Goal: Task Accomplishment & Management: Use online tool/utility

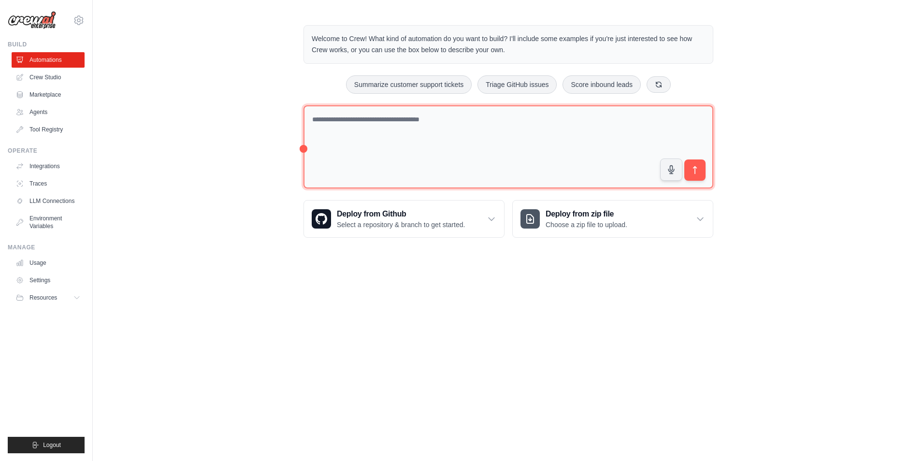
click at [386, 133] on textarea at bounding box center [509, 147] width 410 height 84
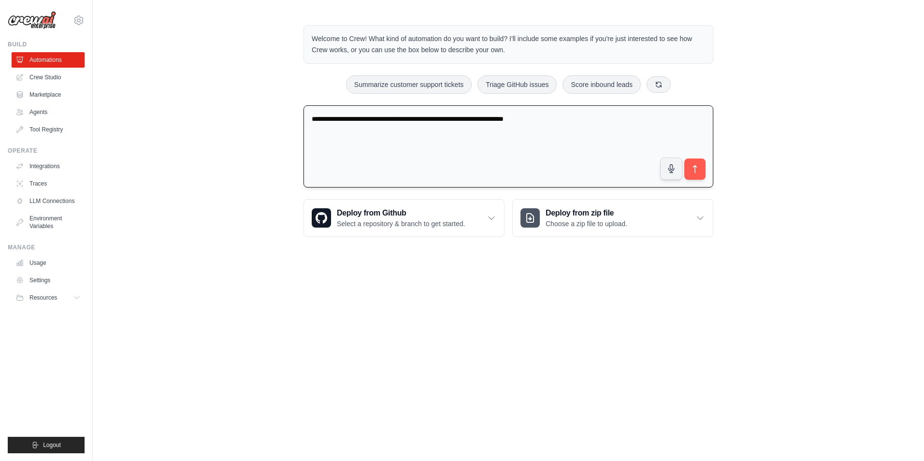
paste textarea "**********"
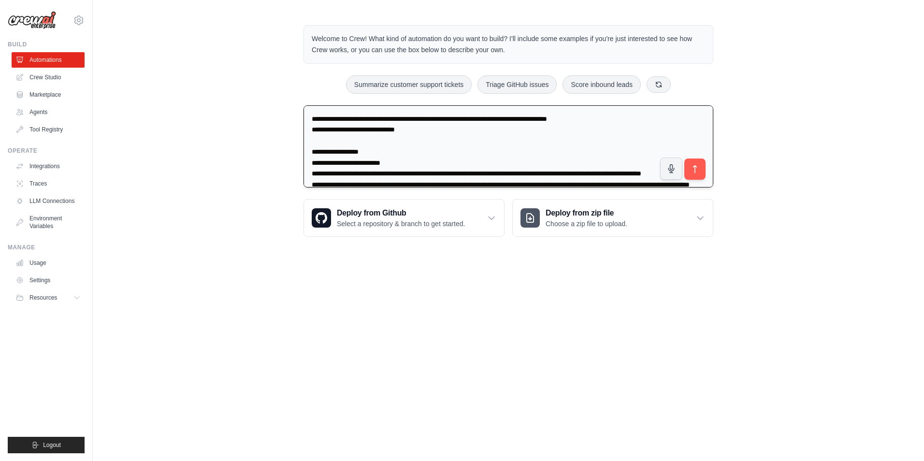
scroll to position [1596, 0]
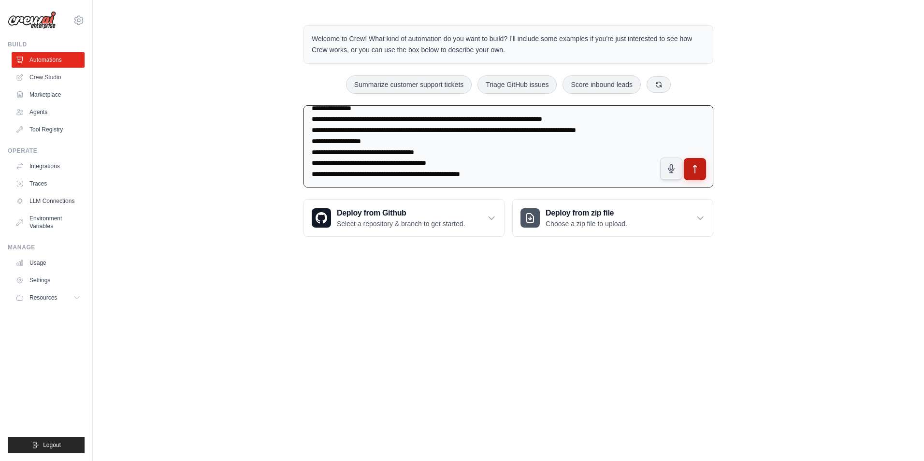
type textarea "**********"
click at [696, 169] on icon "submit" at bounding box center [695, 169] width 10 height 10
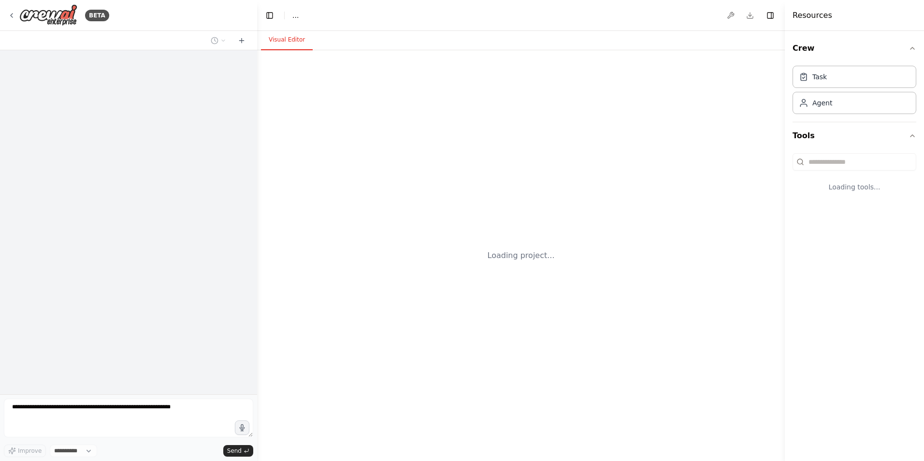
select select "****"
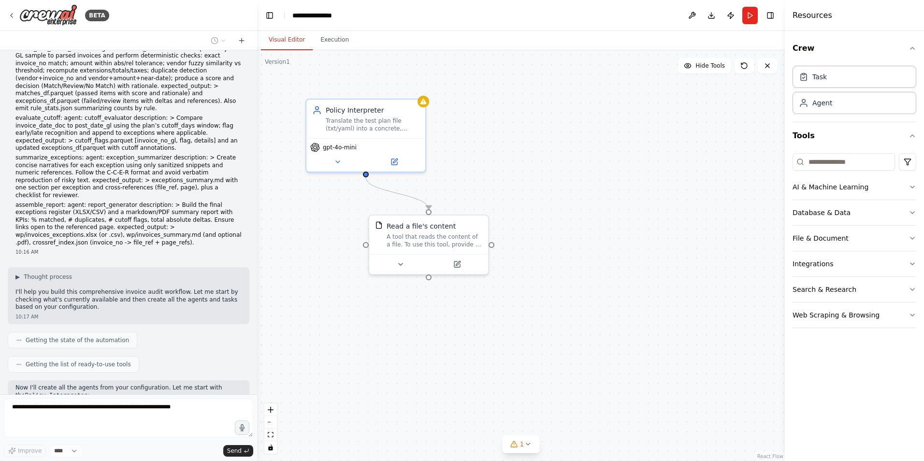
scroll to position [690, 0]
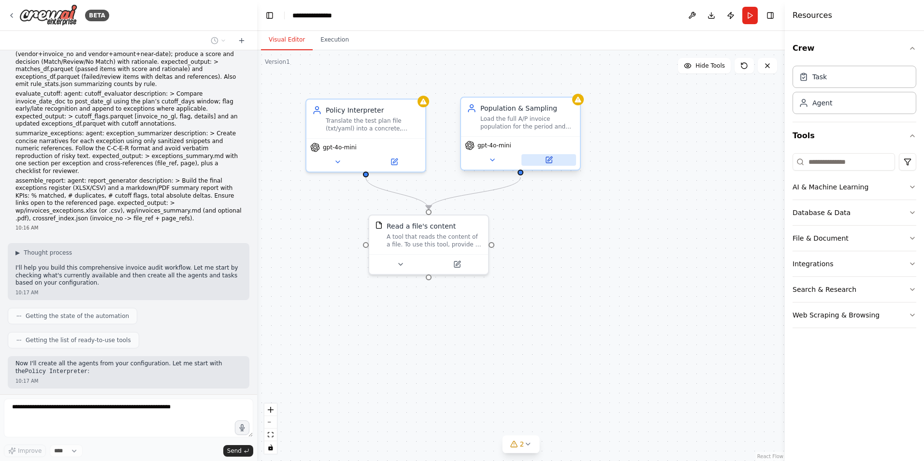
click at [551, 158] on icon at bounding box center [550, 159] width 4 height 4
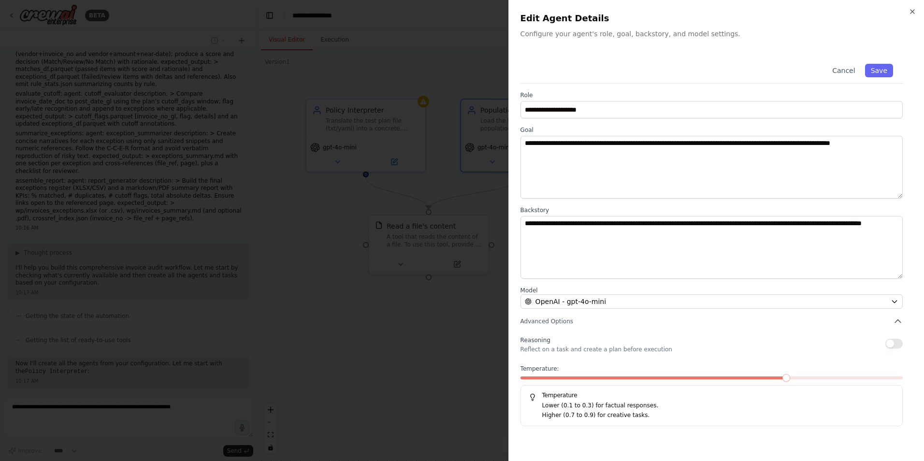
scroll to position [714, 0]
click at [845, 71] on button "Cancel" at bounding box center [844, 71] width 34 height 14
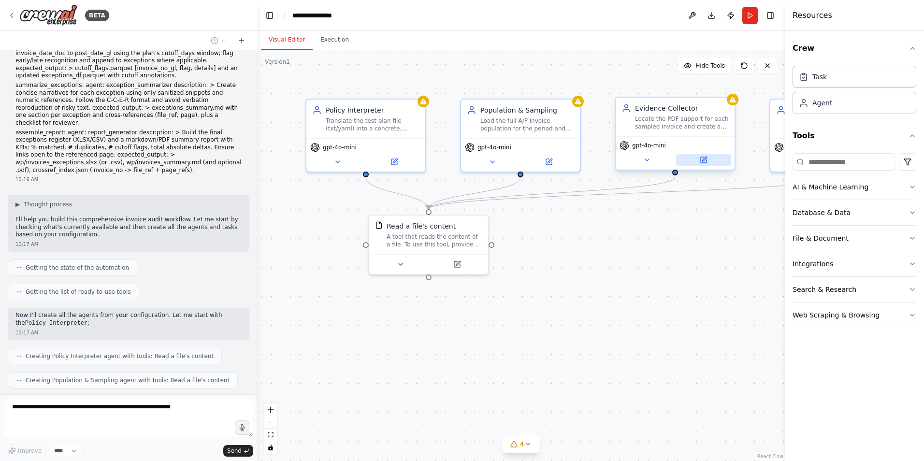
scroll to position [763, 0]
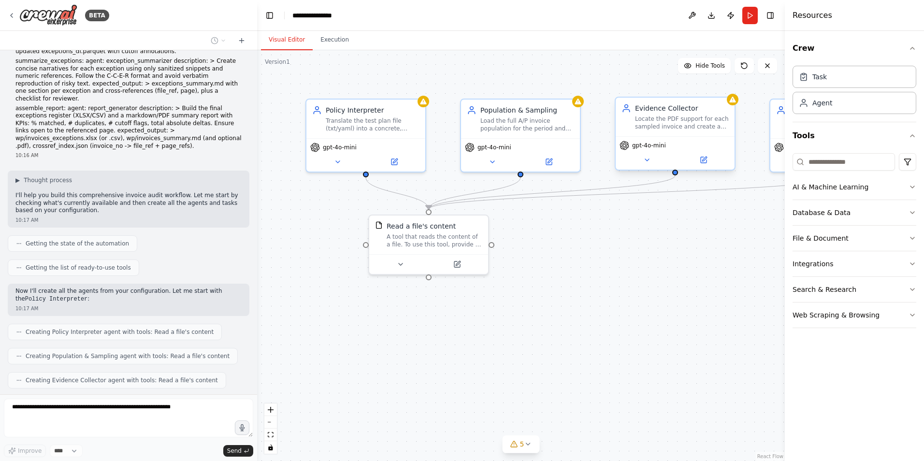
click at [680, 129] on div "Locate the PDF support for each sampled invoice and create a complete evidence …" at bounding box center [682, 122] width 94 height 15
click at [704, 164] on button at bounding box center [703, 160] width 55 height 12
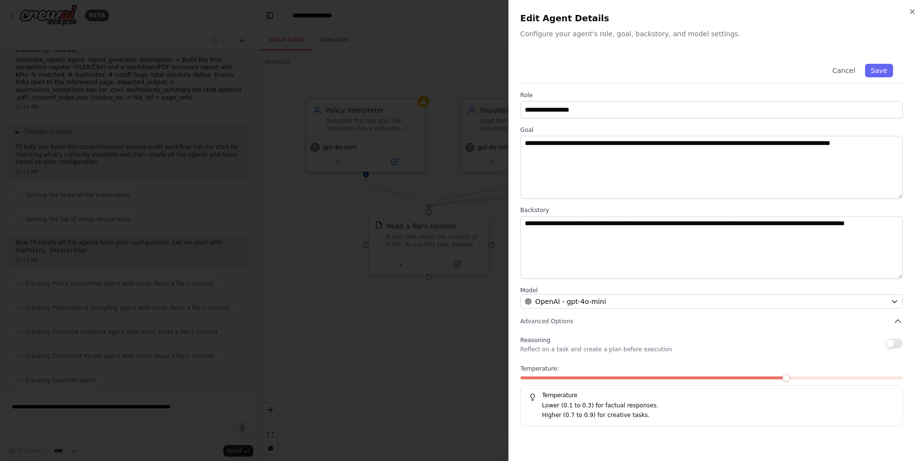
scroll to position [835, 0]
click at [911, 13] on icon "button" at bounding box center [913, 12] width 8 height 8
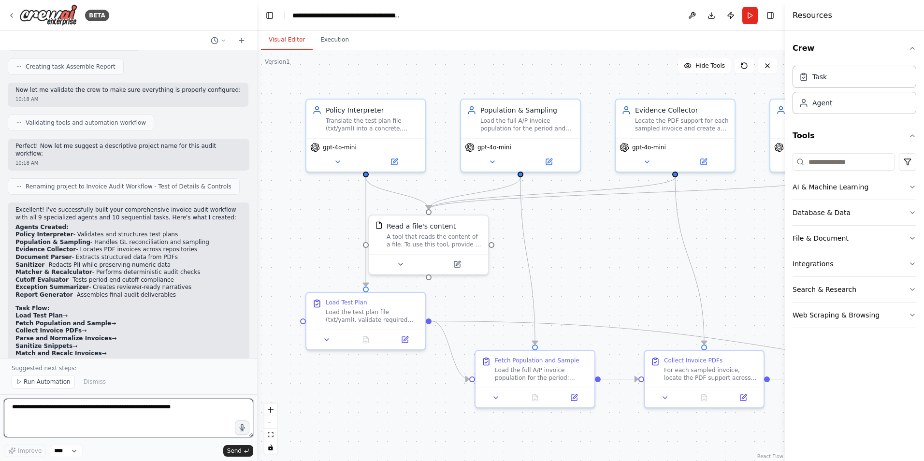
scroll to position [1479, 0]
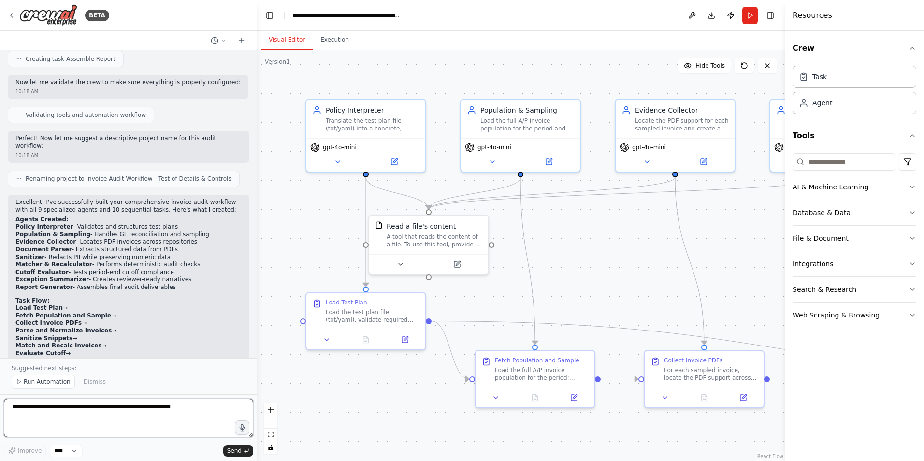
click at [70, 415] on textarea at bounding box center [128, 418] width 249 height 39
type textarea "**********"
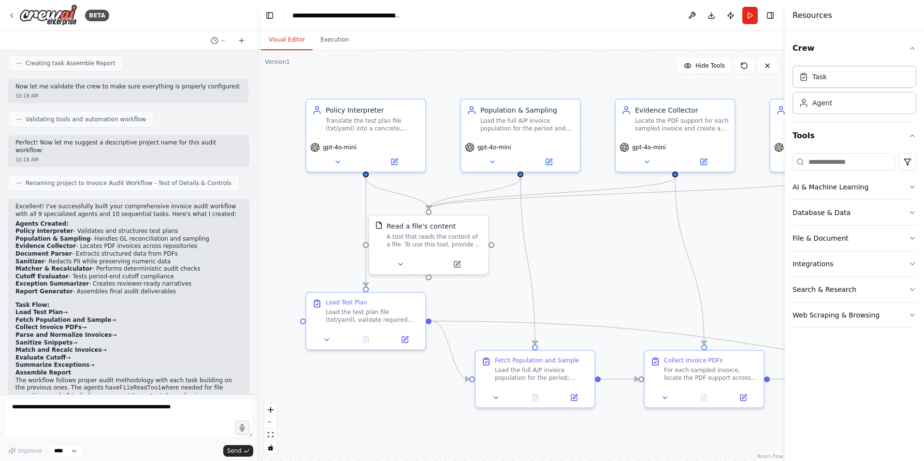
scroll to position [1500, 0]
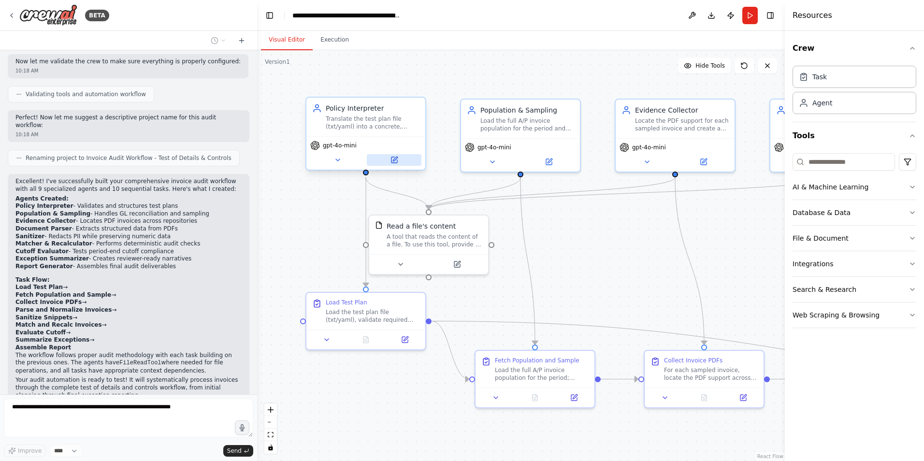
click at [395, 160] on icon at bounding box center [395, 159] width 4 height 4
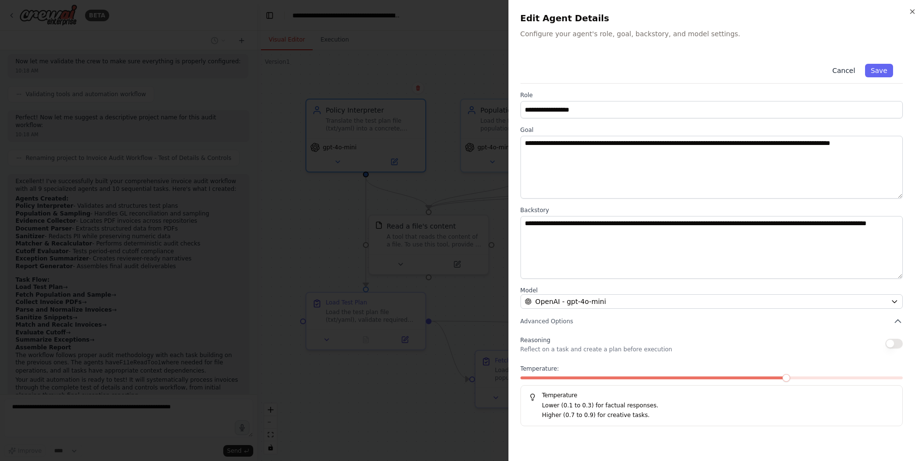
click at [848, 70] on button "Cancel" at bounding box center [844, 71] width 34 height 14
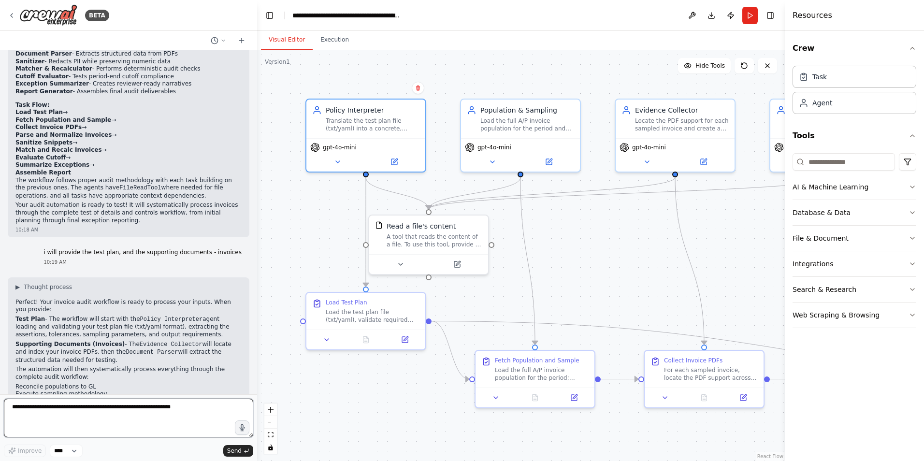
scroll to position [1685, 0]
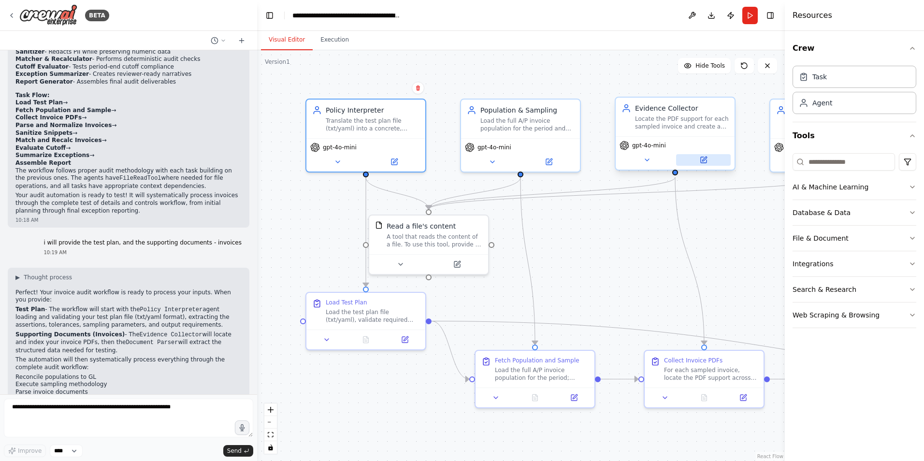
click at [709, 161] on button at bounding box center [703, 160] width 55 height 12
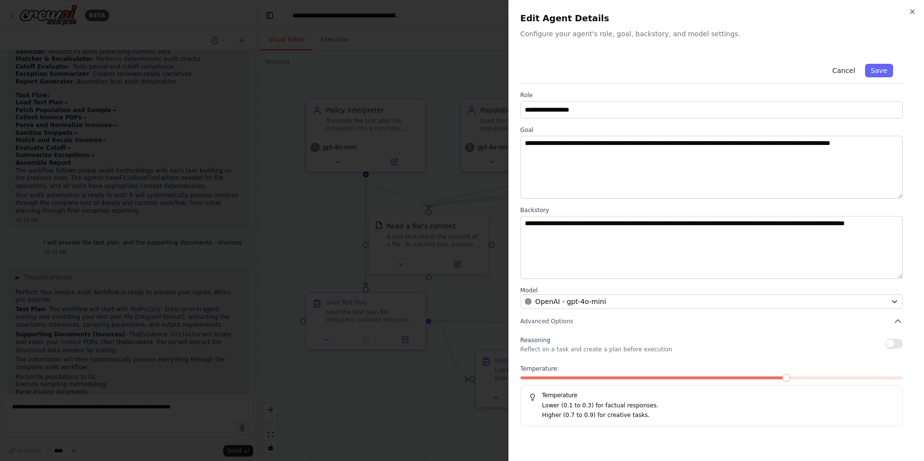
click at [846, 71] on button "Cancel" at bounding box center [844, 71] width 34 height 14
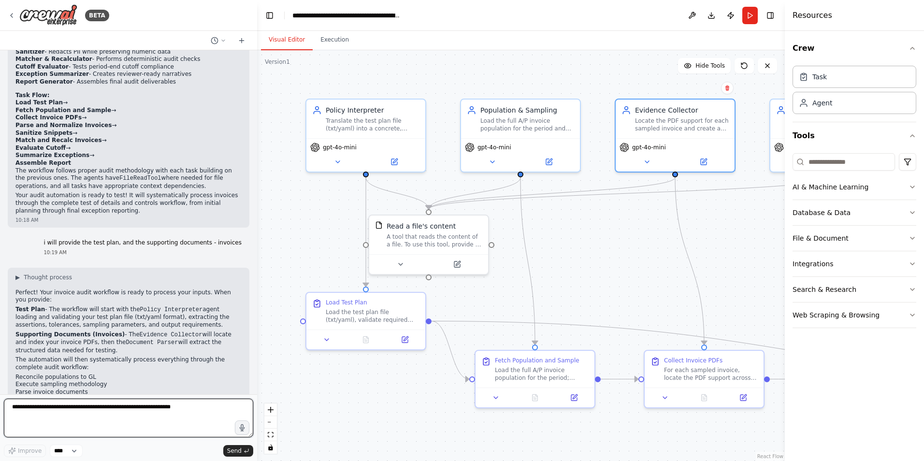
click at [96, 407] on textarea at bounding box center [128, 418] width 249 height 39
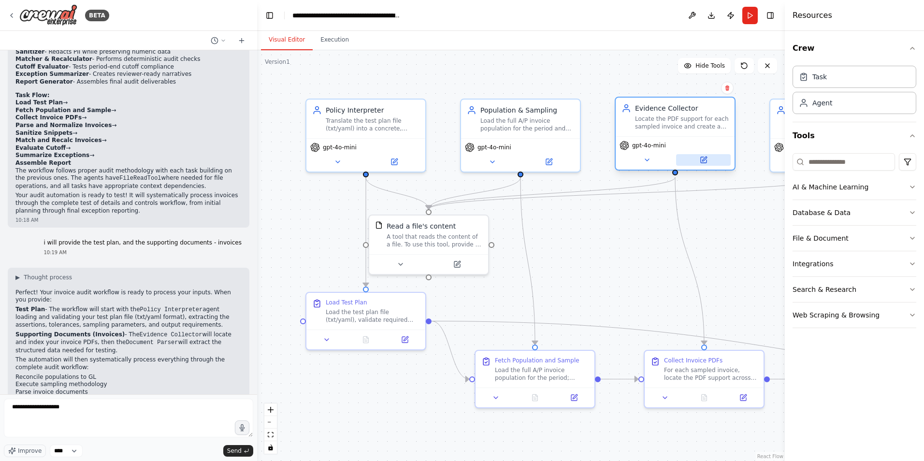
click at [711, 164] on button at bounding box center [703, 160] width 55 height 12
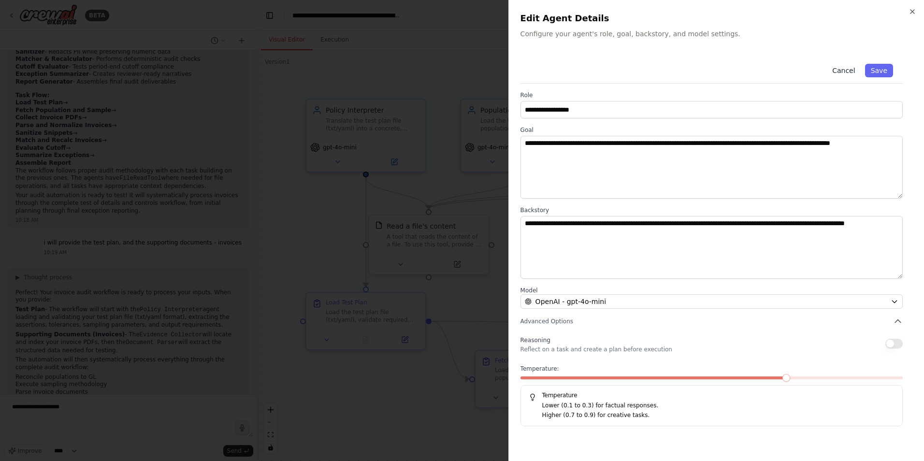
click at [849, 70] on button "Cancel" at bounding box center [844, 71] width 34 height 14
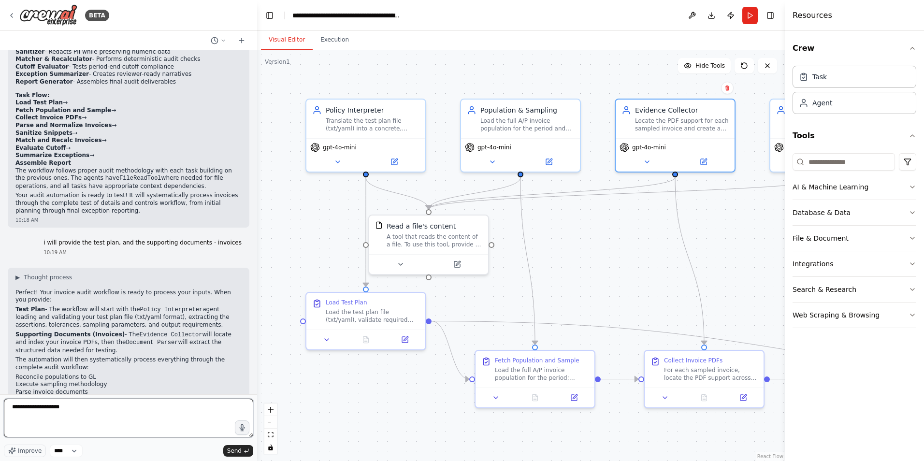
click at [73, 406] on textarea "**********" at bounding box center [128, 418] width 249 height 39
type textarea "**********"
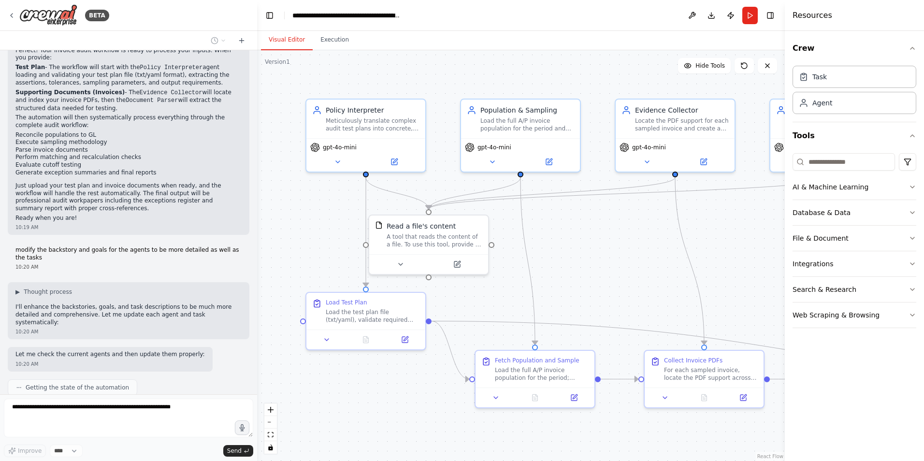
scroll to position [1955, 0]
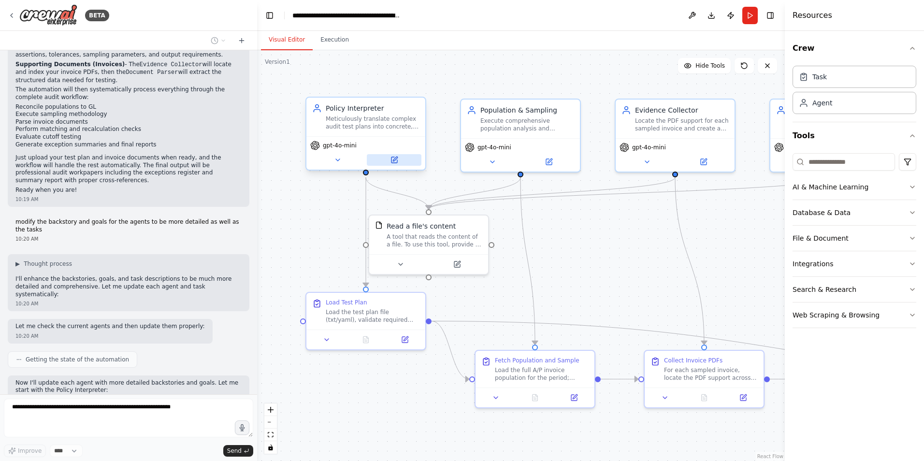
click at [395, 161] on icon at bounding box center [395, 160] width 6 height 6
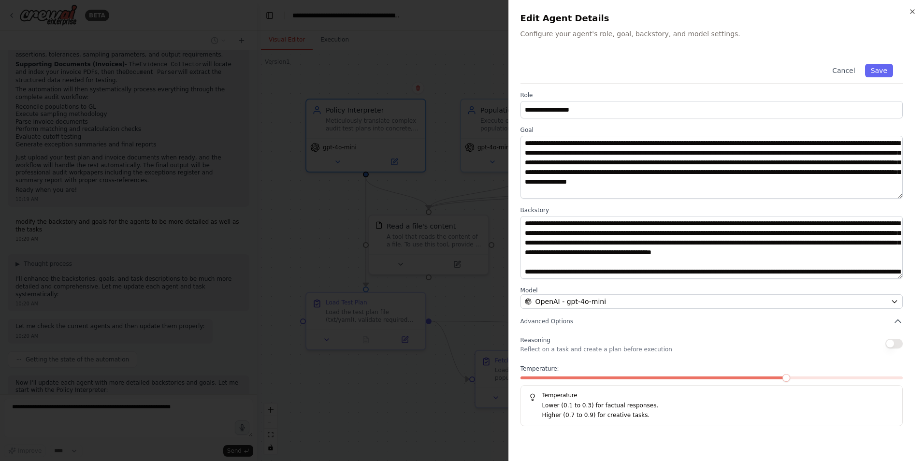
scroll to position [1983, 0]
click at [853, 73] on button "Cancel" at bounding box center [844, 71] width 34 height 14
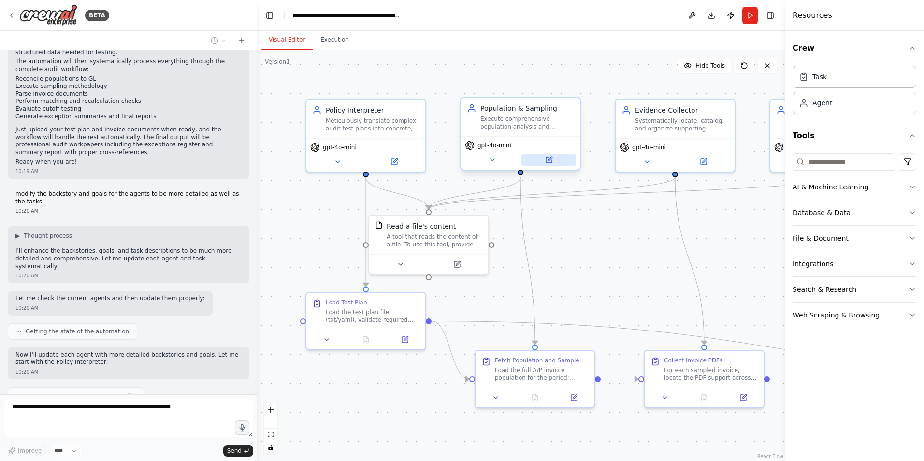
click at [548, 159] on icon at bounding box center [549, 160] width 6 height 6
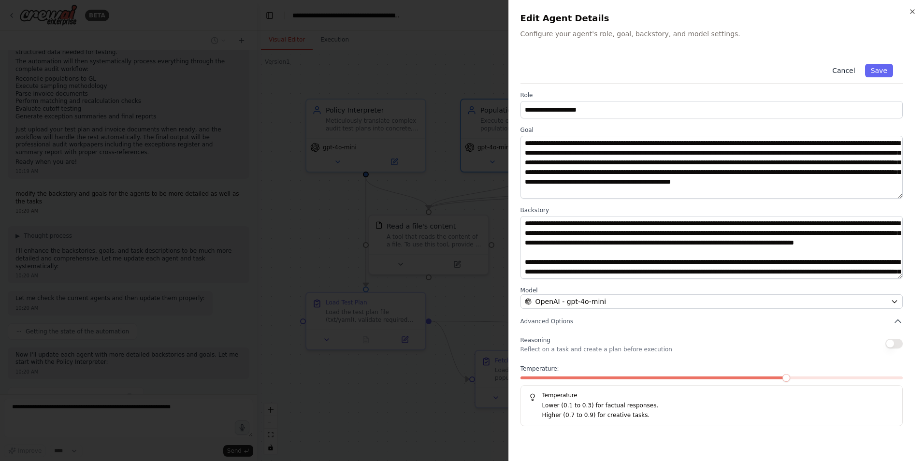
scroll to position [2011, 0]
click at [854, 69] on button "Cancel" at bounding box center [844, 71] width 34 height 14
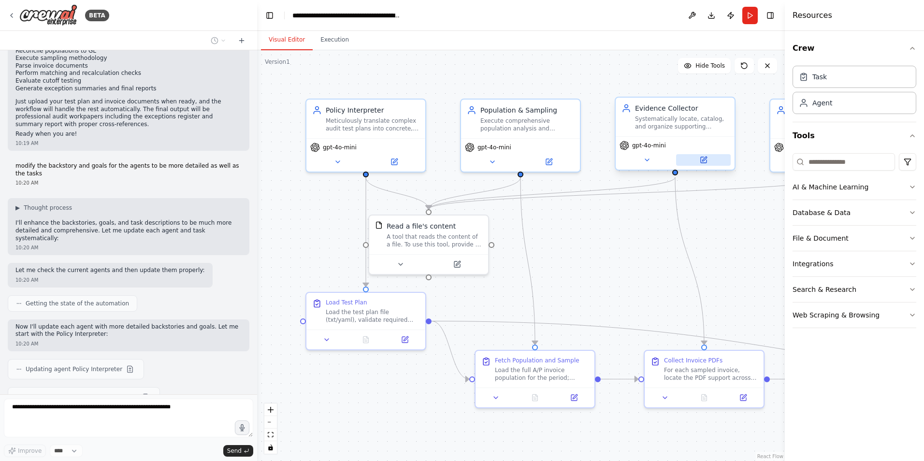
click at [704, 160] on icon at bounding box center [704, 159] width 4 height 4
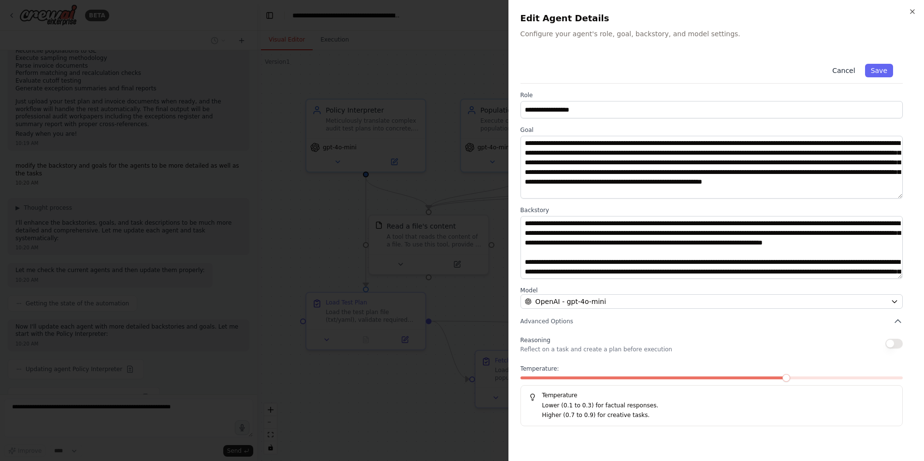
click at [843, 74] on button "Cancel" at bounding box center [844, 71] width 34 height 14
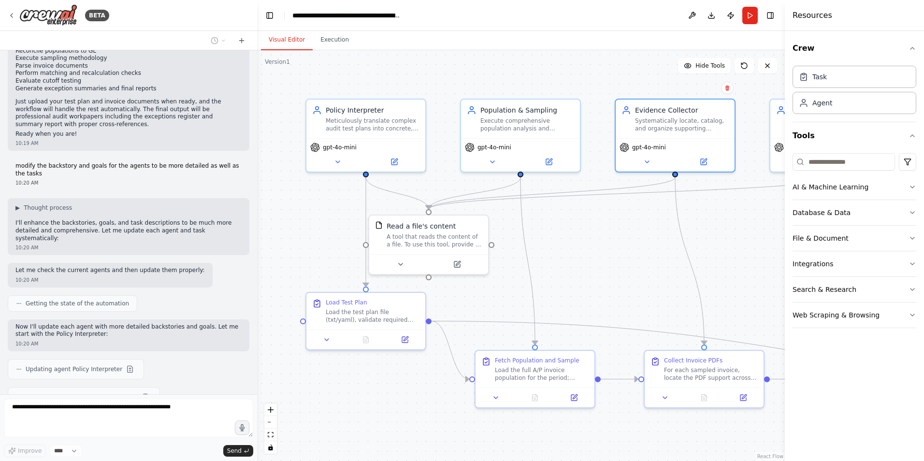
scroll to position [2039, 0]
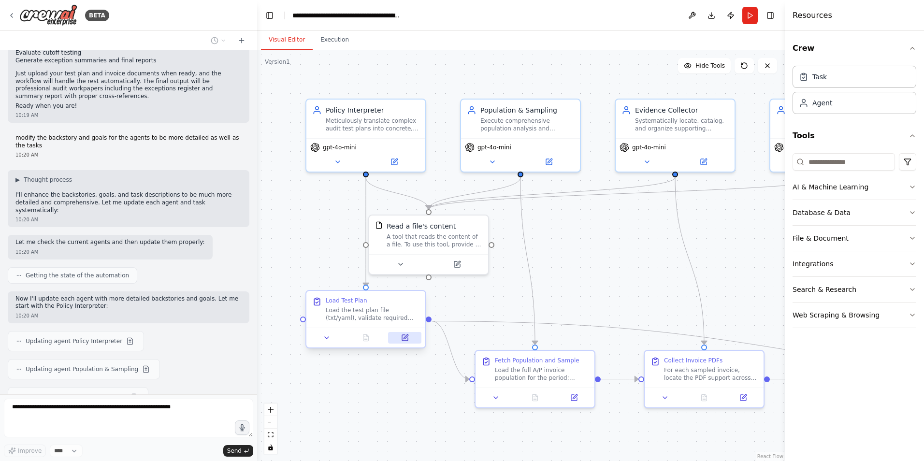
click at [404, 334] on icon at bounding box center [405, 338] width 8 height 8
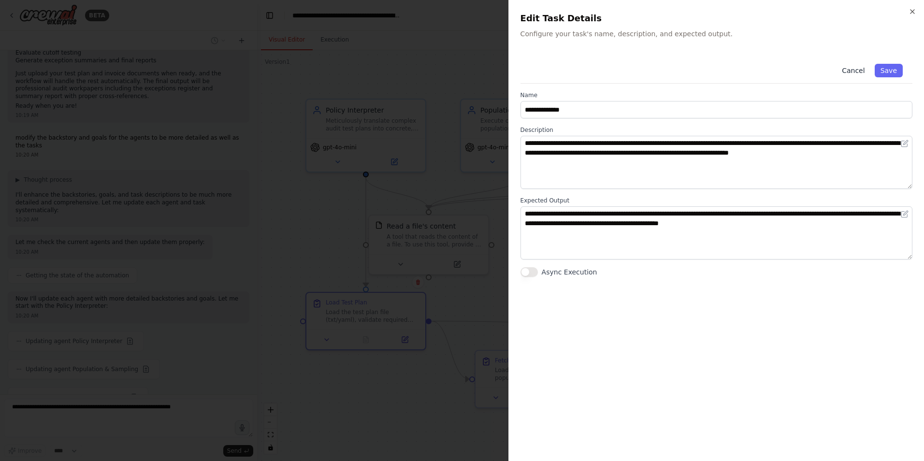
click at [853, 71] on button "Cancel" at bounding box center [853, 71] width 34 height 14
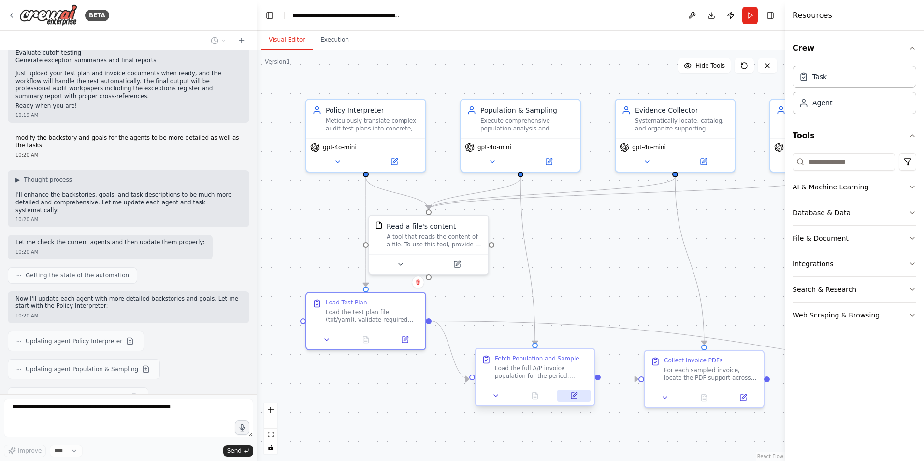
click at [573, 397] on icon at bounding box center [575, 394] width 4 height 4
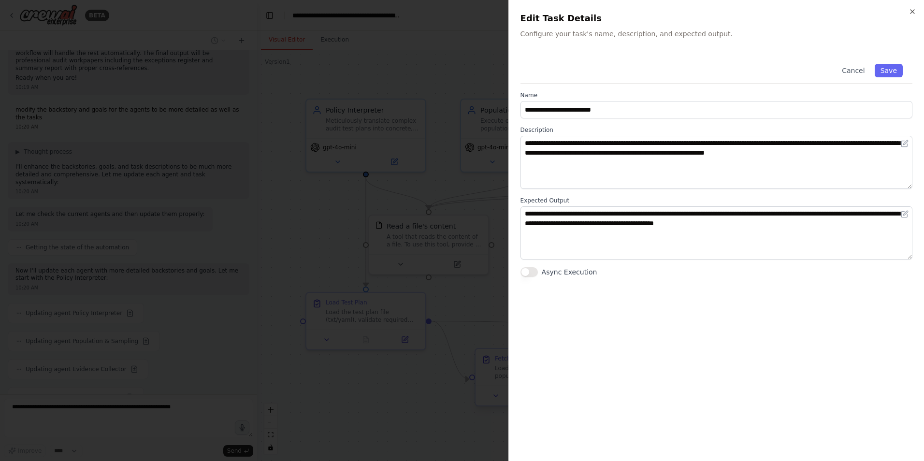
scroll to position [2095, 0]
click at [870, 67] on button "Cancel" at bounding box center [853, 71] width 34 height 14
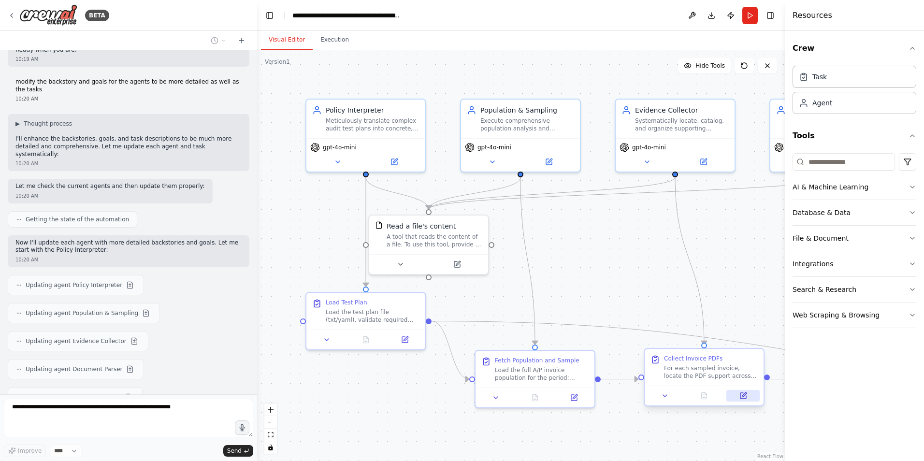
click at [744, 396] on icon at bounding box center [744, 394] width 4 height 4
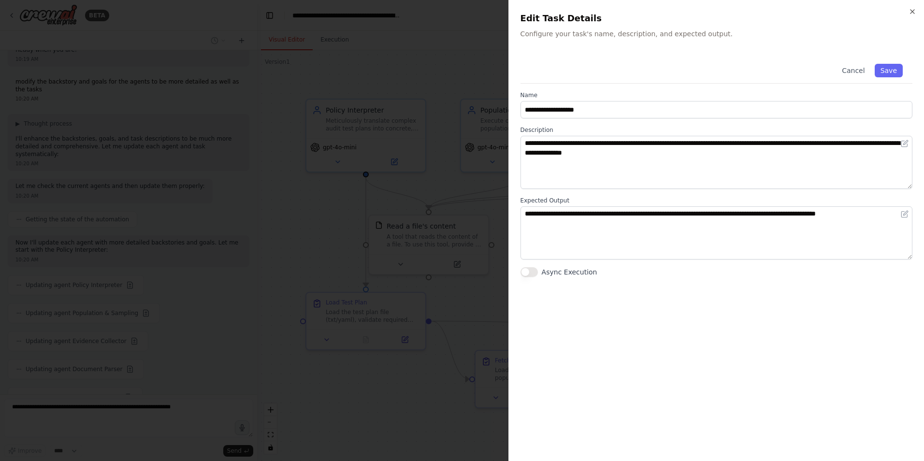
scroll to position [2123, 0]
click at [855, 71] on button "Cancel" at bounding box center [853, 71] width 34 height 14
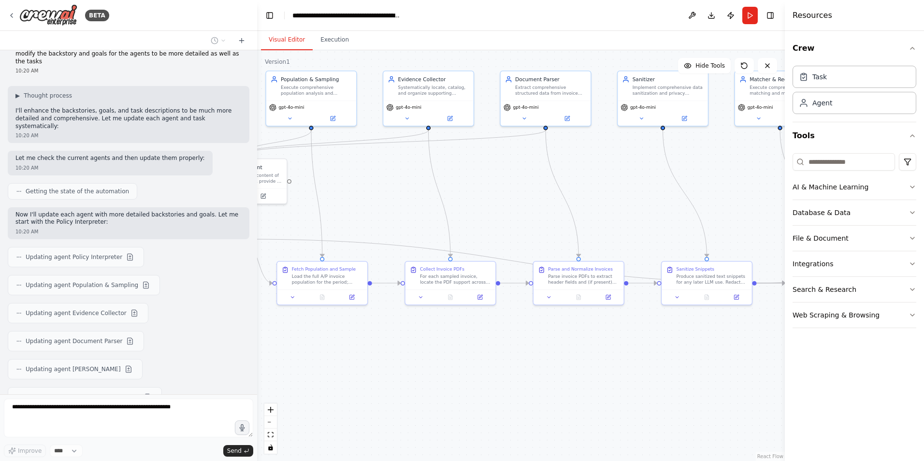
drag, startPoint x: 447, startPoint y: 416, endPoint x: 269, endPoint y: 324, distance: 200.0
click at [269, 324] on div ".deletable-edge-delete-btn { width: 20px; height: 20px; border: 0px solid #ffff…" at bounding box center [521, 255] width 528 height 411
click at [609, 294] on icon at bounding box center [608, 296] width 6 height 6
click at [615, 294] on icon at bounding box center [612, 296] width 6 height 6
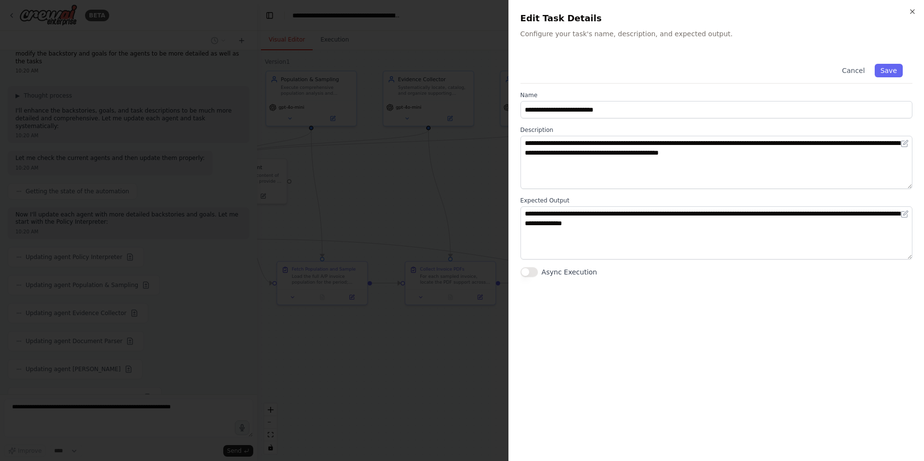
scroll to position [2151, 0]
click at [850, 68] on button "Cancel" at bounding box center [853, 71] width 34 height 14
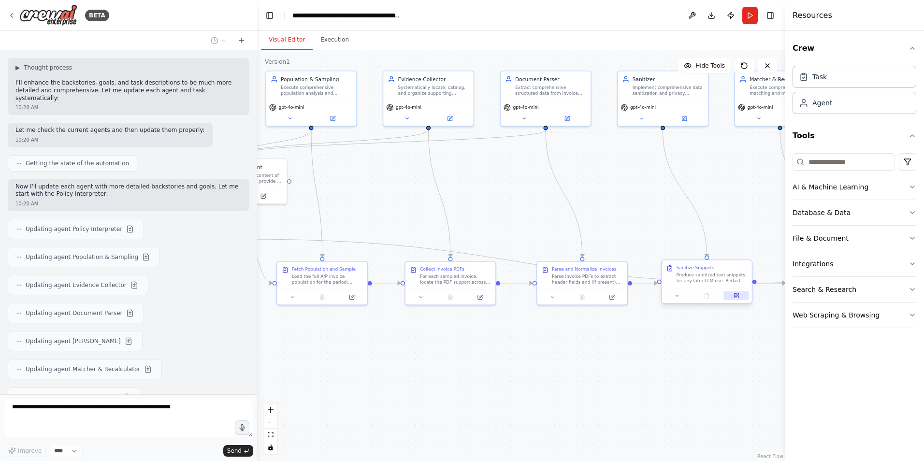
click at [738, 300] on button at bounding box center [736, 295] width 25 height 9
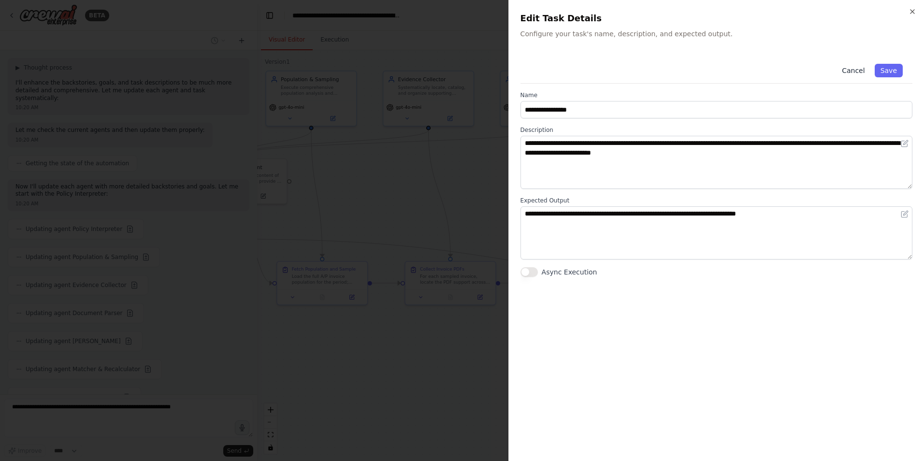
click at [857, 72] on button "Cancel" at bounding box center [853, 71] width 34 height 14
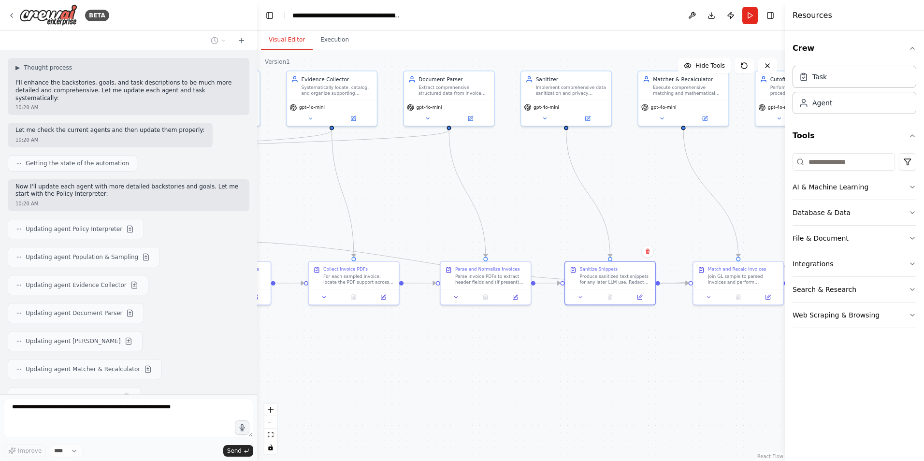
drag, startPoint x: 505, startPoint y: 385, endPoint x: 334, endPoint y: 385, distance: 171.6
click at [334, 385] on div ".deletable-edge-delete-btn { width: 20px; height: 20px; border: 0px solid #ffff…" at bounding box center [521, 255] width 528 height 411
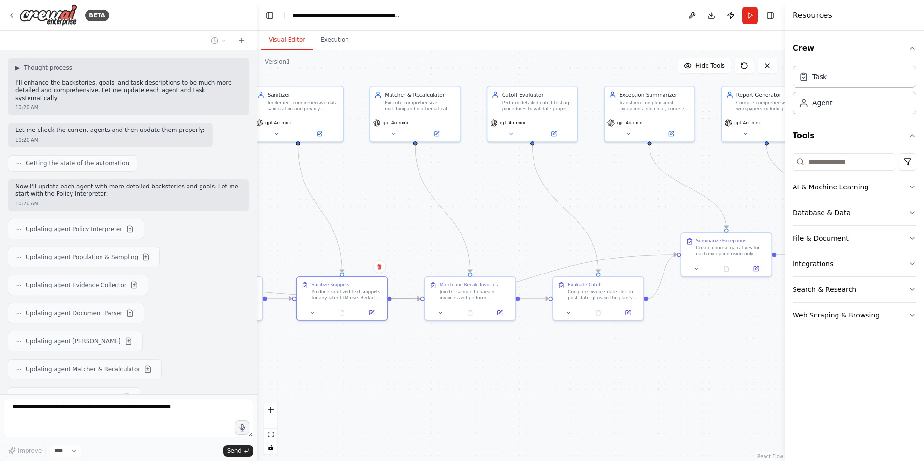
drag, startPoint x: 652, startPoint y: 380, endPoint x: 459, endPoint y: 395, distance: 194.0
click at [459, 395] on div ".deletable-edge-delete-btn { width: 20px; height: 20px; border: 0px solid #ffff…" at bounding box center [521, 255] width 528 height 411
click at [437, 131] on icon at bounding box center [437, 133] width 6 height 6
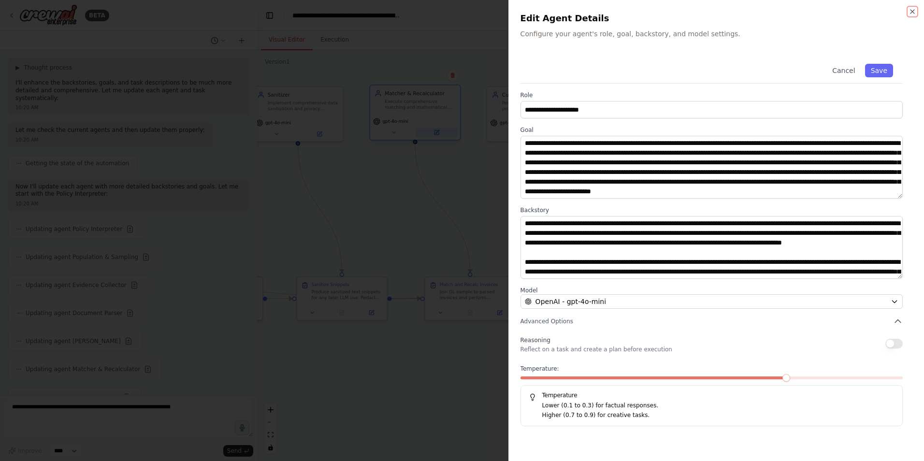
scroll to position [2162, 0]
click at [856, 67] on button "Cancel" at bounding box center [844, 71] width 34 height 14
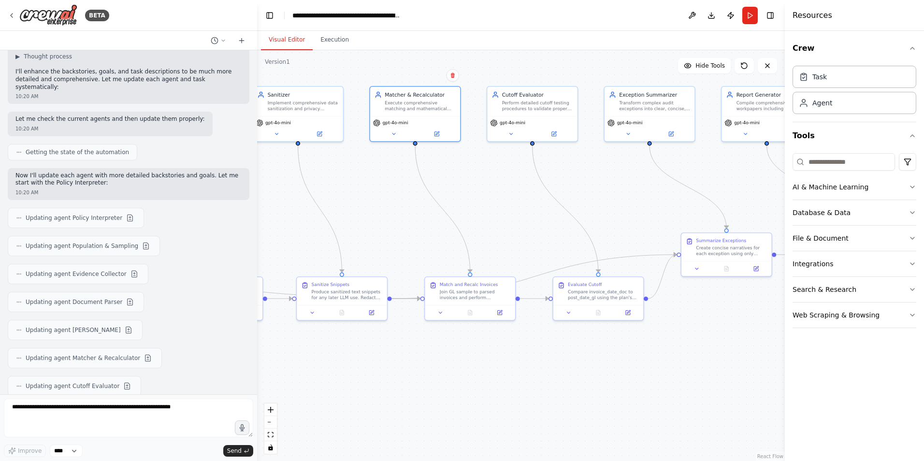
scroll to position [2211, 0]
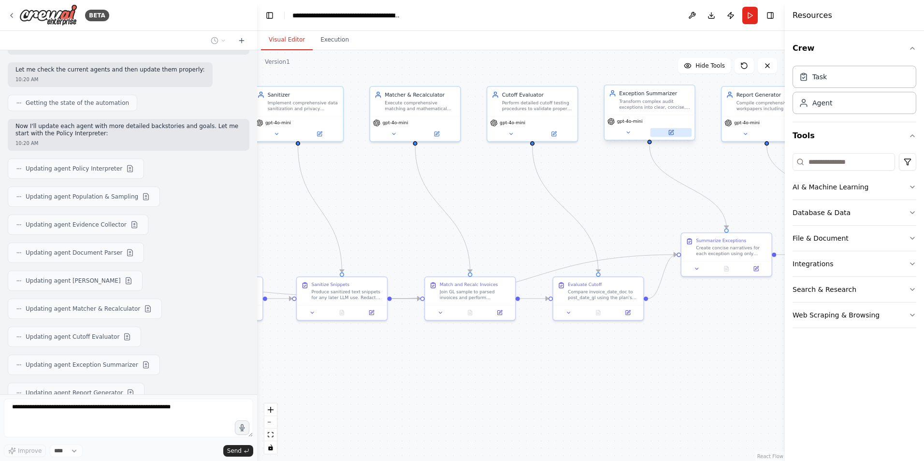
click at [671, 131] on icon at bounding box center [671, 133] width 6 height 6
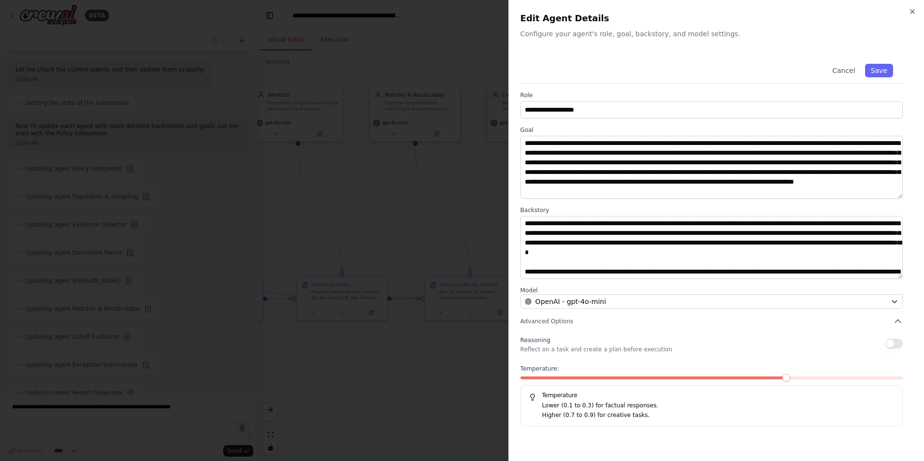
click at [841, 68] on button "Cancel" at bounding box center [844, 71] width 34 height 14
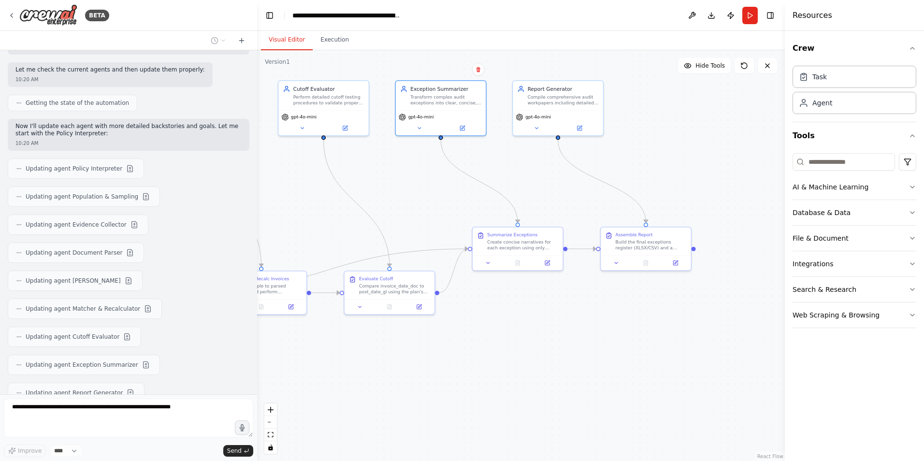
drag, startPoint x: 593, startPoint y: 403, endPoint x: 384, endPoint y: 397, distance: 208.9
click at [384, 397] on div ".deletable-edge-delete-btn { width: 20px; height: 20px; border: 0px solid #ffff…" at bounding box center [521, 255] width 528 height 411
click at [581, 124] on icon at bounding box center [580, 127] width 6 height 6
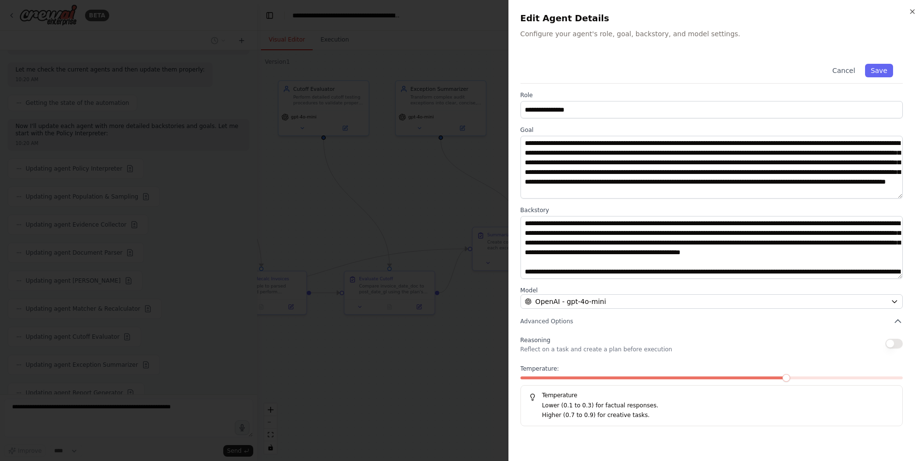
scroll to position [2239, 0]
click at [851, 71] on button "Cancel" at bounding box center [844, 71] width 34 height 14
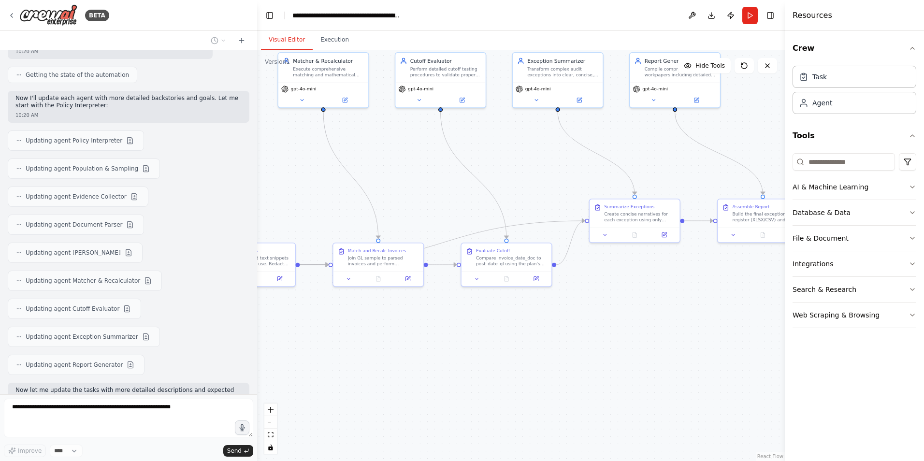
drag, startPoint x: 611, startPoint y: 306, endPoint x: 728, endPoint y: 278, distance: 120.3
click at [728, 278] on div ".deletable-edge-delete-btn { width: 20px; height: 20px; border: 0px solid #ffff…" at bounding box center [521, 255] width 528 height 411
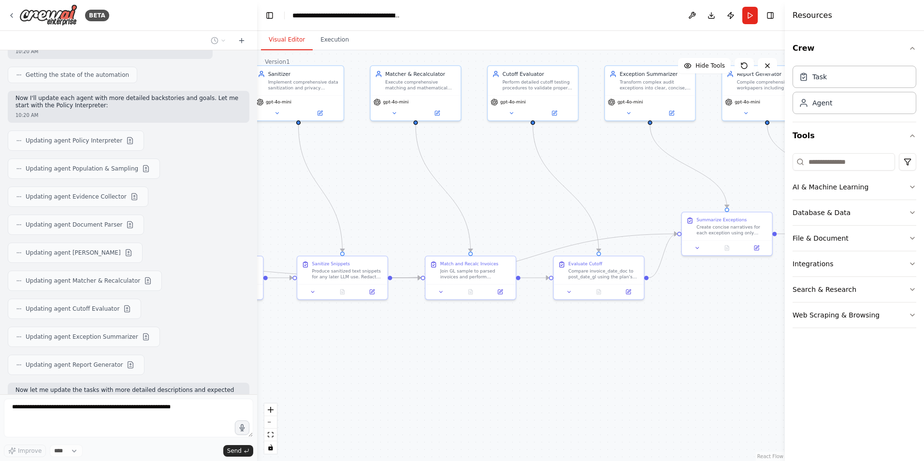
drag, startPoint x: 577, startPoint y: 314, endPoint x: 670, endPoint y: 327, distance: 94.2
click at [670, 327] on div ".deletable-edge-delete-btn { width: 20px; height: 20px; border: 0px solid #ffff…" at bounding box center [521, 255] width 528 height 411
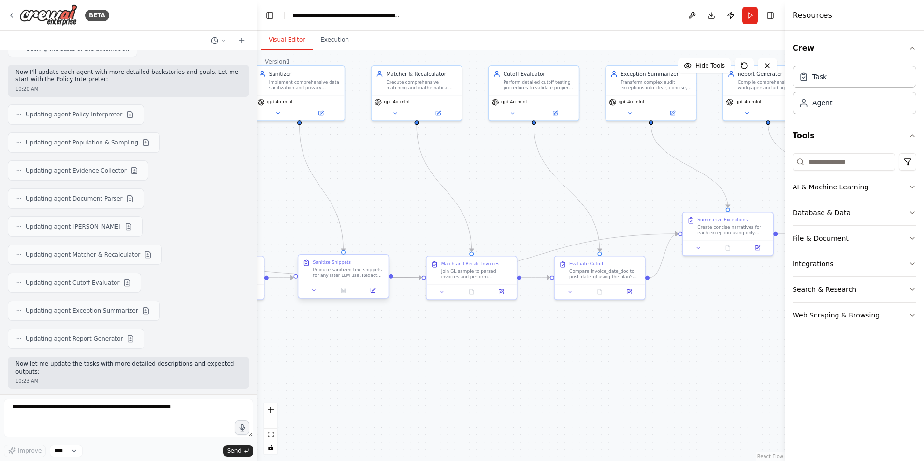
click at [372, 296] on div at bounding box center [343, 290] width 90 height 15
click at [374, 290] on icon at bounding box center [373, 289] width 3 height 3
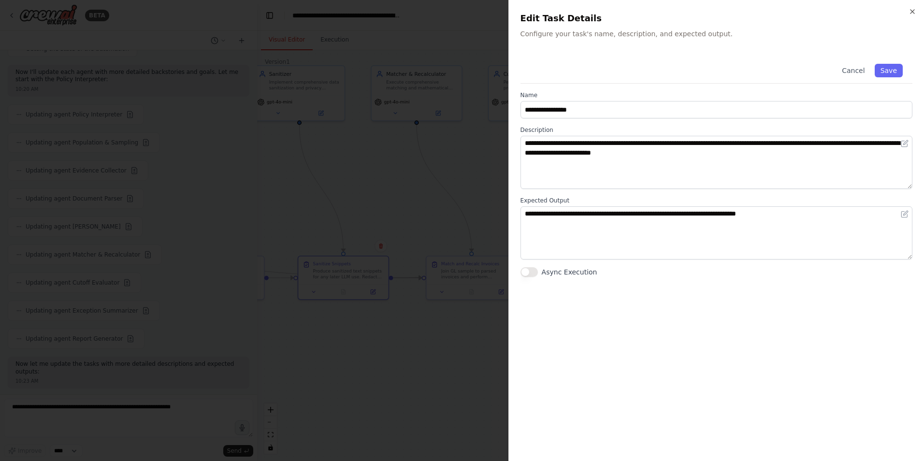
click at [910, 18] on h2 "Edit Task Details" at bounding box center [717, 19] width 392 height 14
click at [915, 11] on icon "button" at bounding box center [913, 12] width 8 height 8
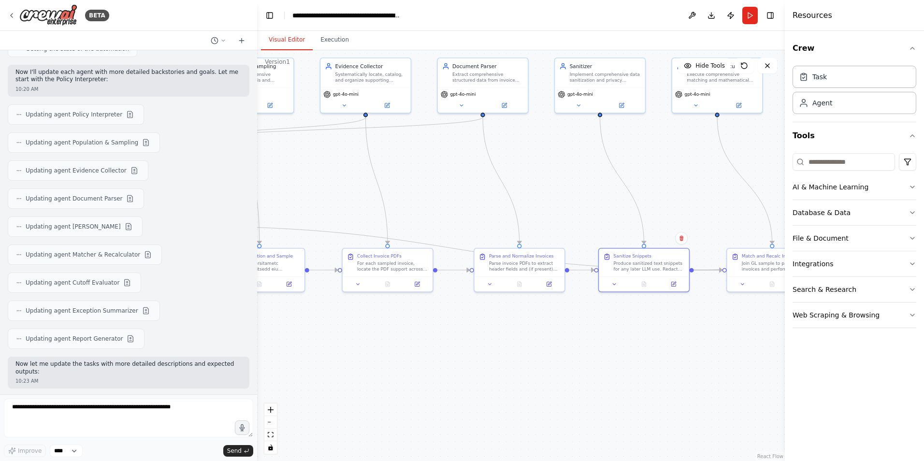
drag, startPoint x: 319, startPoint y: 360, endPoint x: 621, endPoint y: 352, distance: 302.2
click at [621, 352] on div ".deletable-edge-delete-btn { width: 20px; height: 20px; border: 0px solid #ffff…" at bounding box center [521, 255] width 528 height 411
click at [390, 104] on icon at bounding box center [388, 104] width 4 height 4
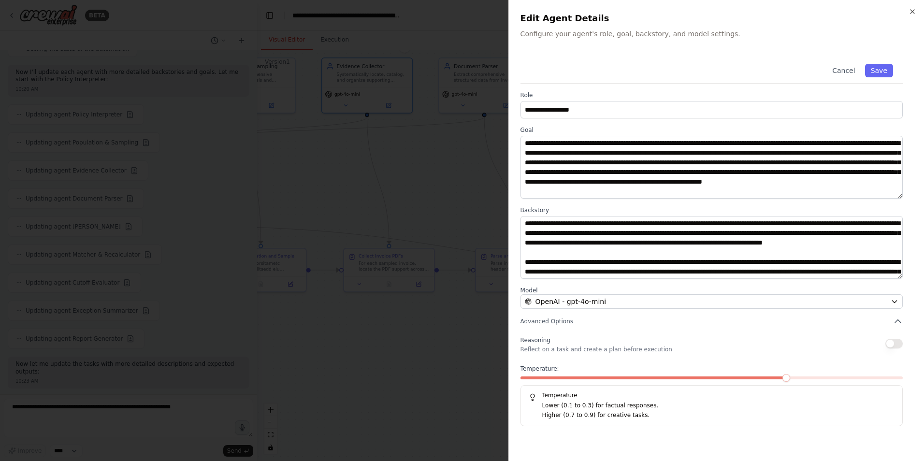
click at [86, 418] on div at bounding box center [462, 230] width 924 height 461
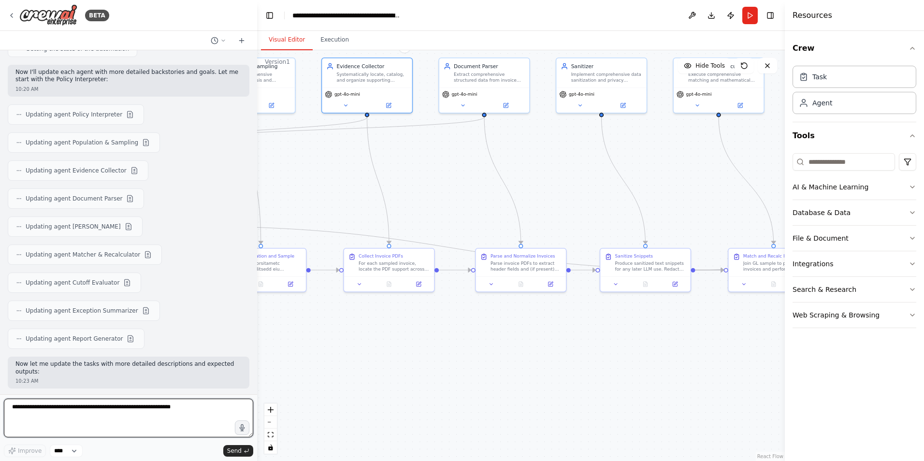
click at [87, 421] on textarea at bounding box center [128, 418] width 249 height 39
type textarea "**********"
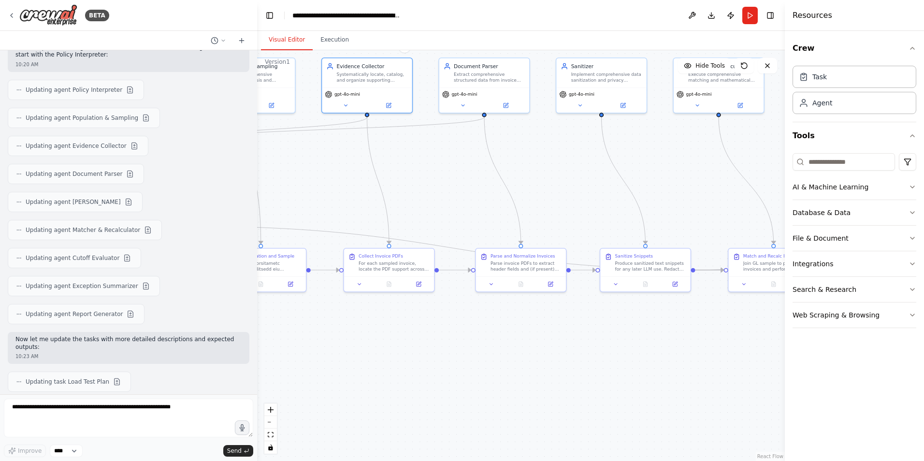
scroll to position [2330, 0]
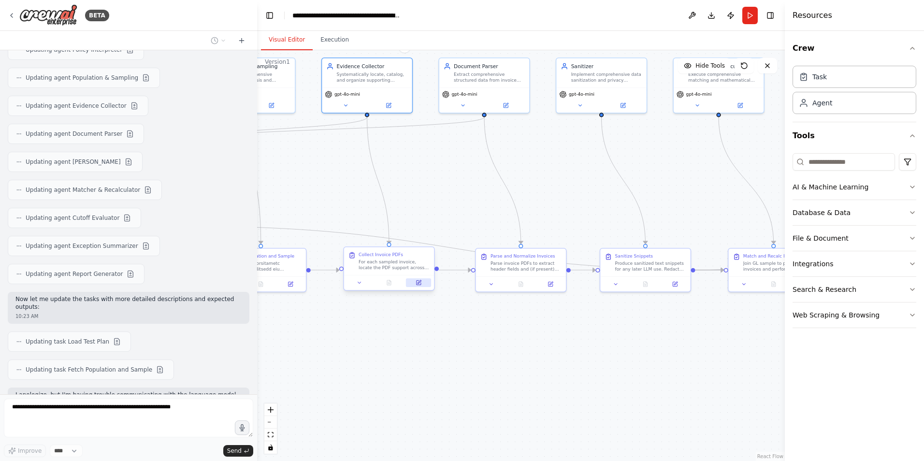
click at [419, 282] on icon at bounding box center [419, 281] width 3 height 3
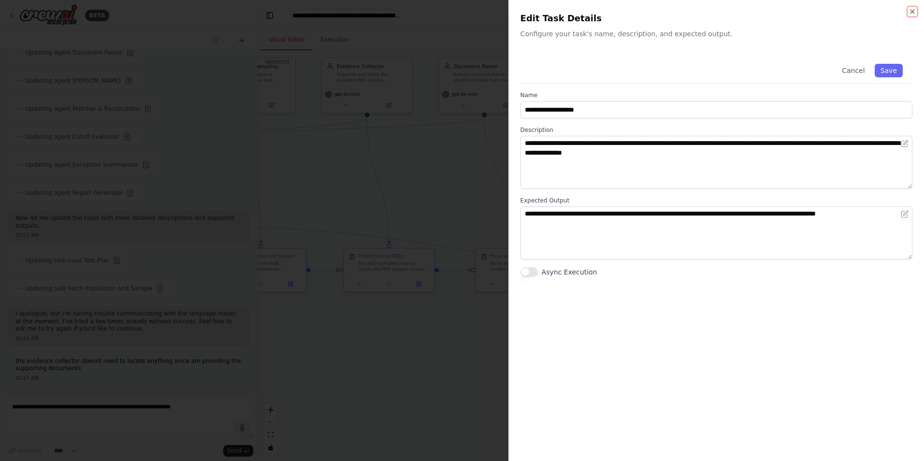
scroll to position [2419, 0]
click at [857, 67] on button "Cancel" at bounding box center [853, 71] width 34 height 14
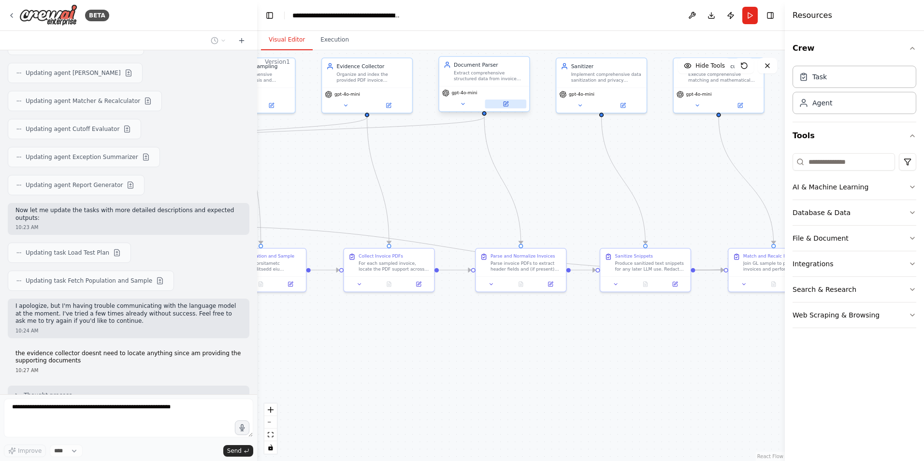
click at [507, 102] on icon at bounding box center [506, 104] width 6 height 6
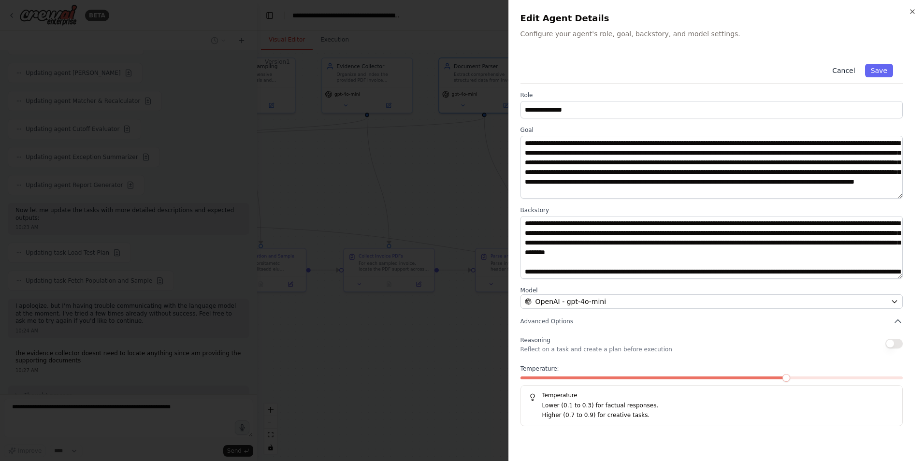
click at [845, 70] on button "Cancel" at bounding box center [844, 71] width 34 height 14
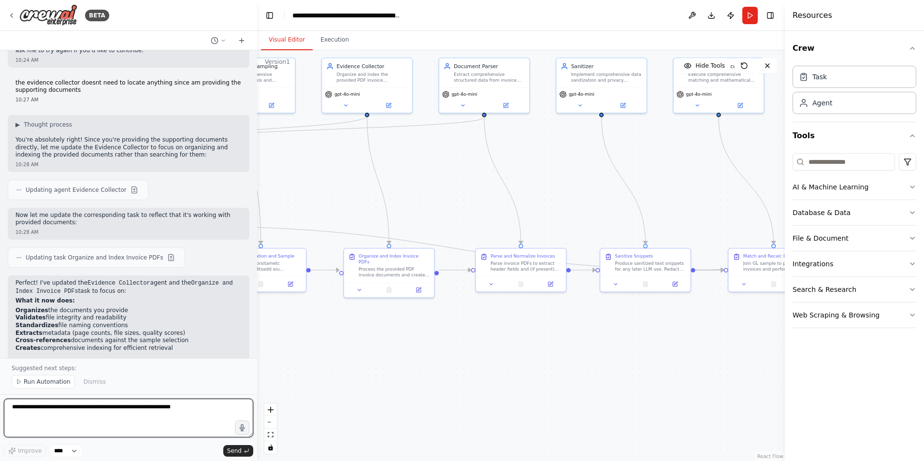
scroll to position [2705, 0]
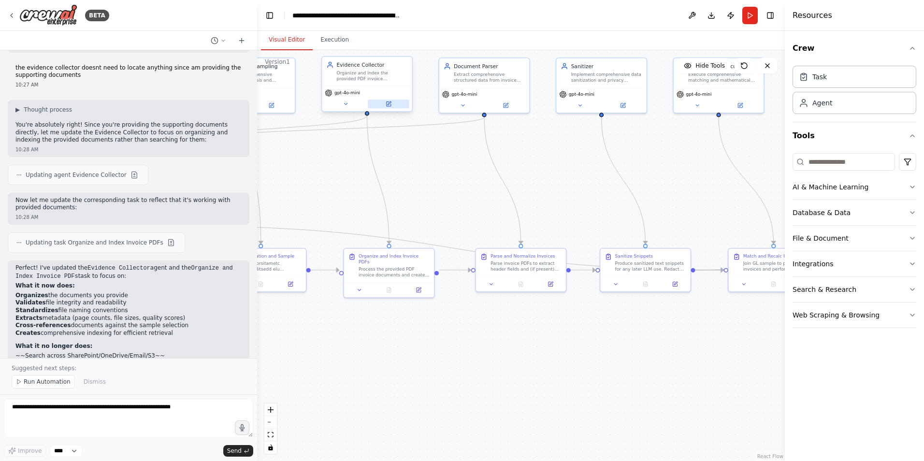
click at [389, 102] on icon at bounding box center [389, 104] width 6 height 6
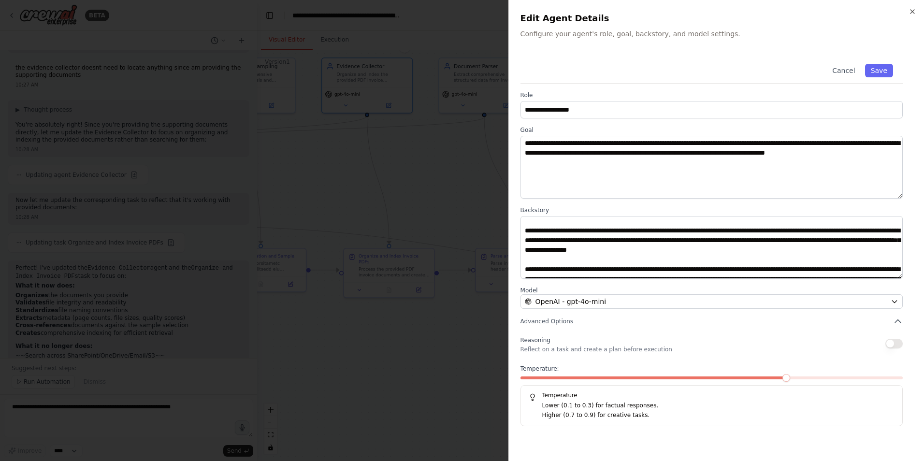
scroll to position [58, 0]
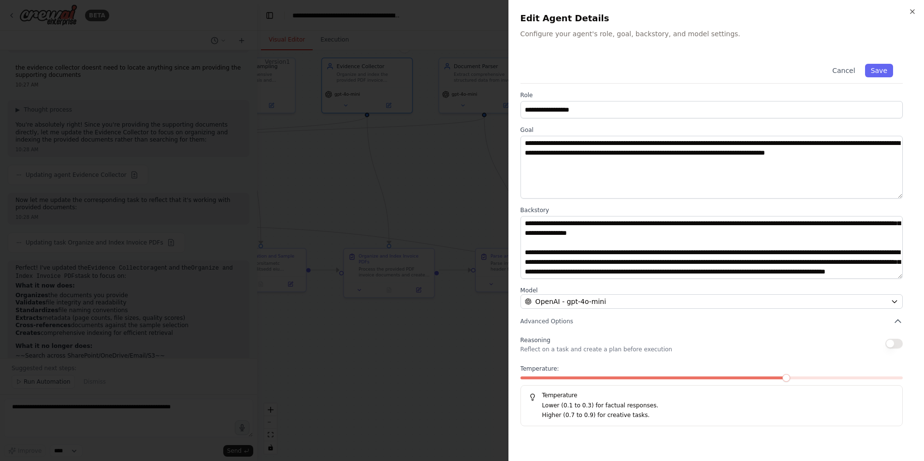
click at [845, 67] on button "Cancel" at bounding box center [844, 71] width 34 height 14
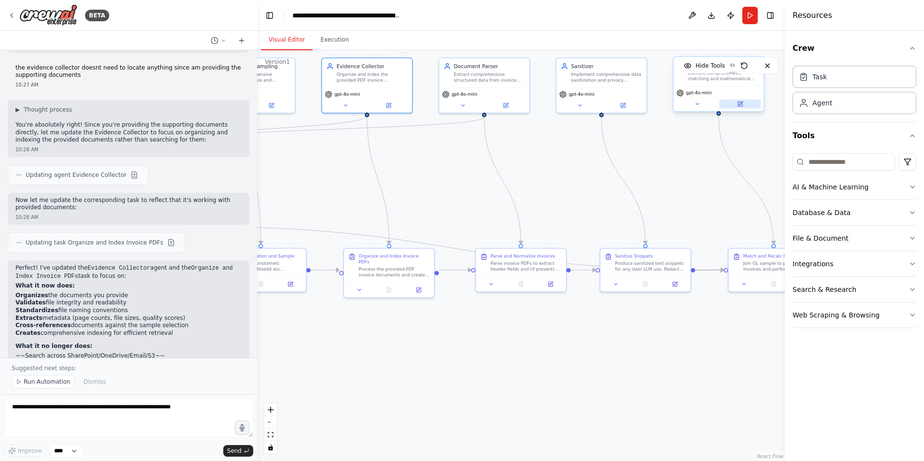
click at [739, 103] on icon at bounding box center [740, 104] width 4 height 4
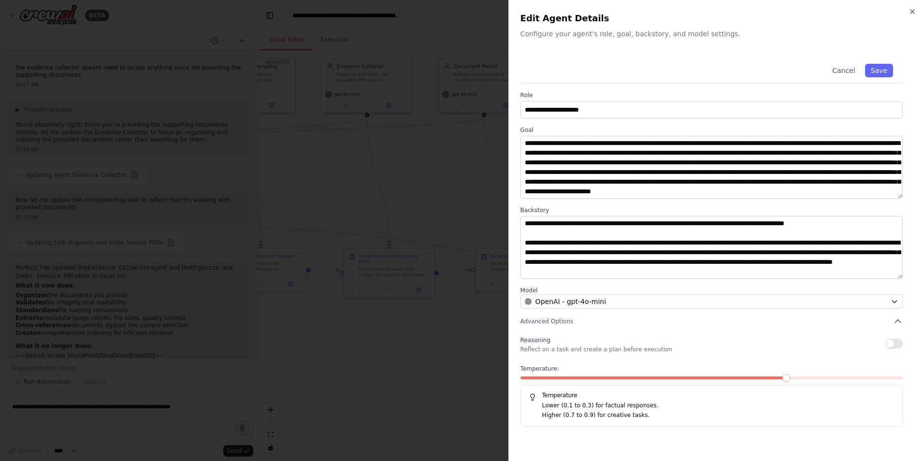
scroll to position [145, 0]
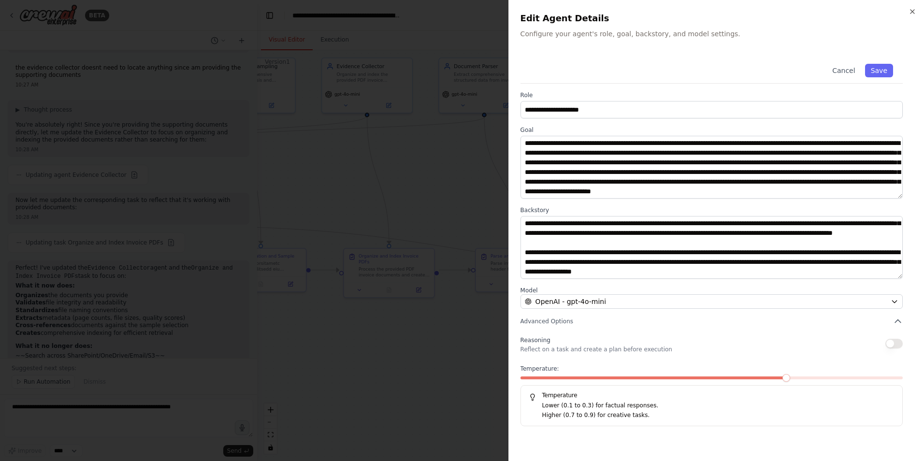
click at [853, 70] on button "Cancel" at bounding box center [844, 71] width 34 height 14
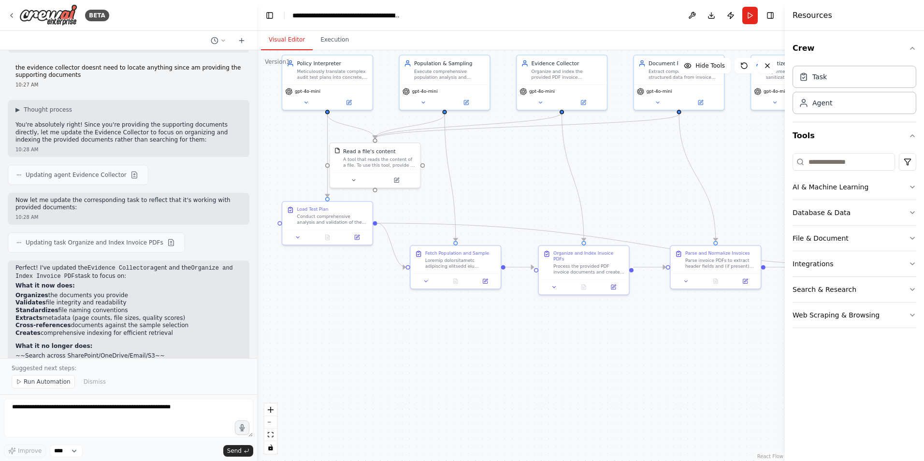
drag, startPoint x: 421, startPoint y: 406, endPoint x: 615, endPoint y: 403, distance: 194.8
click at [615, 403] on div ".deletable-edge-delete-btn { width: 20px; height: 20px; border: 0px solid #ffff…" at bounding box center [521, 255] width 528 height 411
click at [483, 276] on button at bounding box center [485, 280] width 25 height 9
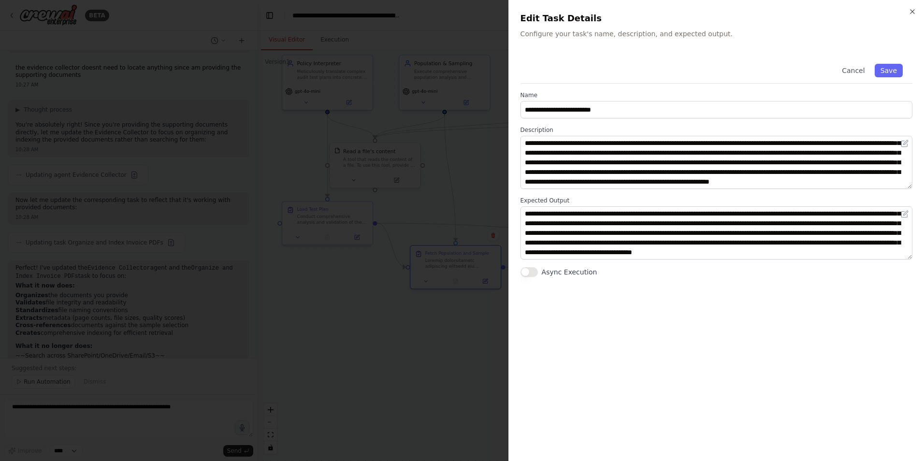
scroll to position [48, 0]
click at [852, 70] on button "Cancel" at bounding box center [853, 71] width 34 height 14
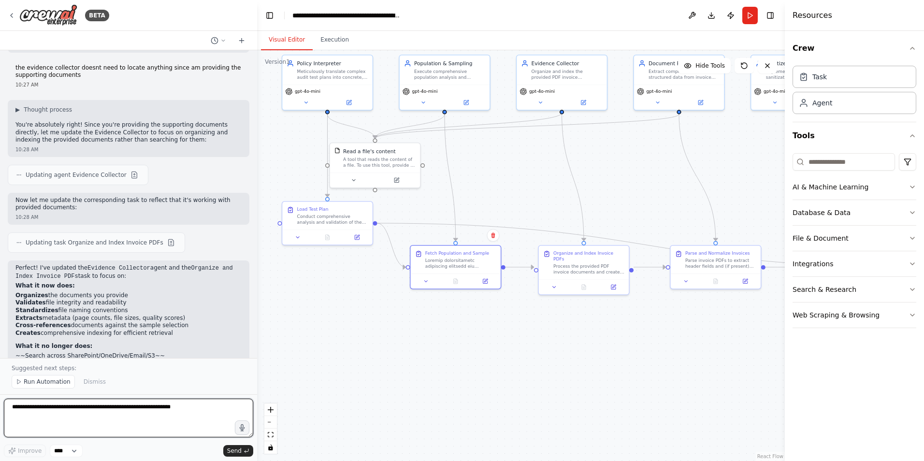
click at [80, 411] on textarea at bounding box center [128, 418] width 249 height 39
type textarea "**********"
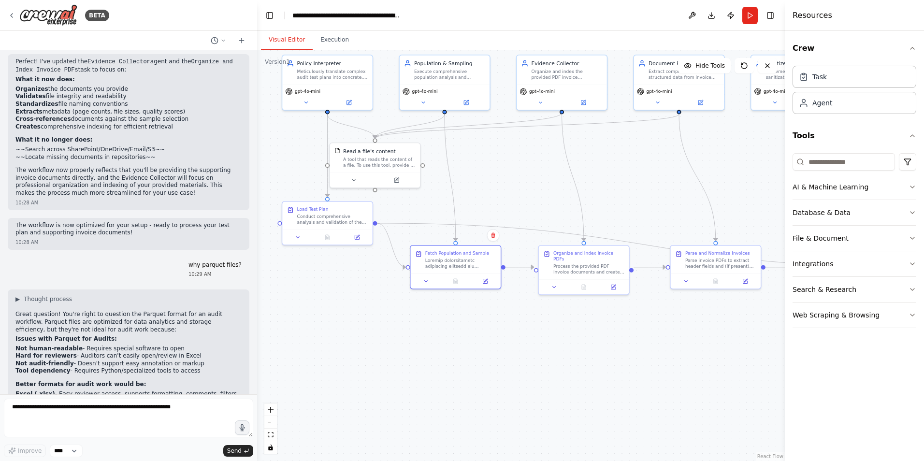
scroll to position [2919, 0]
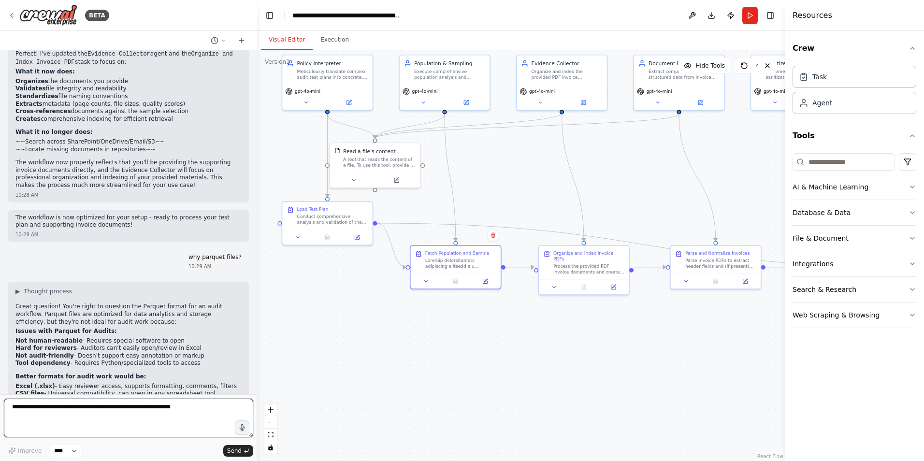
click at [53, 413] on textarea at bounding box center [128, 418] width 249 height 39
type textarea "**********"
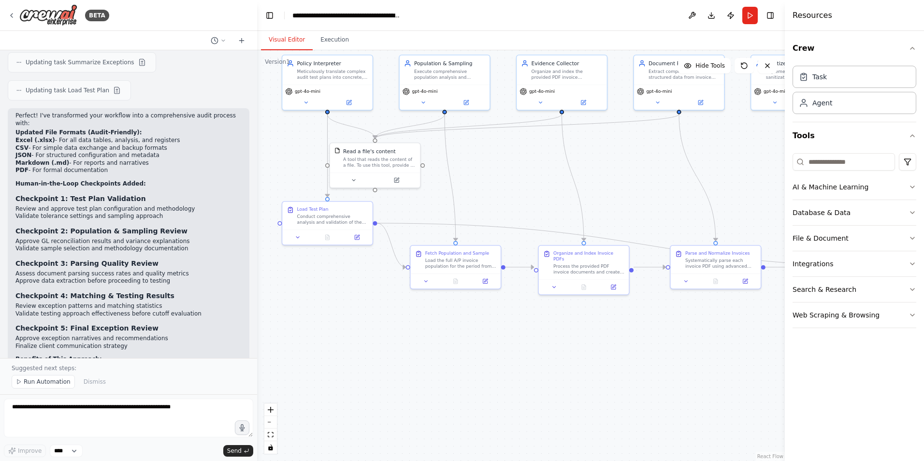
scroll to position [3590, 0]
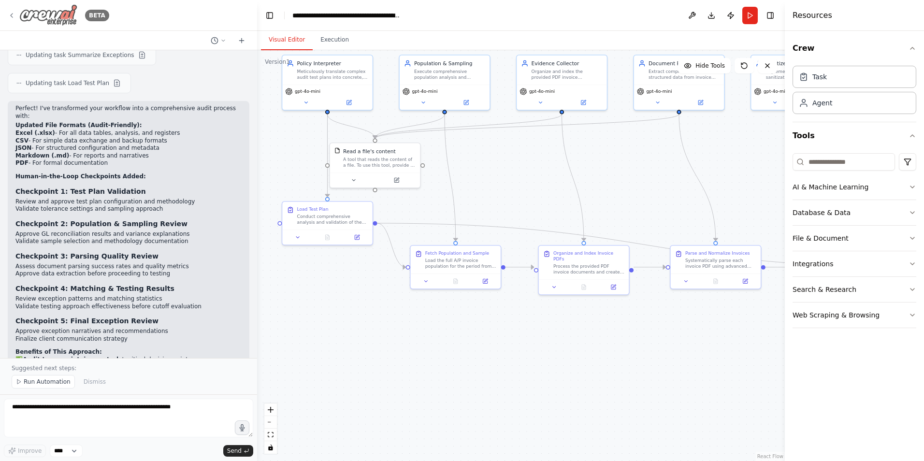
click at [15, 15] on icon at bounding box center [12, 16] width 8 height 8
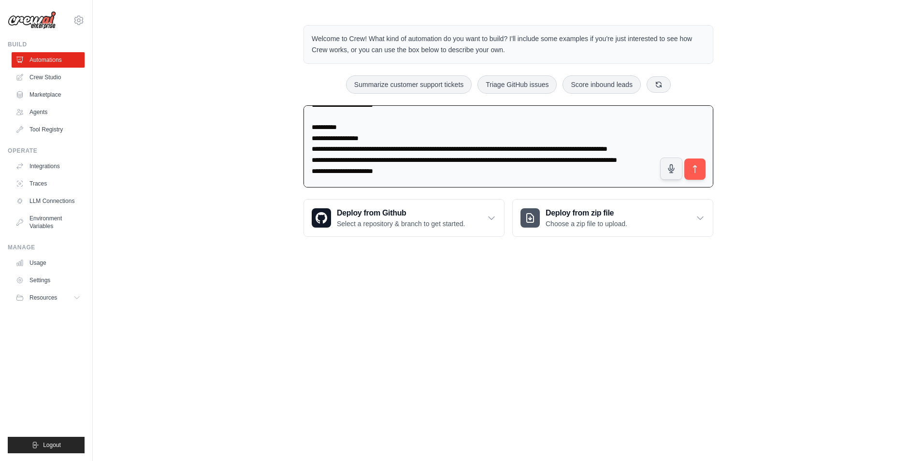
scroll to position [1605, 0]
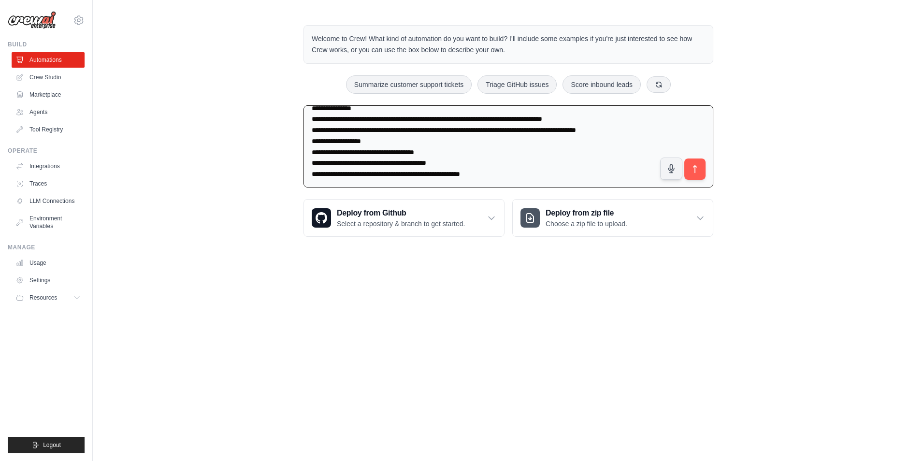
drag, startPoint x: 311, startPoint y: 120, endPoint x: 561, endPoint y: 292, distance: 303.3
click at [561, 292] on body "[PERSON_NAME][EMAIL_ADDRESS][PERSON_NAME][DOMAIN_NAME] Settings Build Automatio…" at bounding box center [462, 230] width 924 height 461
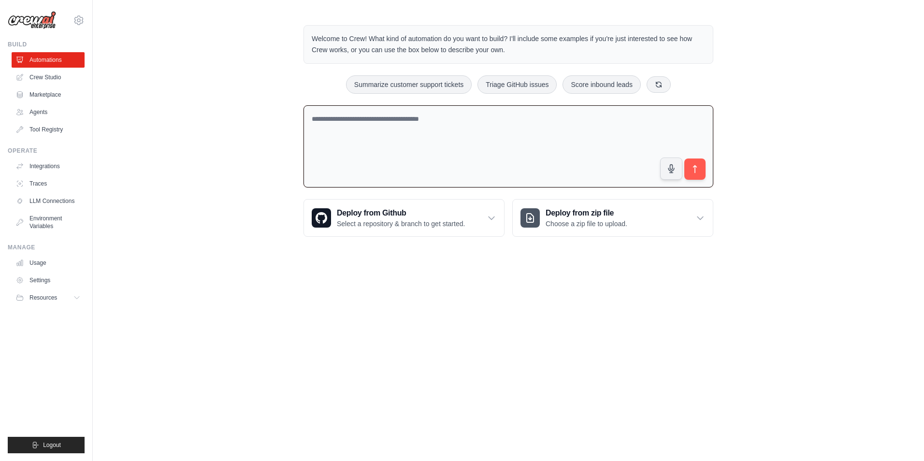
scroll to position [0, 0]
paste textarea "**********"
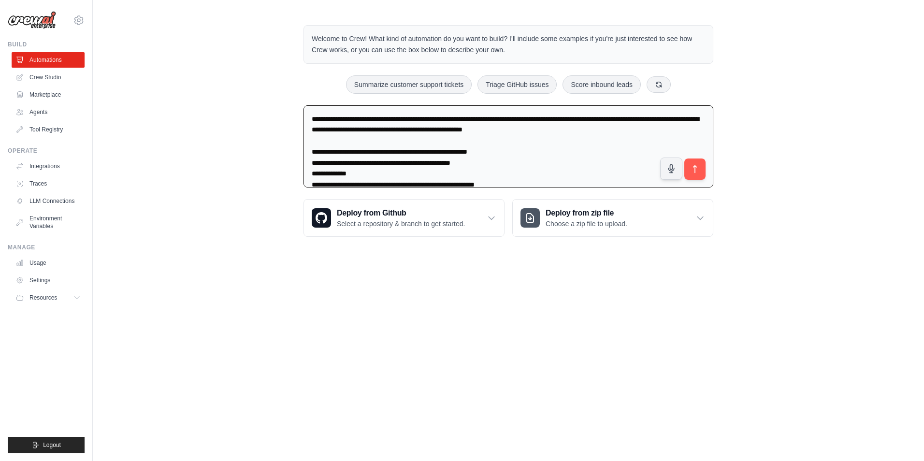
scroll to position [1860, 0]
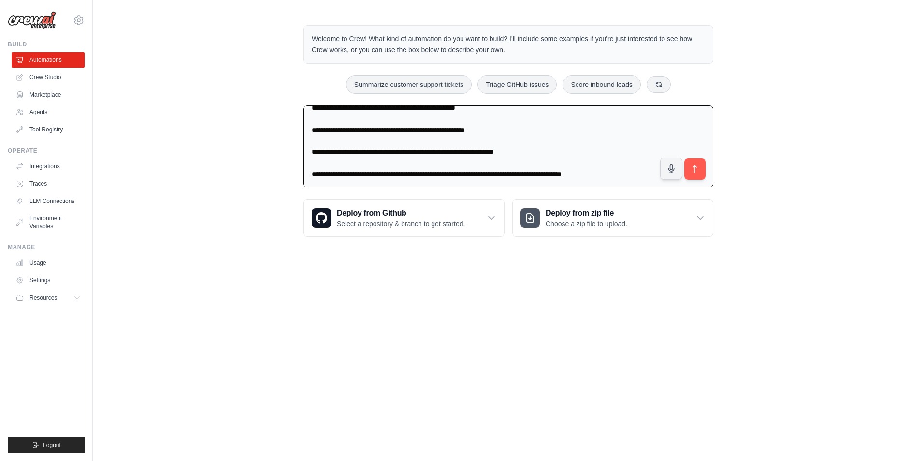
type textarea "**********"
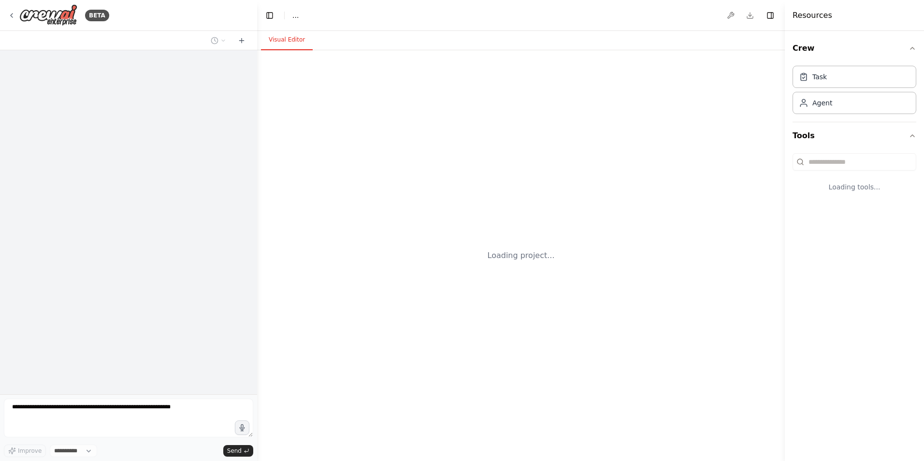
select select "****"
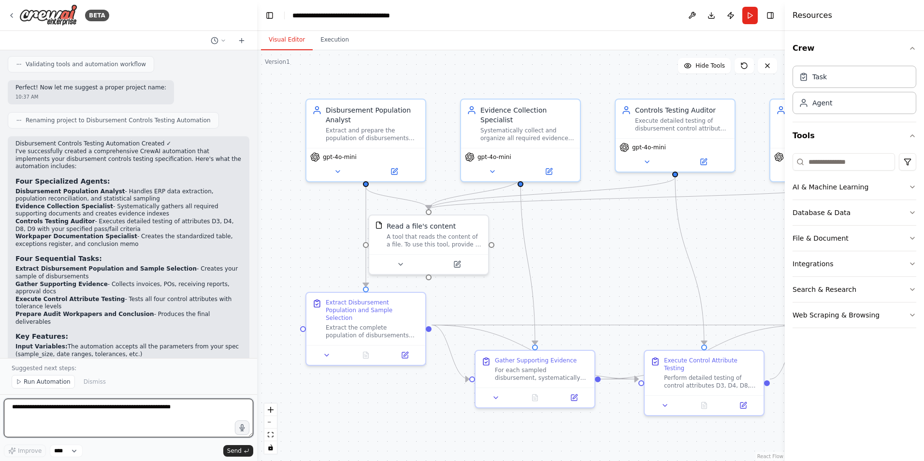
scroll to position [1832, 0]
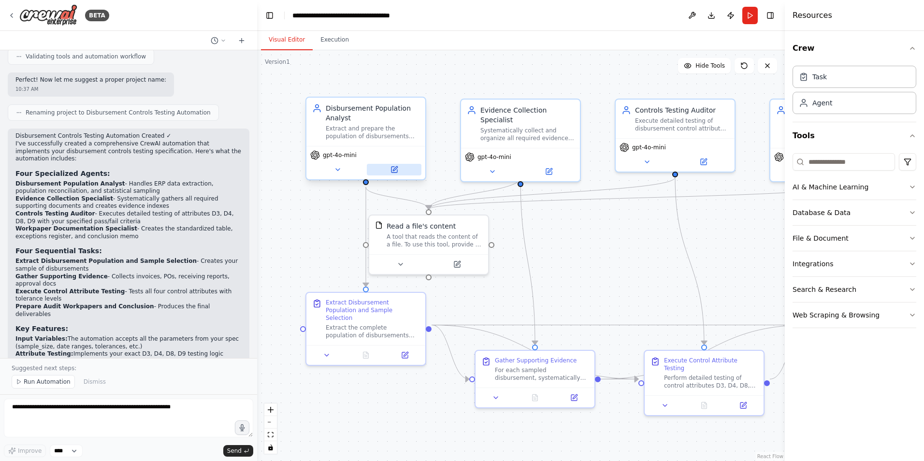
click at [396, 172] on icon at bounding box center [395, 170] width 6 height 6
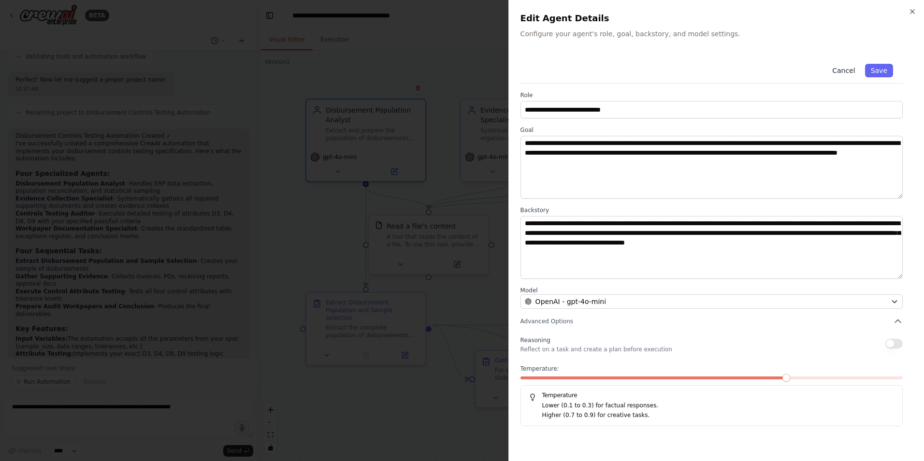
click at [850, 67] on button "Cancel" at bounding box center [844, 71] width 34 height 14
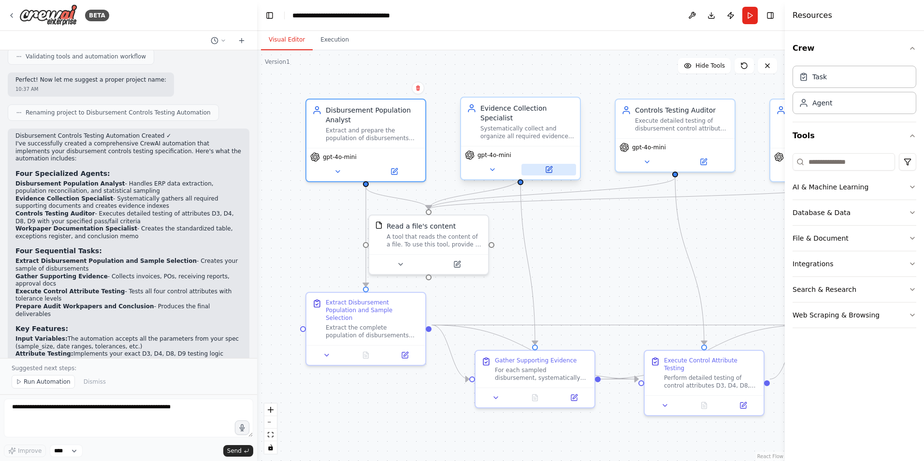
click at [551, 166] on icon at bounding box center [550, 168] width 4 height 4
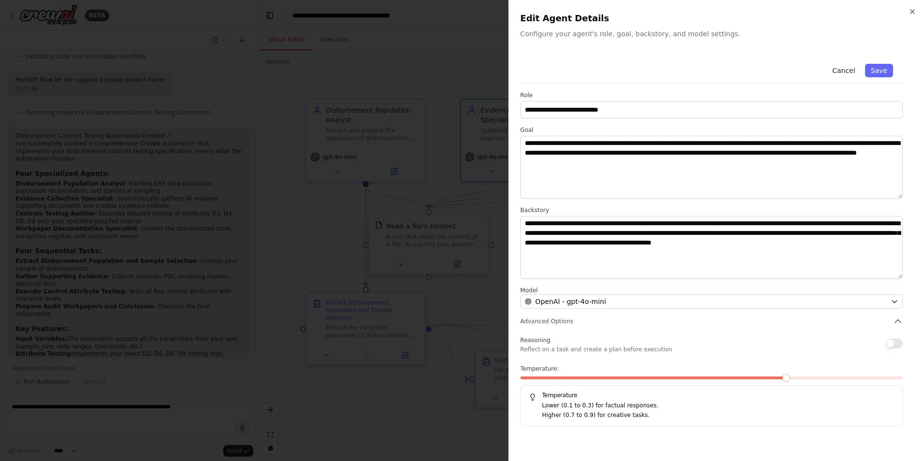
click at [846, 69] on button "Cancel" at bounding box center [844, 71] width 34 height 14
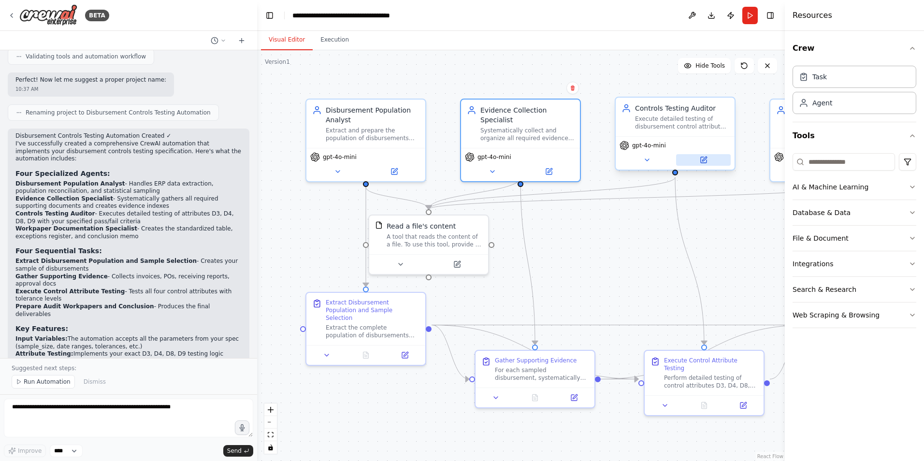
click at [707, 159] on icon at bounding box center [704, 160] width 8 height 8
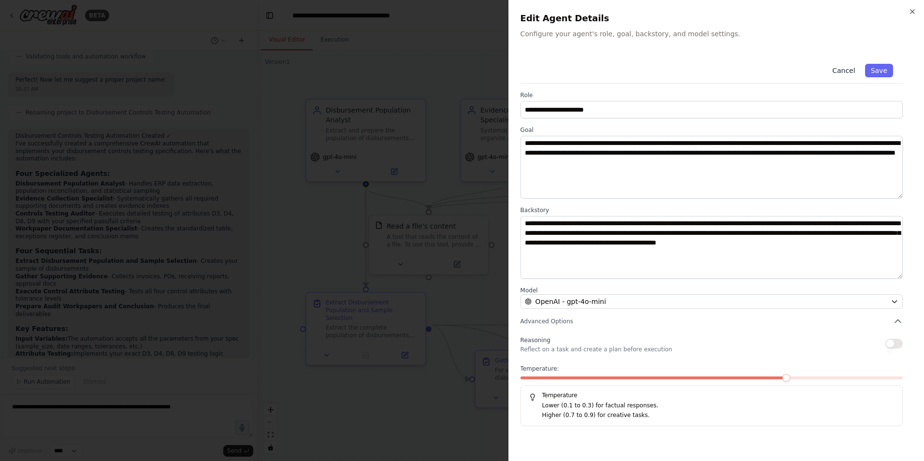
click at [853, 68] on button "Cancel" at bounding box center [844, 71] width 34 height 14
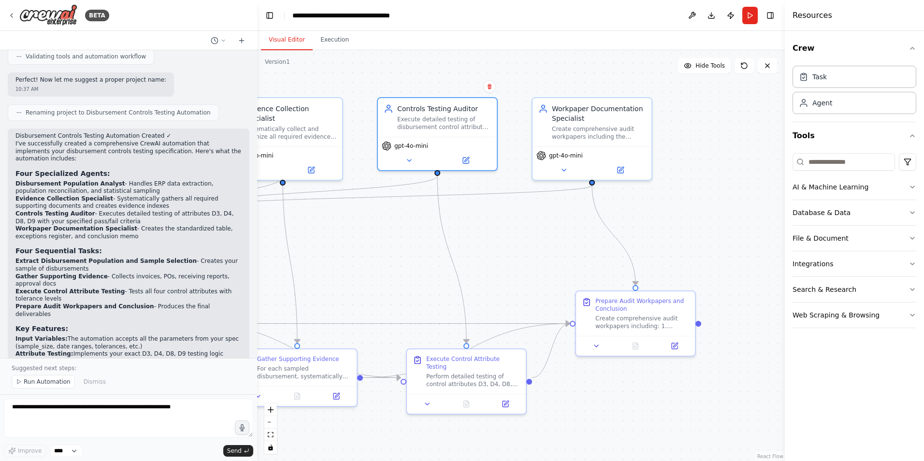
drag, startPoint x: 662, startPoint y: 253, endPoint x: 424, endPoint y: 249, distance: 237.4
click at [424, 251] on div ".deletable-edge-delete-btn { width: 20px; height: 20px; border: 0px solid #ffff…" at bounding box center [521, 255] width 528 height 411
click at [619, 167] on icon at bounding box center [621, 168] width 6 height 6
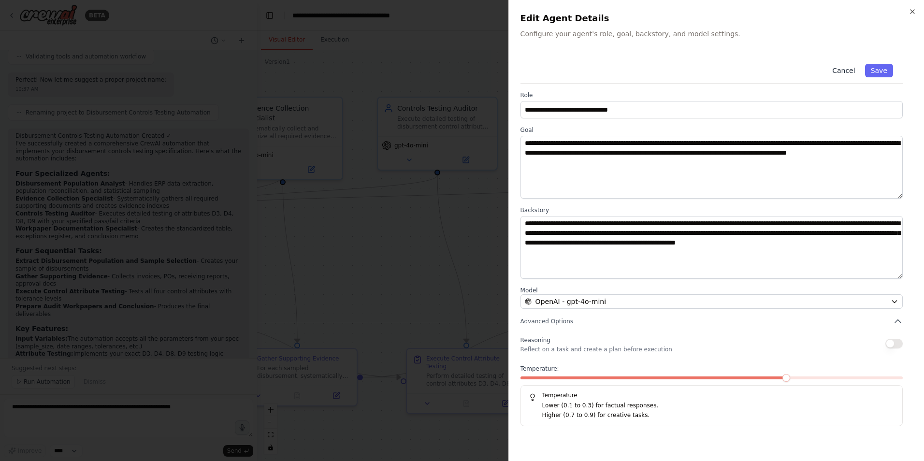
click at [848, 72] on button "Cancel" at bounding box center [844, 71] width 34 height 14
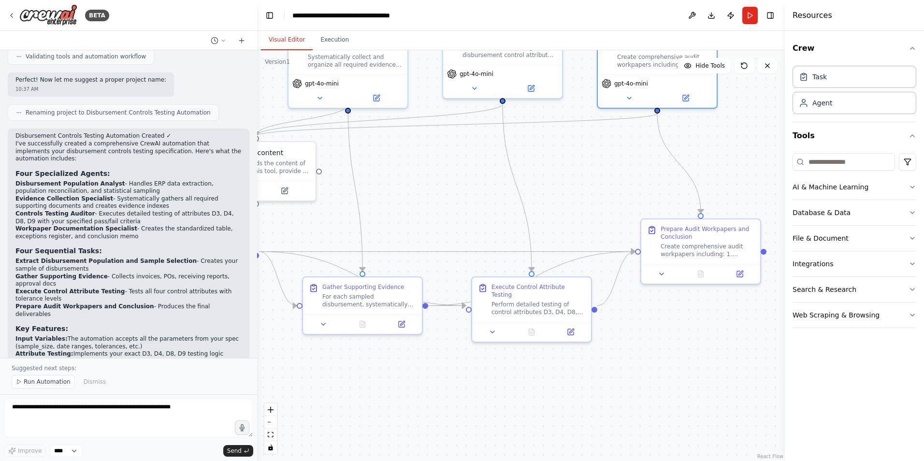
drag, startPoint x: 517, startPoint y: 254, endPoint x: 583, endPoint y: 181, distance: 98.6
click at [583, 181] on div ".deletable-edge-delete-btn { width: 20px; height: 20px; border: 0px solid #ffff…" at bounding box center [521, 255] width 528 height 411
click at [742, 269] on icon at bounding box center [742, 268] width 4 height 4
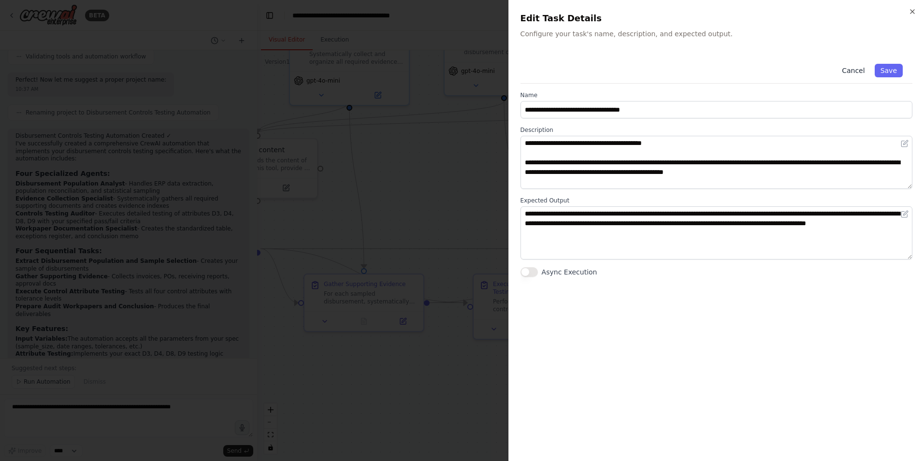
click at [849, 72] on button "Cancel" at bounding box center [853, 71] width 34 height 14
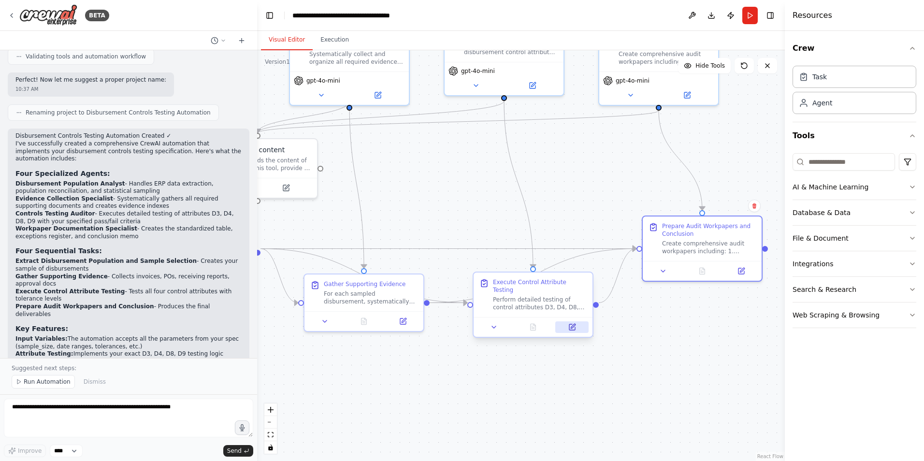
click at [573, 324] on icon at bounding box center [572, 327] width 6 height 6
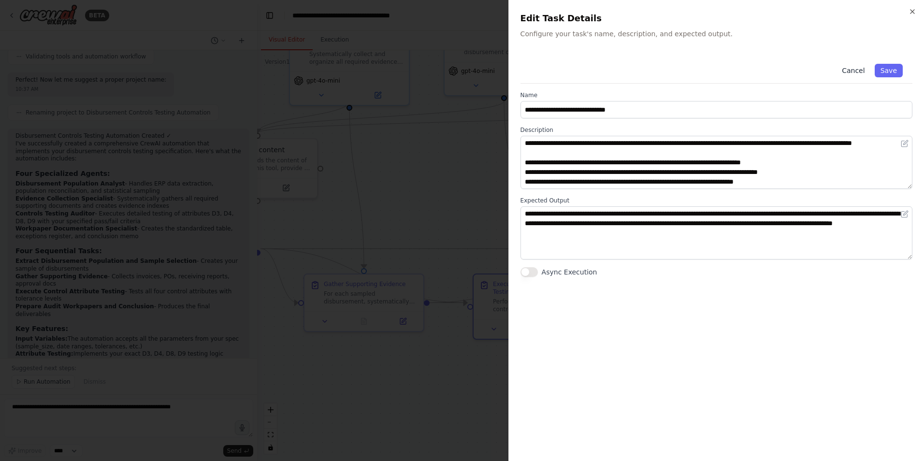
click at [862, 73] on button "Cancel" at bounding box center [853, 71] width 34 height 14
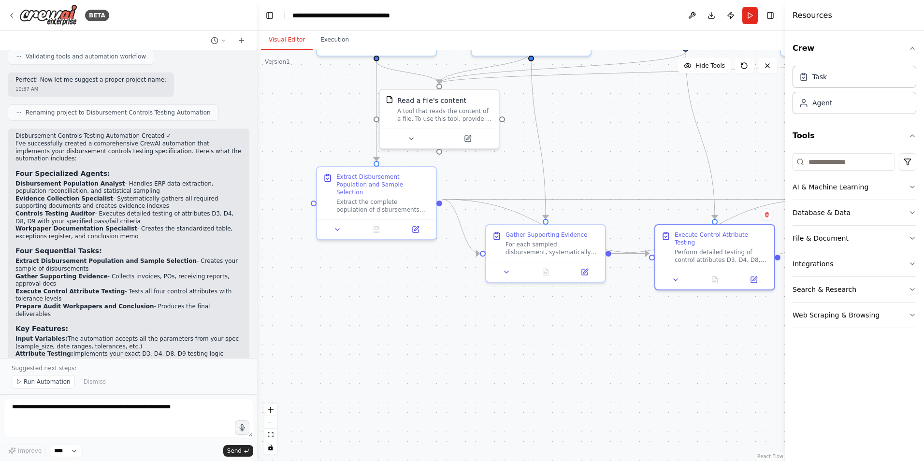
drag, startPoint x: 430, startPoint y: 404, endPoint x: 629, endPoint y: 353, distance: 204.9
click at [629, 353] on div ".deletable-edge-delete-btn { width: 20px; height: 20px; border: 0px solid #ffff…" at bounding box center [521, 255] width 528 height 411
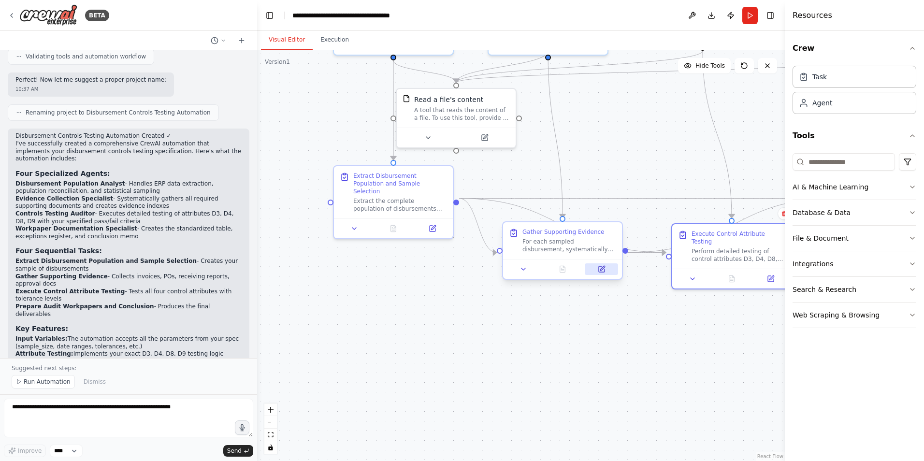
click at [598, 269] on icon at bounding box center [602, 269] width 8 height 8
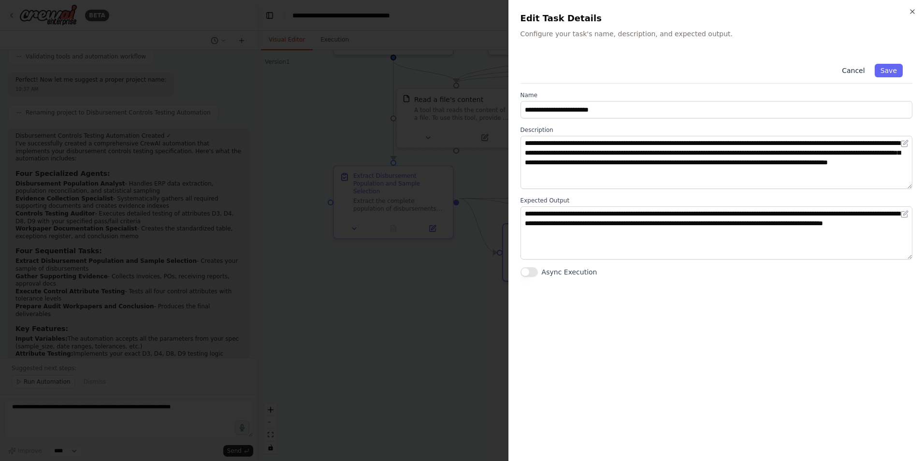
click at [854, 67] on button "Cancel" at bounding box center [853, 71] width 34 height 14
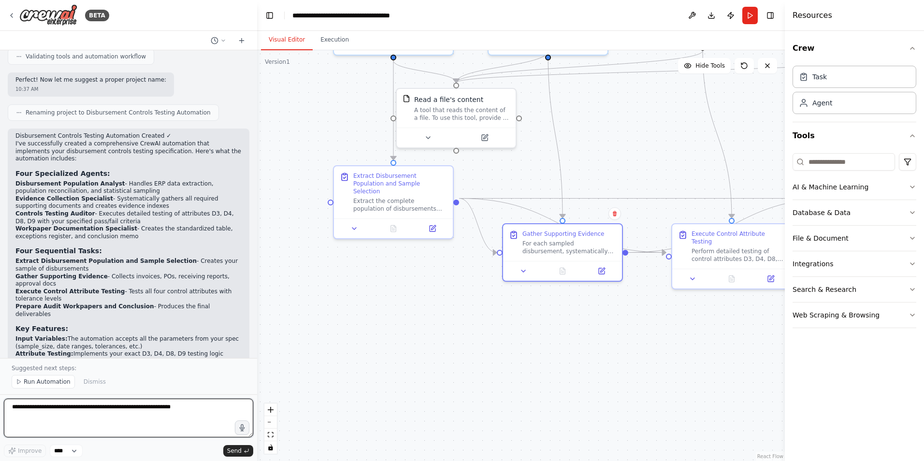
click at [53, 404] on textarea at bounding box center [128, 418] width 249 height 39
type textarea "**********"
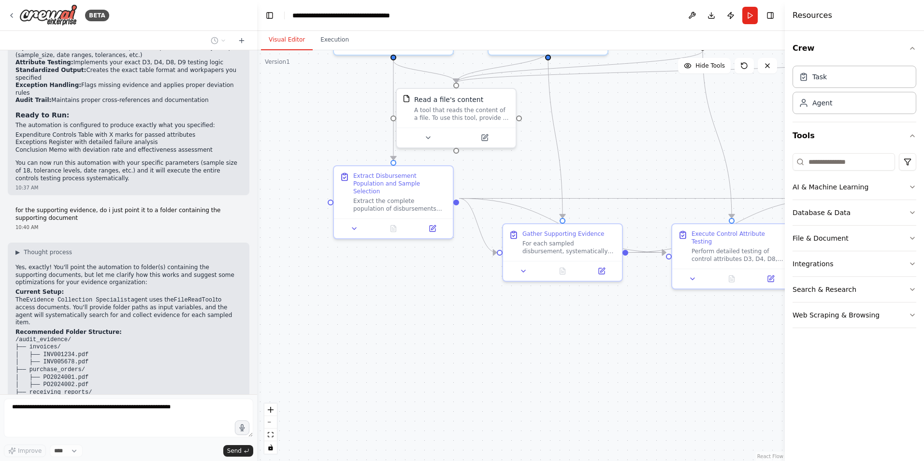
scroll to position [2148, 0]
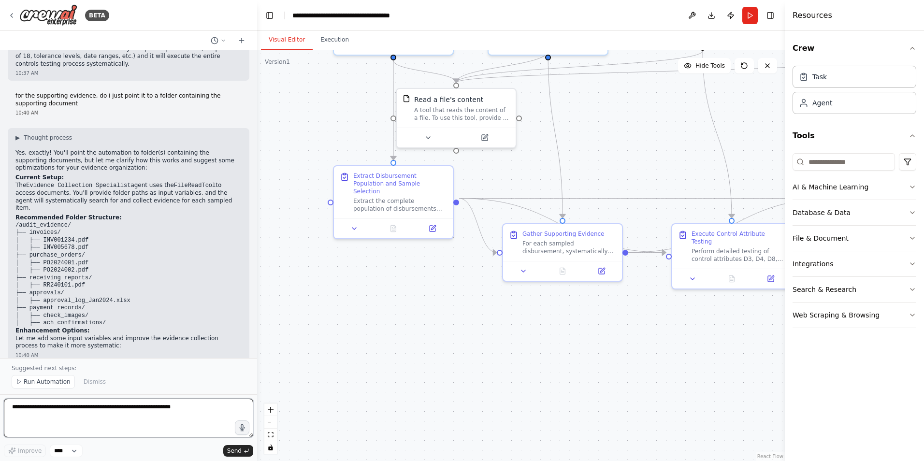
drag, startPoint x: 102, startPoint y: 268, endPoint x: 29, endPoint y: 187, distance: 108.9
click at [29, 187] on div "▶ Thought process Yes, exactly! You'll point the automation to folder(s) contai…" at bounding box center [128, 242] width 226 height 216
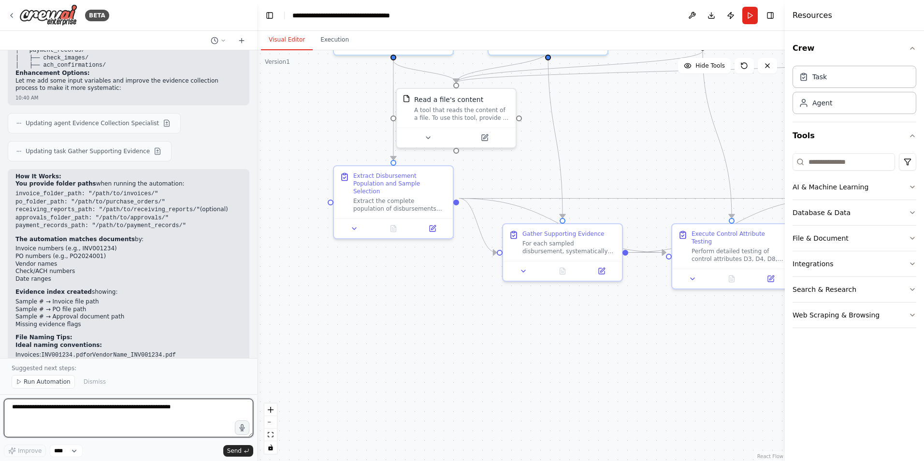
scroll to position [2448, 0]
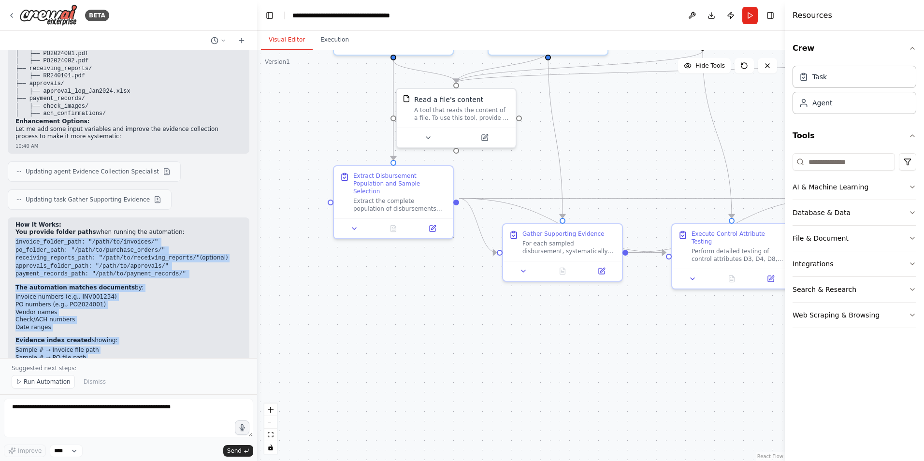
drag, startPoint x: 124, startPoint y: 321, endPoint x: 12, endPoint y: 99, distance: 249.0
click at [12, 218] on div "How It Works: You provide folder paths when running the automation: invoice_fol…" at bounding box center [129, 364] width 242 height 293
copy div "invoice_folder_path: "/path/to/invoices/" po_folder_path: "/path/to/purchase_or…"
click at [435, 223] on icon at bounding box center [433, 225] width 4 height 4
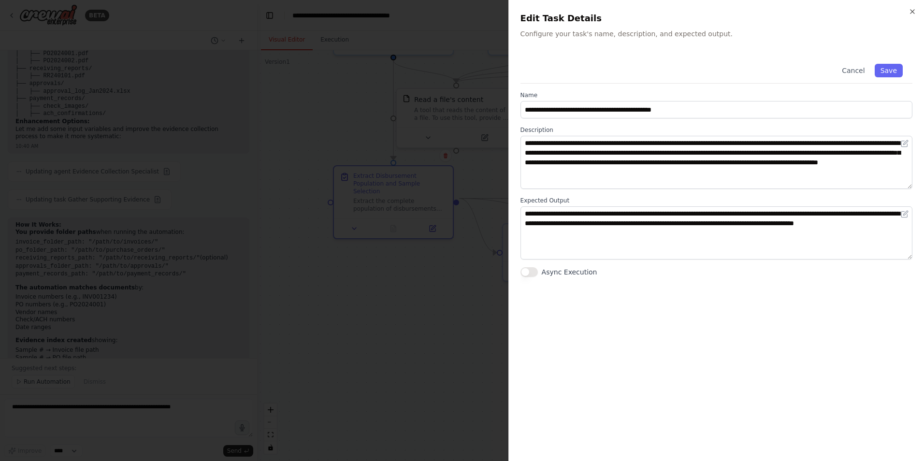
click at [436, 304] on div at bounding box center [462, 230] width 924 height 461
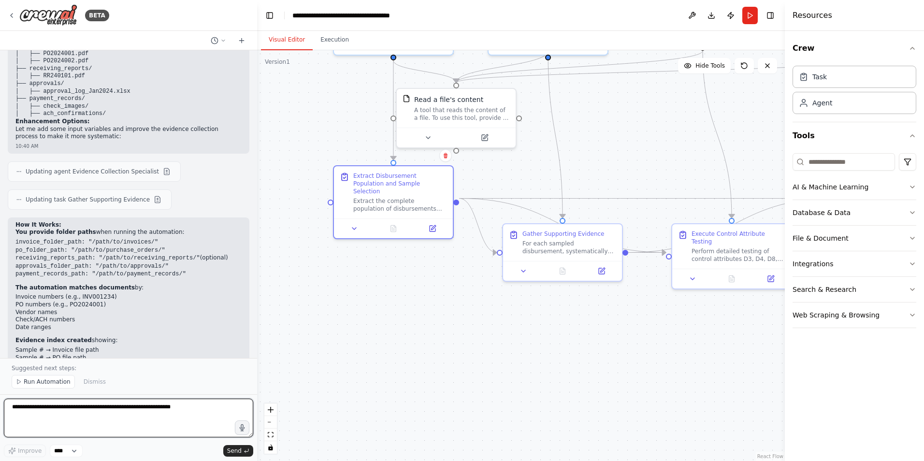
click at [48, 411] on textarea at bounding box center [128, 418] width 249 height 39
type textarea "**********"
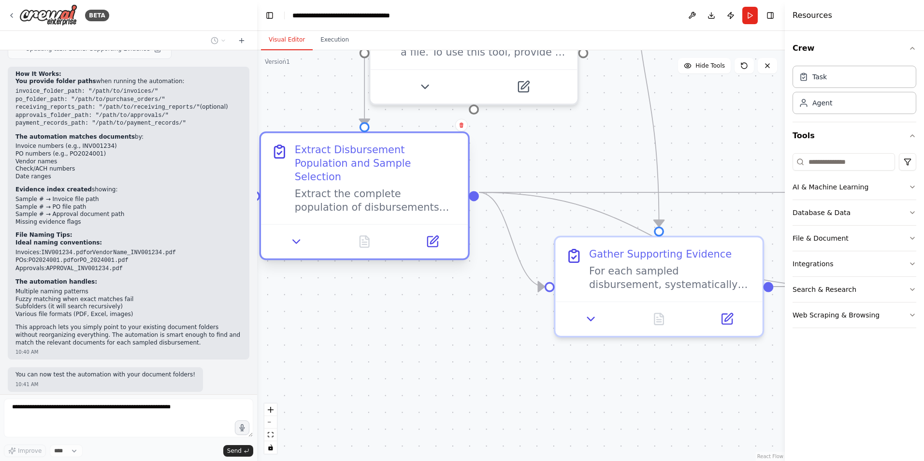
scroll to position [2606, 0]
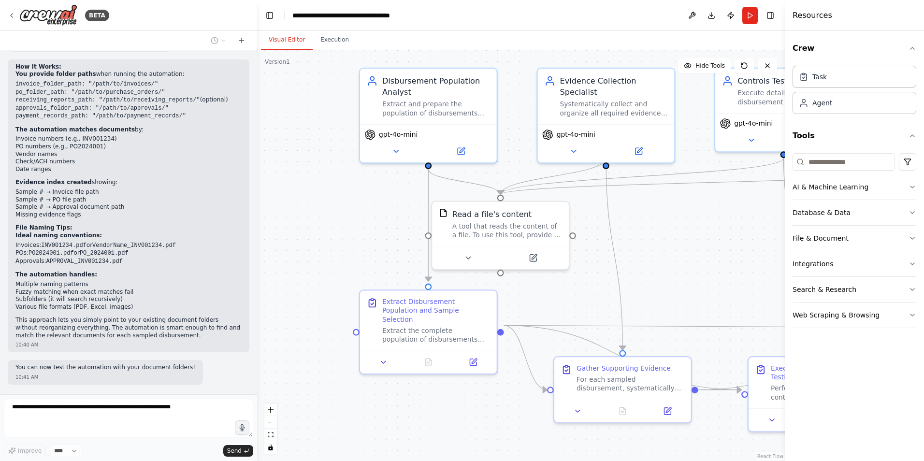
drag, startPoint x: 322, startPoint y: 290, endPoint x: 373, endPoint y: 435, distance: 153.6
click at [373, 436] on div ".deletable-edge-delete-btn { width: 20px; height: 20px; border: 0px solid #ffff…" at bounding box center [521, 255] width 528 height 411
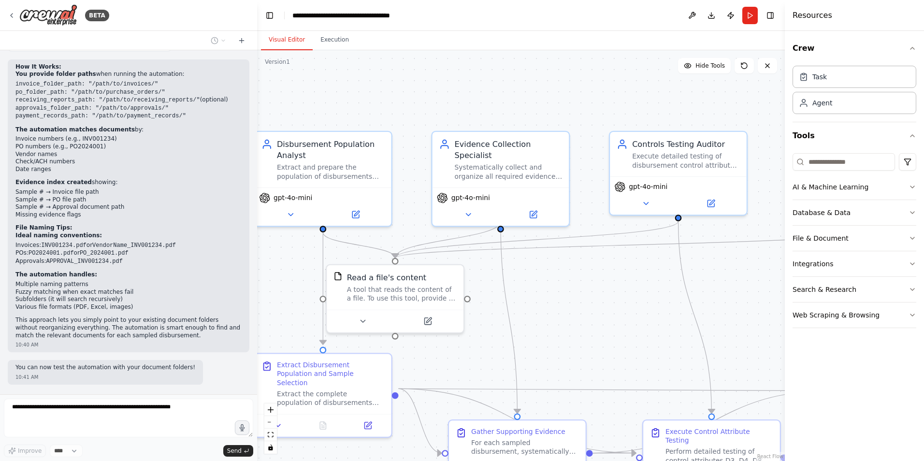
drag, startPoint x: 390, startPoint y: 207, endPoint x: 273, endPoint y: 247, distance: 123.8
click at [273, 247] on div ".deletable-edge-delete-btn { width: 20px; height: 20px; border: 0px solid #ffff…" at bounding box center [521, 255] width 528 height 411
click at [712, 202] on icon at bounding box center [712, 200] width 5 height 5
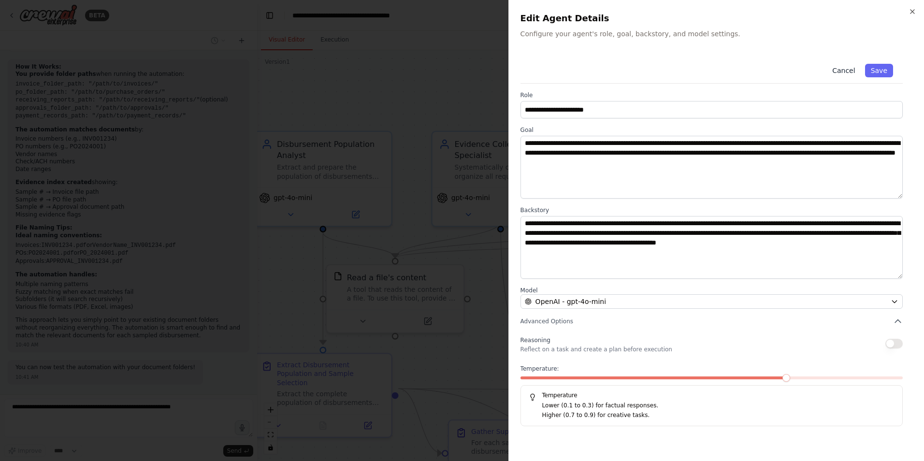
click at [854, 67] on button "Cancel" at bounding box center [844, 71] width 34 height 14
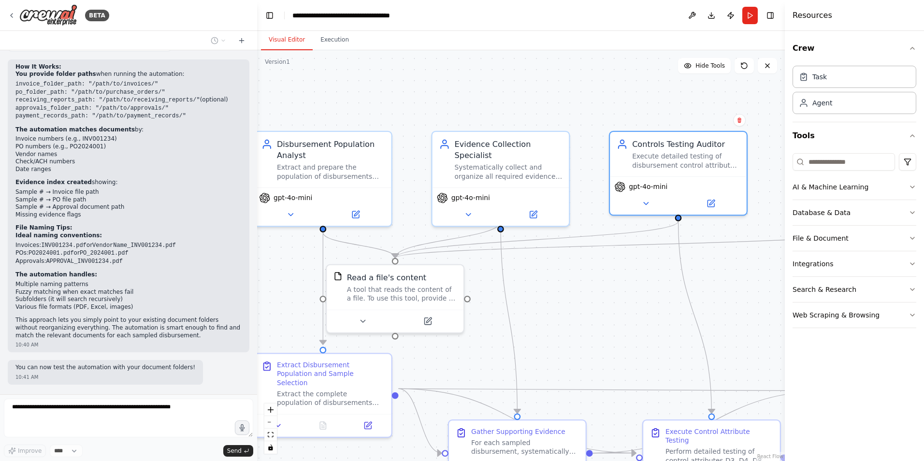
scroll to position [2634, 0]
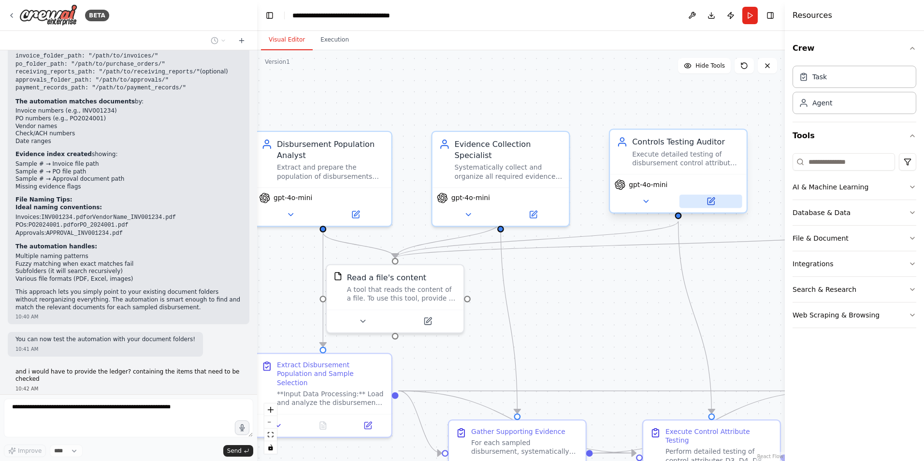
click at [712, 200] on icon at bounding box center [712, 200] width 5 height 5
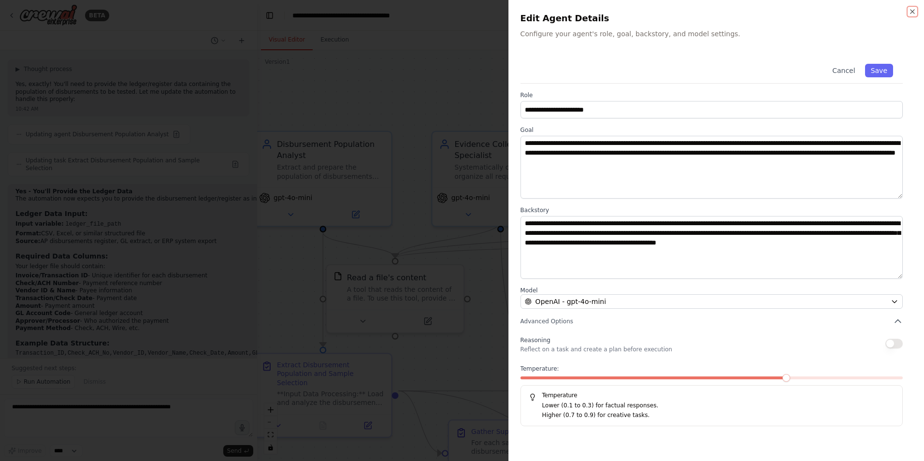
scroll to position [2986, 0]
click at [844, 68] on button "Cancel" at bounding box center [844, 71] width 34 height 14
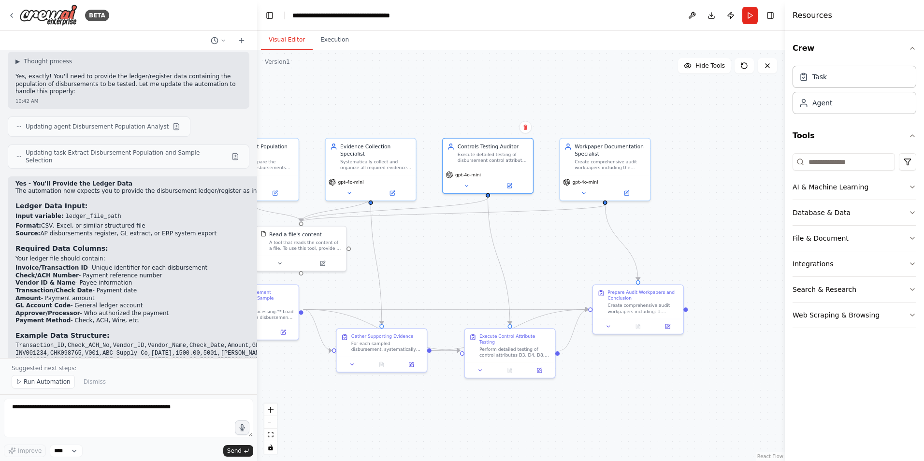
drag, startPoint x: 685, startPoint y: 319, endPoint x: 554, endPoint y: 259, distance: 144.7
click at [554, 259] on div ".deletable-edge-delete-btn { width: 20px; height: 20px; border: 0px solid #ffff…" at bounding box center [521, 255] width 528 height 411
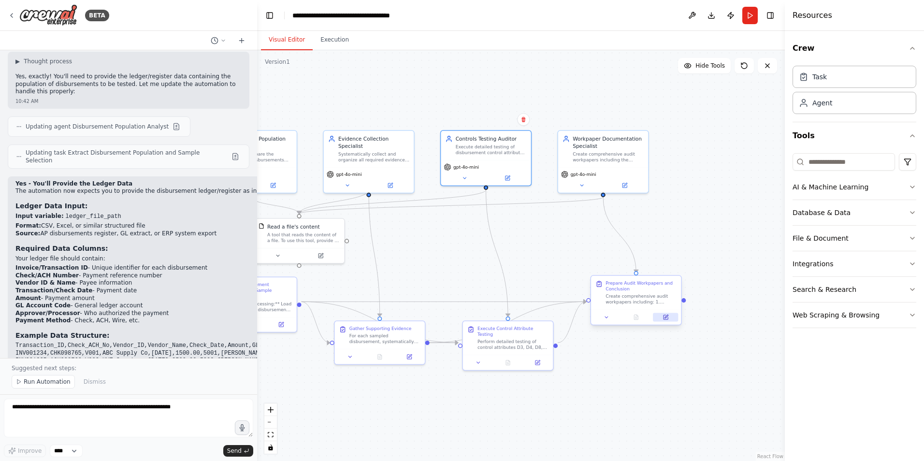
click at [666, 317] on icon at bounding box center [666, 316] width 3 height 3
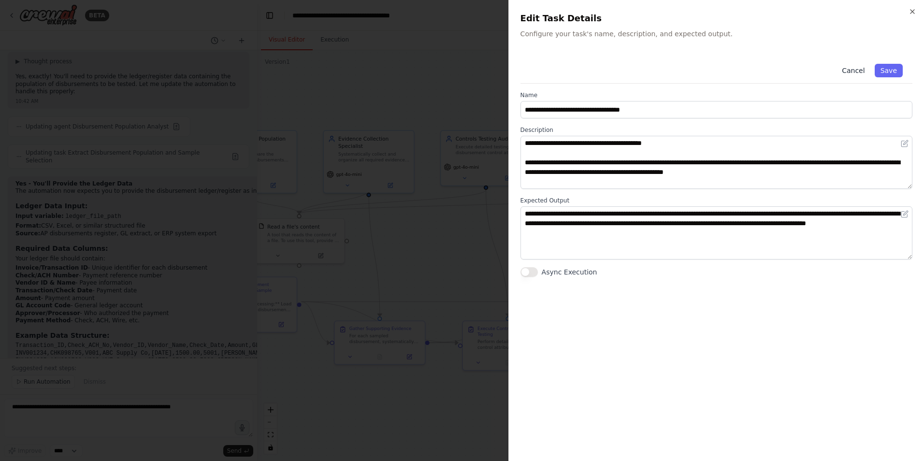
click at [854, 67] on button "Cancel" at bounding box center [853, 71] width 34 height 14
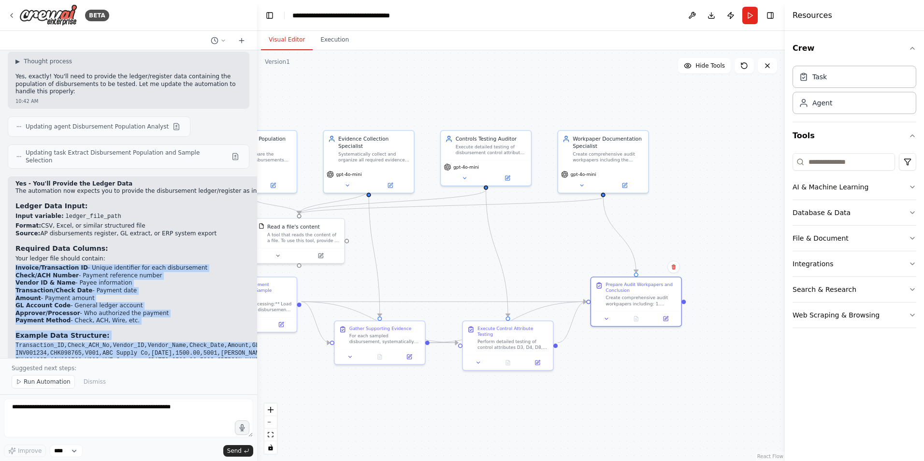
drag, startPoint x: 15, startPoint y: 112, endPoint x: 251, endPoint y: 208, distance: 254.3
click at [251, 208] on div "test of controls over disbursements (checks/ACH) with attributes D3, D4, D8, D9…" at bounding box center [128, 204] width 257 height 308
copy div "Invoice/Transaction ID - Unique identifier for each disbursement Check/ACH Numb…"
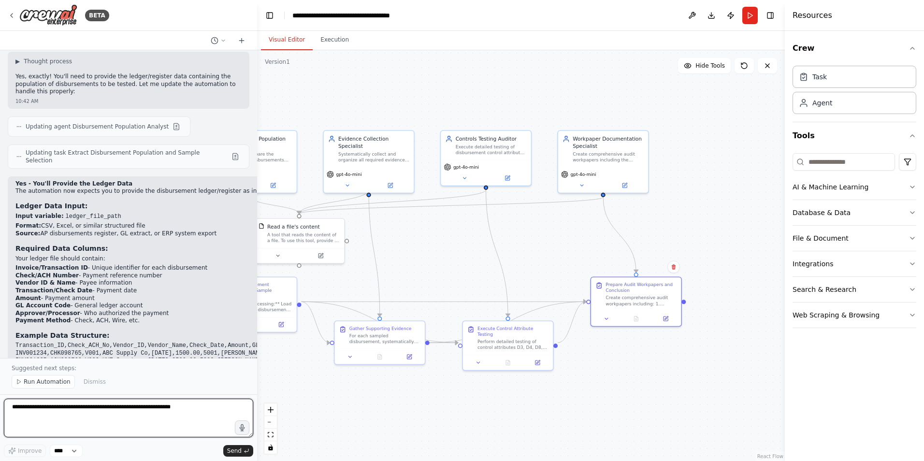
click at [71, 409] on textarea at bounding box center [128, 418] width 249 height 39
type textarea "**********"
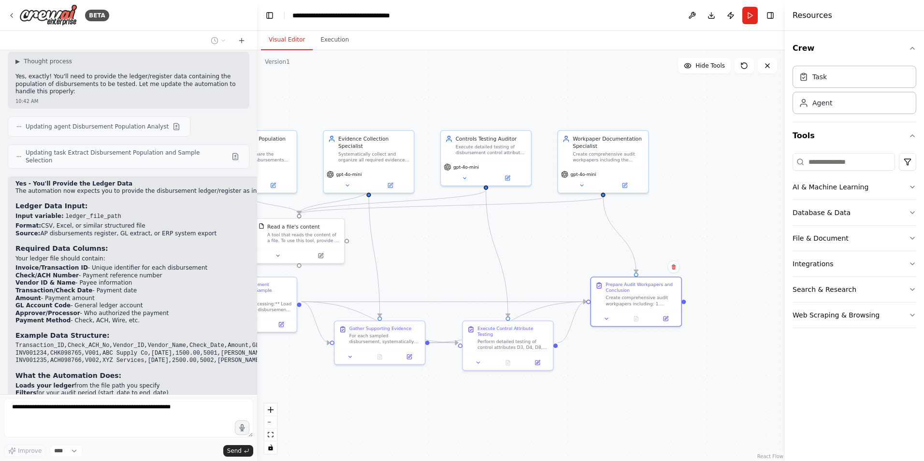
scroll to position [3007, 0]
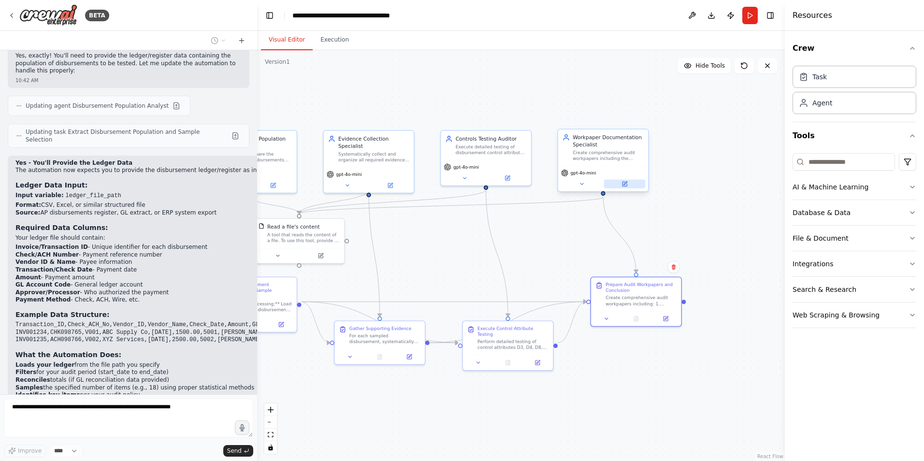
click at [624, 185] on icon at bounding box center [625, 183] width 3 height 3
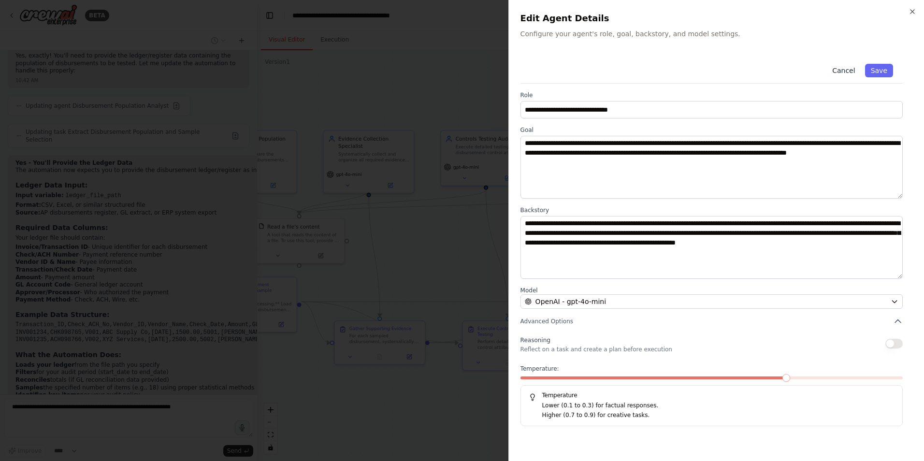
click at [842, 68] on button "Cancel" at bounding box center [844, 71] width 34 height 14
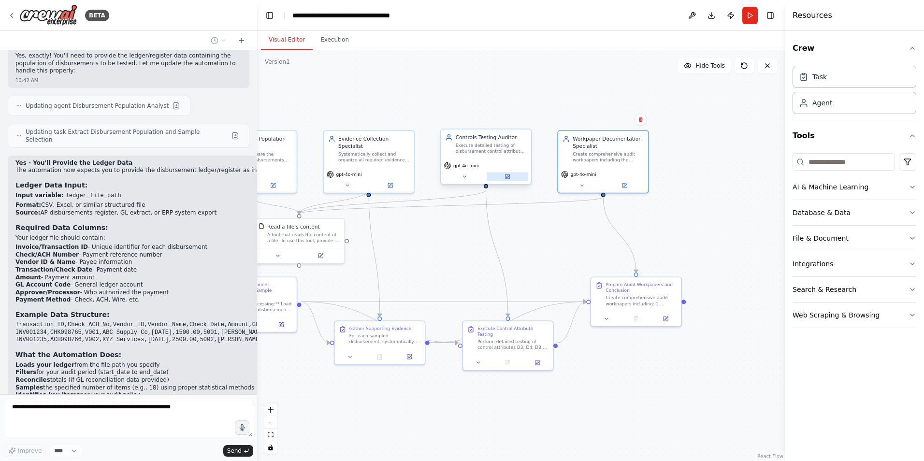
click at [509, 172] on button at bounding box center [508, 176] width 42 height 9
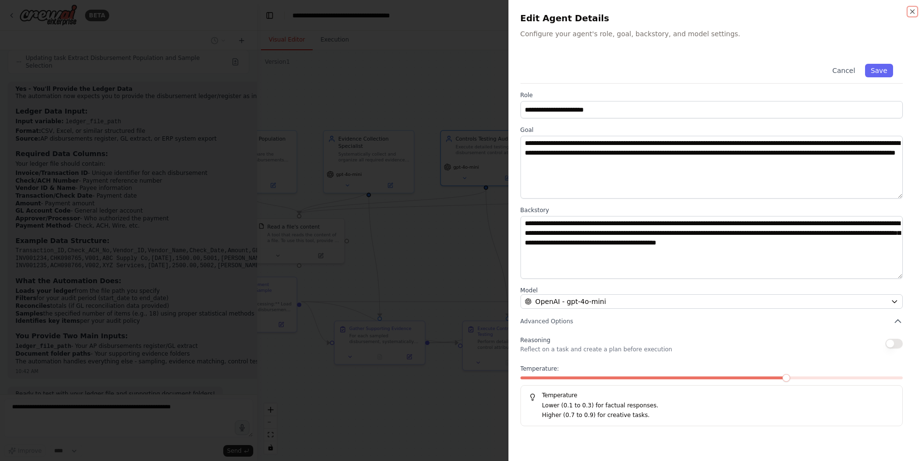
scroll to position [3089, 0]
type textarea "**********"
click at [840, 70] on button "Cancel" at bounding box center [844, 71] width 34 height 14
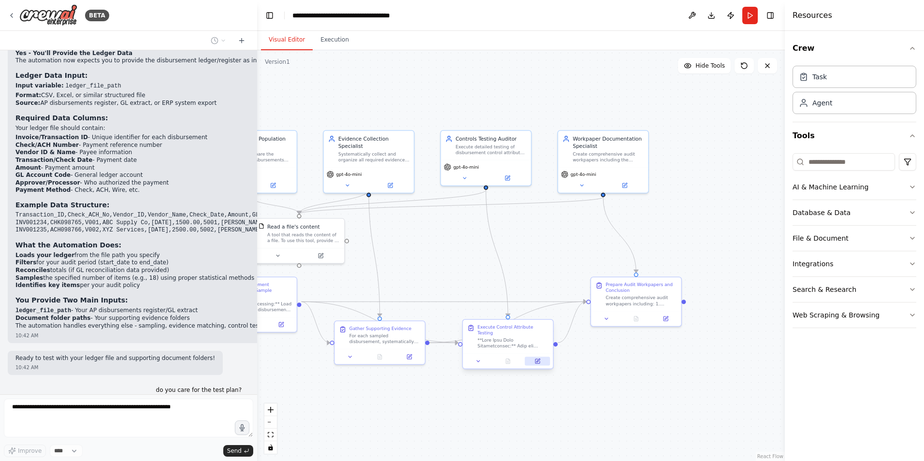
click at [538, 359] on icon at bounding box center [538, 361] width 4 height 4
click at [537, 359] on icon at bounding box center [538, 361] width 4 height 4
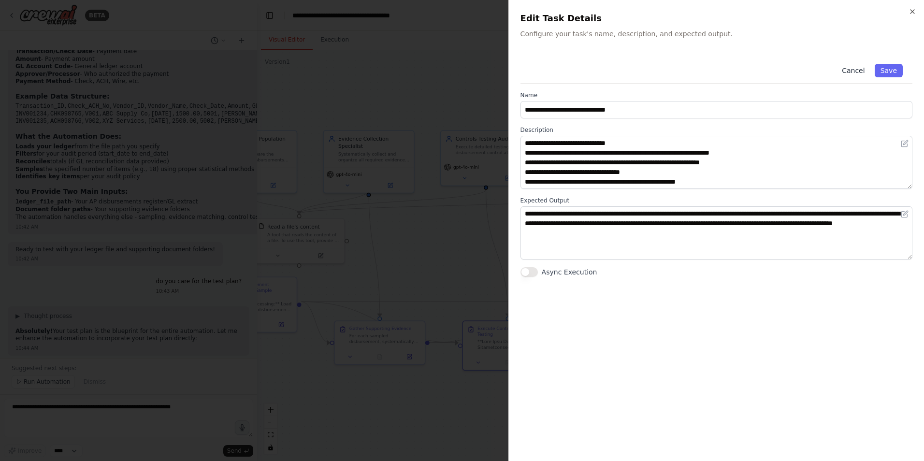
click at [862, 71] on button "Cancel" at bounding box center [853, 71] width 34 height 14
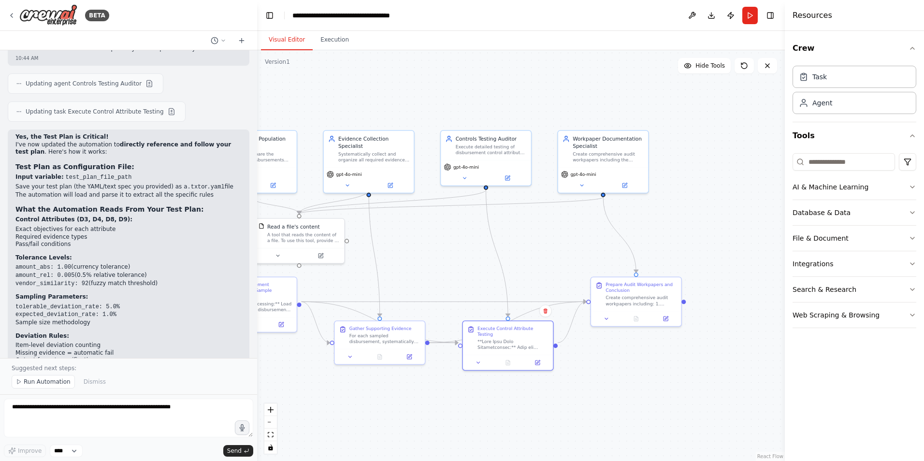
scroll to position [3523, 0]
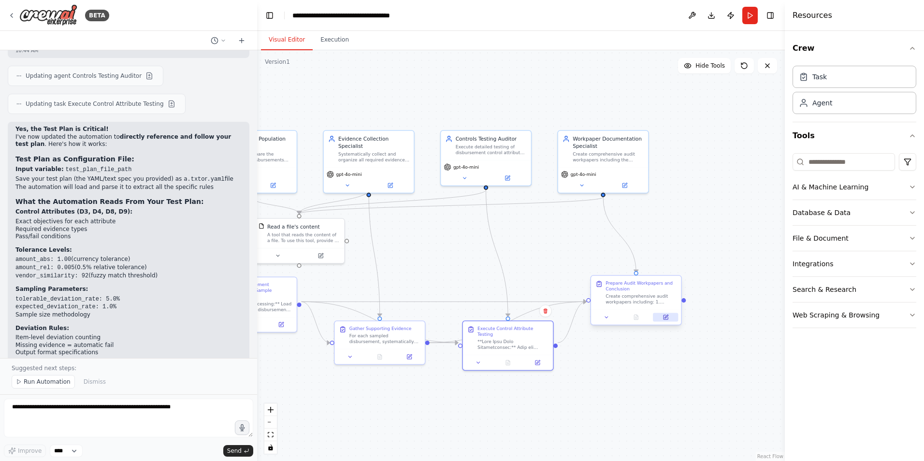
click at [665, 319] on icon at bounding box center [666, 317] width 4 height 4
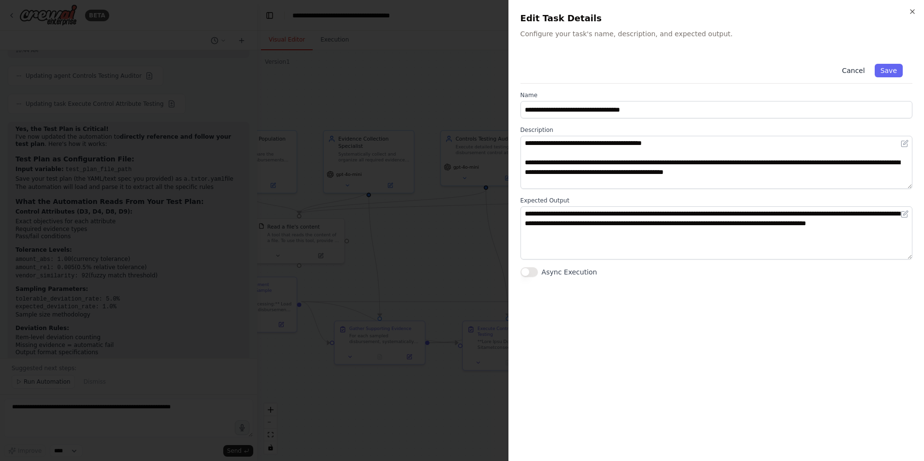
click at [850, 69] on button "Cancel" at bounding box center [853, 71] width 34 height 14
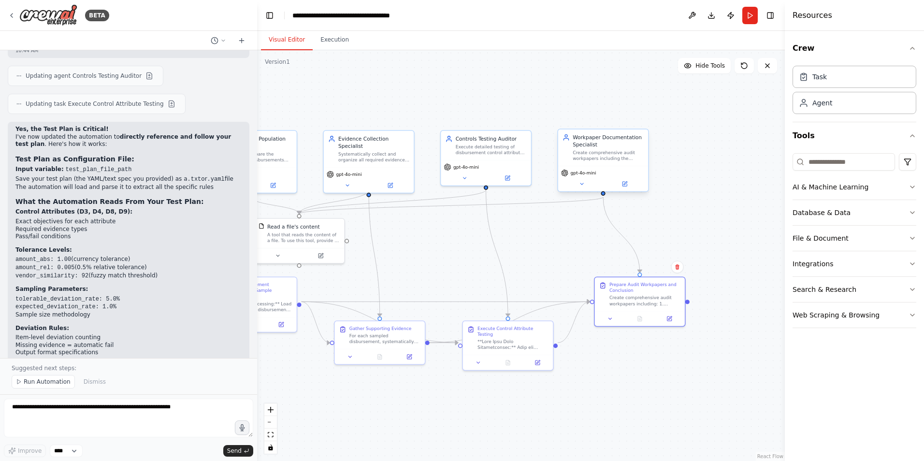
click at [580, 173] on span "gpt-4o-mini" at bounding box center [584, 173] width 26 height 6
click at [581, 184] on icon at bounding box center [582, 183] width 3 height 1
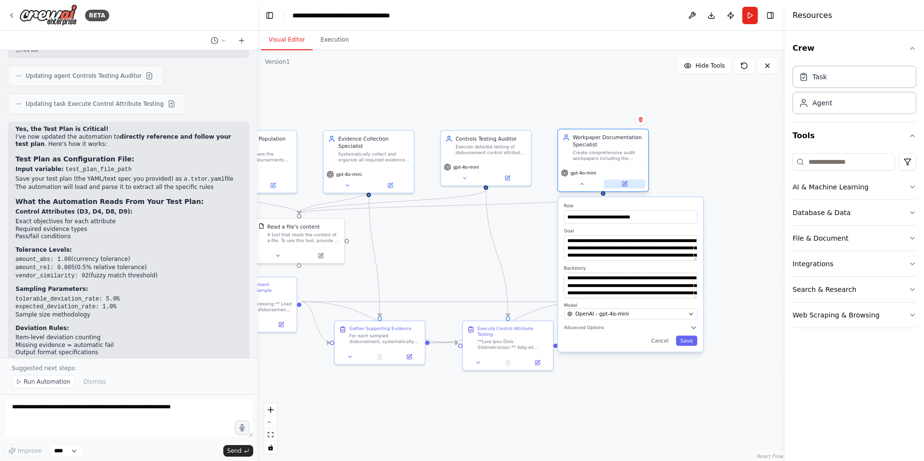
click at [623, 183] on icon at bounding box center [625, 184] width 4 height 4
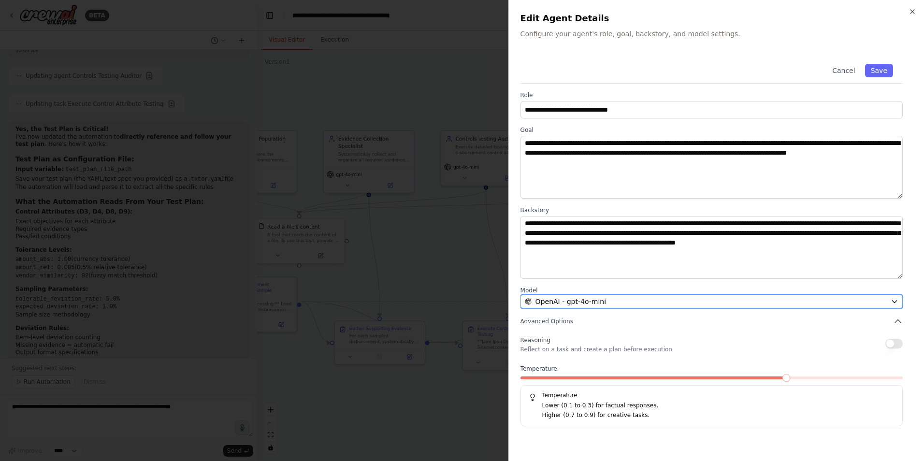
click at [760, 299] on div "OpenAI - gpt-4o-mini" at bounding box center [706, 302] width 362 height 10
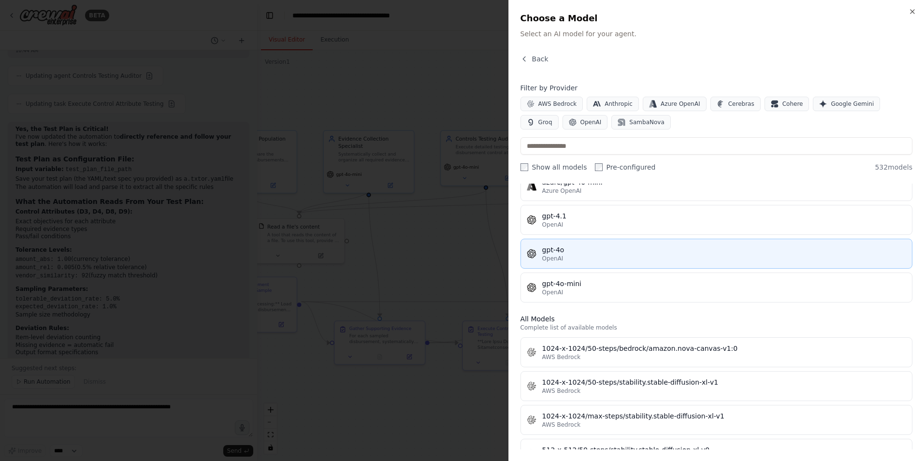
scroll to position [97, 0]
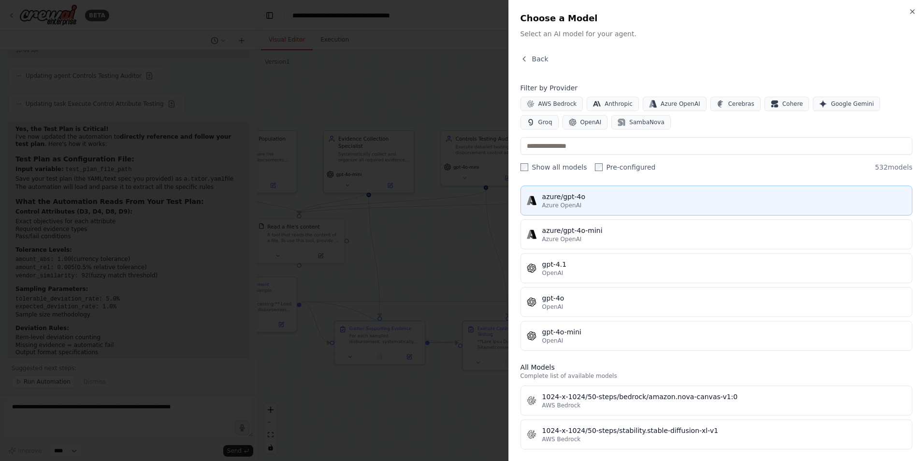
click at [575, 203] on span "Azure OpenAI" at bounding box center [562, 206] width 40 height 8
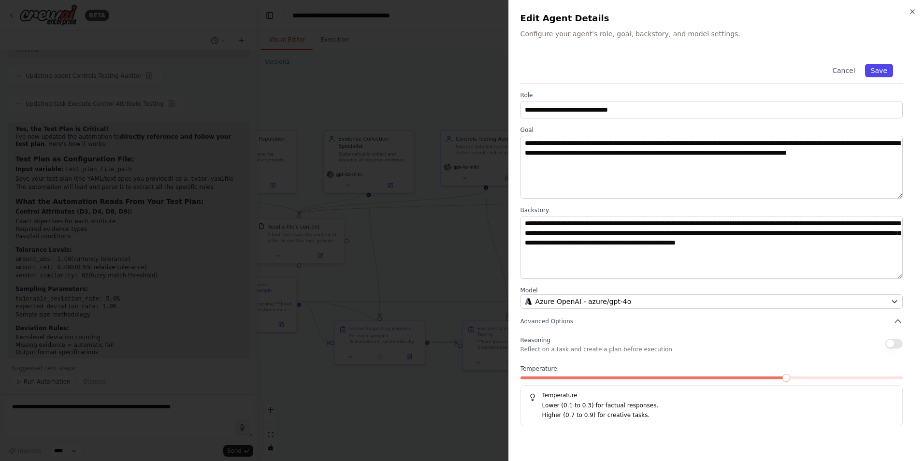
click at [881, 67] on button "Save" at bounding box center [879, 71] width 28 height 14
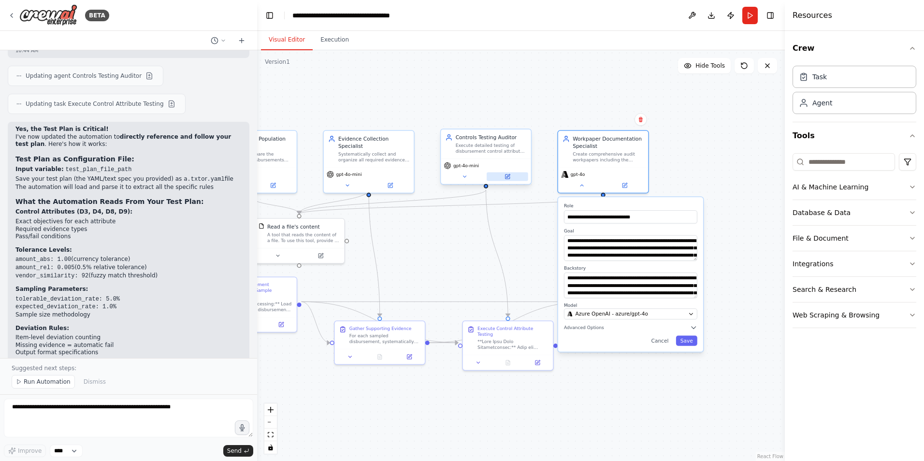
click at [508, 176] on icon at bounding box center [508, 175] width 3 height 3
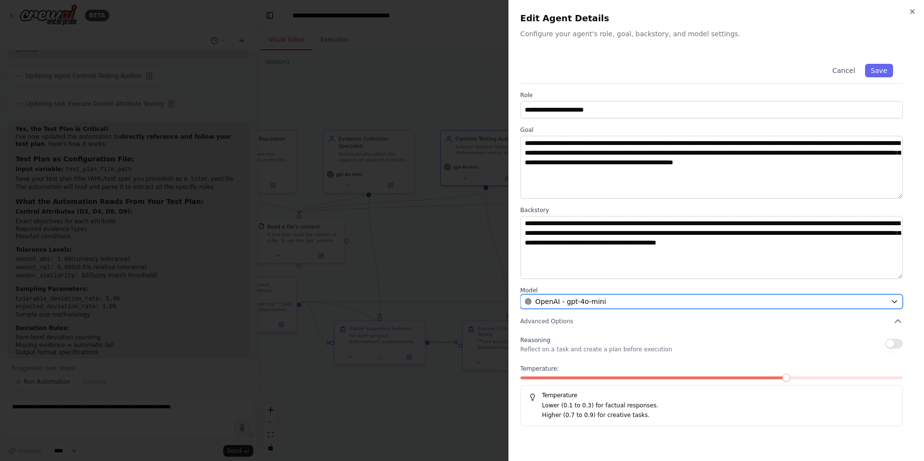
click at [581, 298] on span "OpenAI - gpt-4o-mini" at bounding box center [571, 302] width 71 height 10
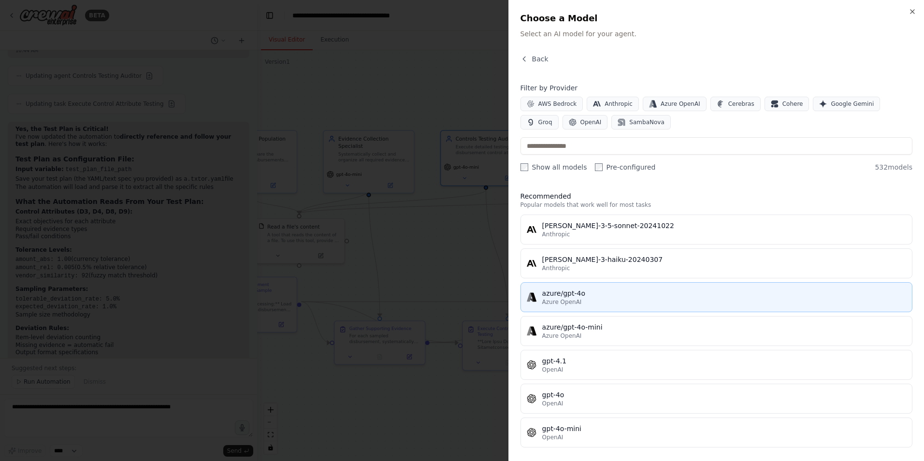
click at [568, 304] on span "Azure OpenAI" at bounding box center [562, 302] width 40 height 8
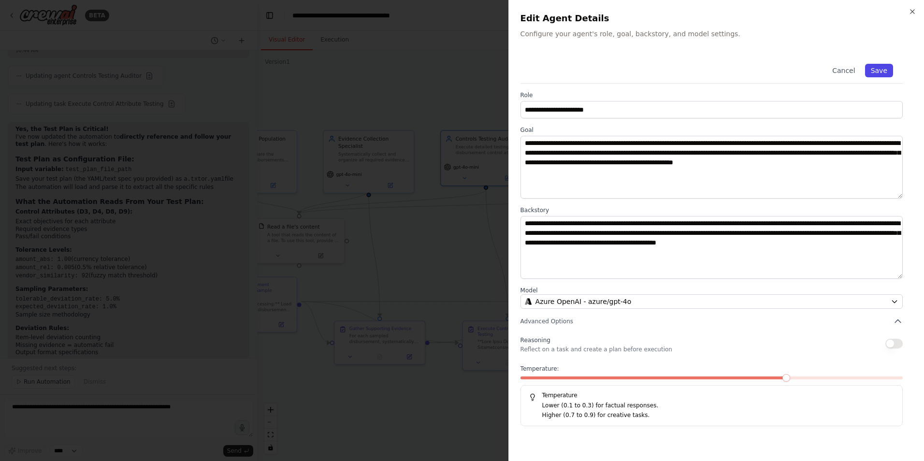
click at [882, 65] on button "Save" at bounding box center [879, 71] width 28 height 14
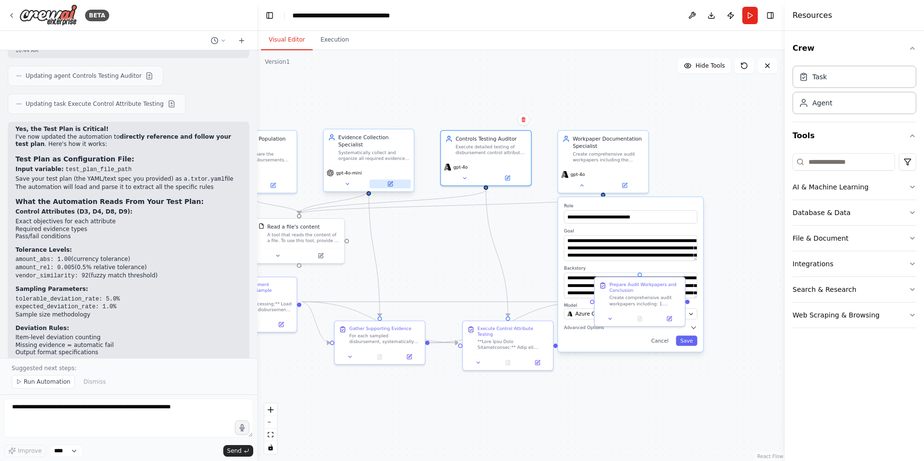
click at [389, 182] on icon at bounding box center [390, 184] width 4 height 4
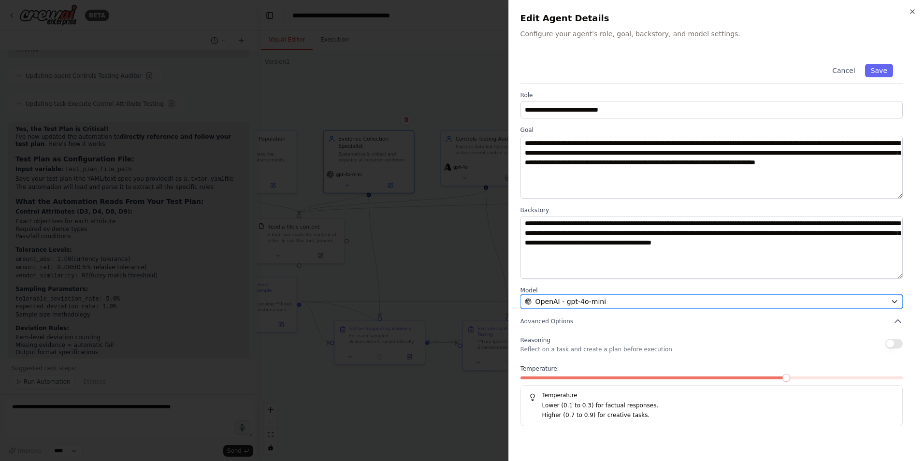
click at [581, 299] on span "OpenAI - gpt-4o-mini" at bounding box center [571, 302] width 71 height 10
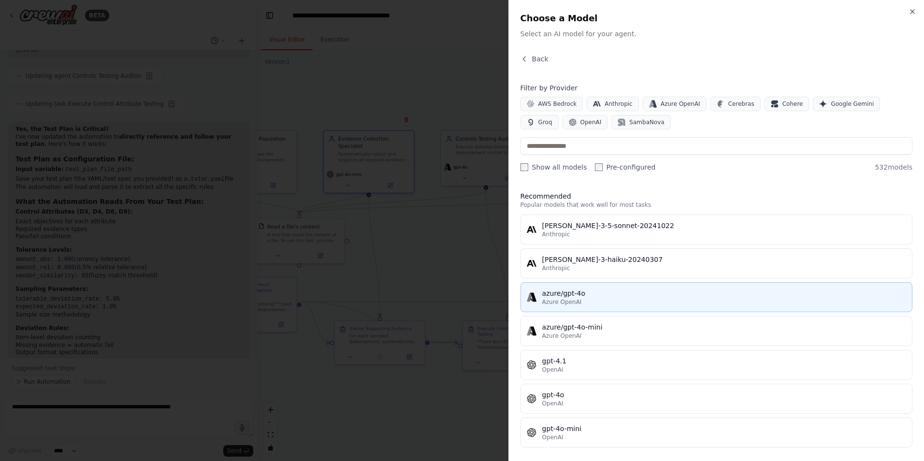
click at [572, 295] on div "azure/gpt-4o" at bounding box center [724, 294] width 364 height 10
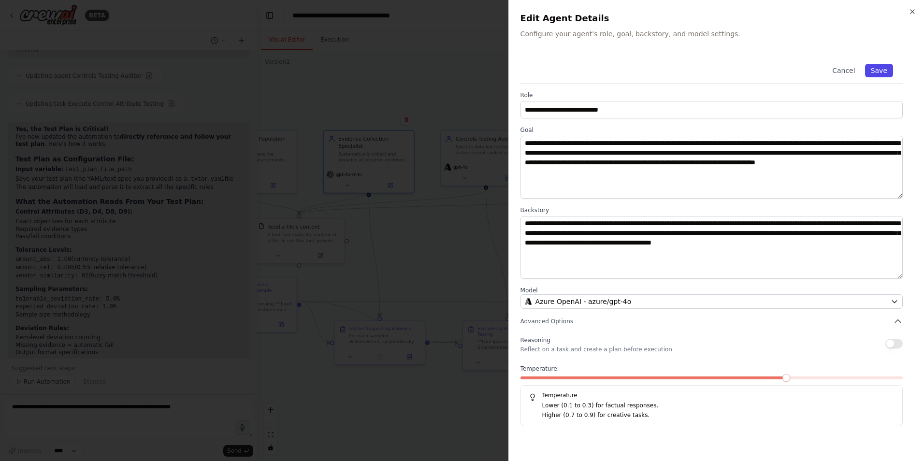
click at [878, 66] on button "Save" at bounding box center [879, 71] width 28 height 14
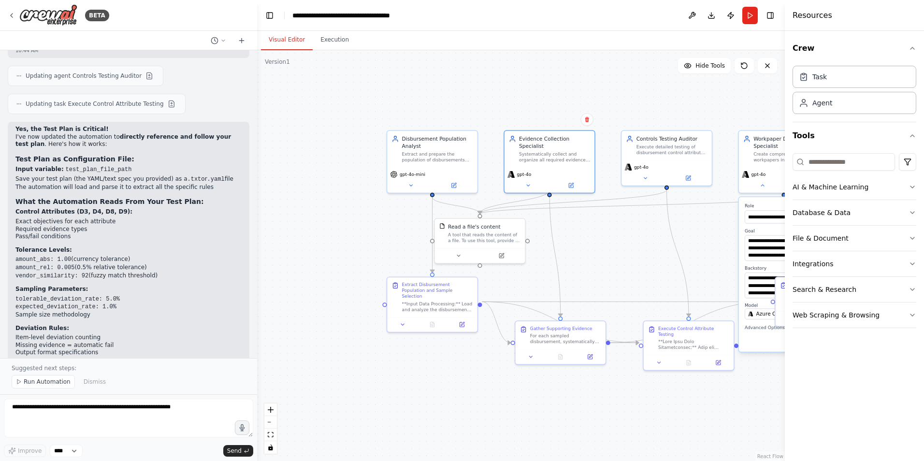
drag, startPoint x: 422, startPoint y: 260, endPoint x: 587, endPoint y: 260, distance: 164.3
click at [587, 260] on div ".deletable-edge-delete-btn { width: 20px; height: 20px; border: 0px solid #ffff…" at bounding box center [521, 255] width 528 height 411
click at [453, 182] on icon at bounding box center [453, 184] width 4 height 4
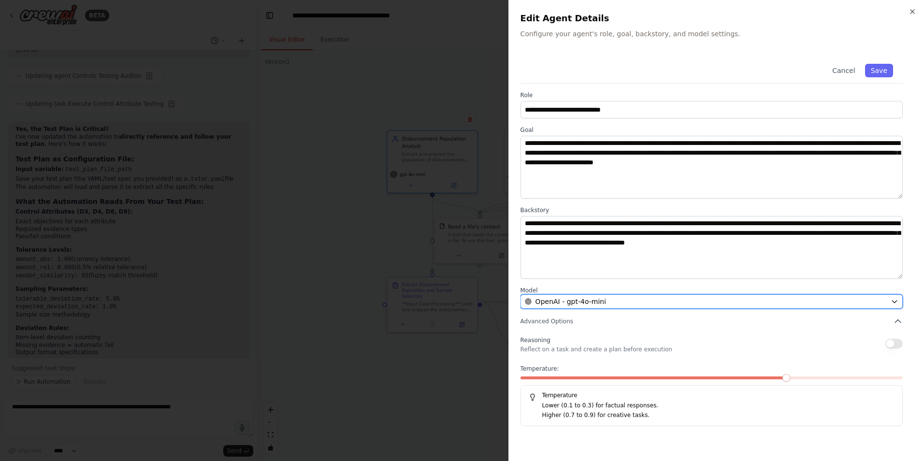
click at [576, 305] on span "OpenAI - gpt-4o-mini" at bounding box center [571, 302] width 71 height 10
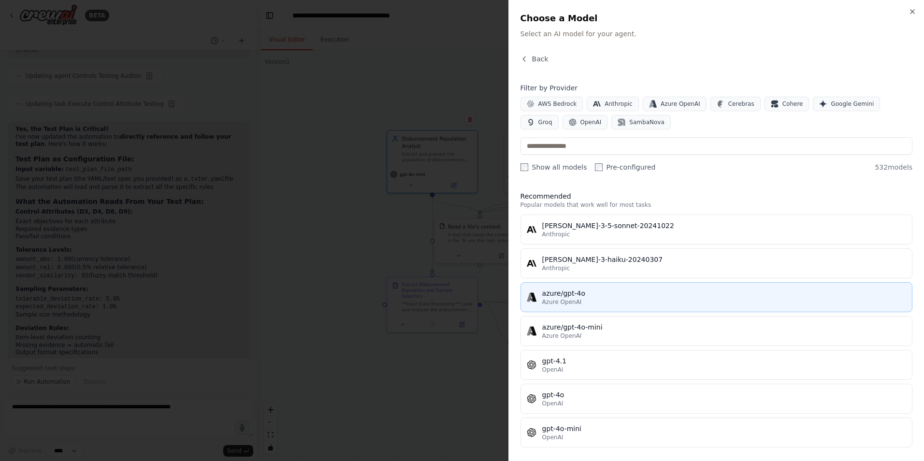
click at [567, 297] on div "azure/gpt-4o" at bounding box center [724, 294] width 364 height 10
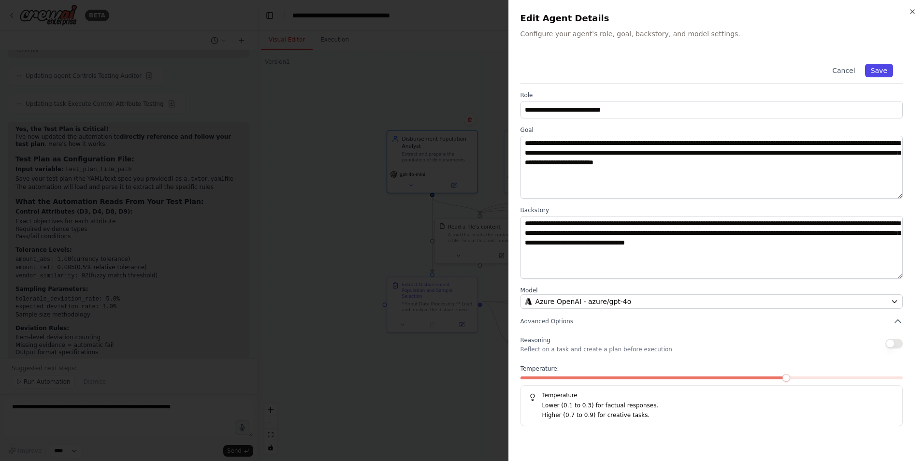
click at [875, 70] on button "Save" at bounding box center [879, 71] width 28 height 14
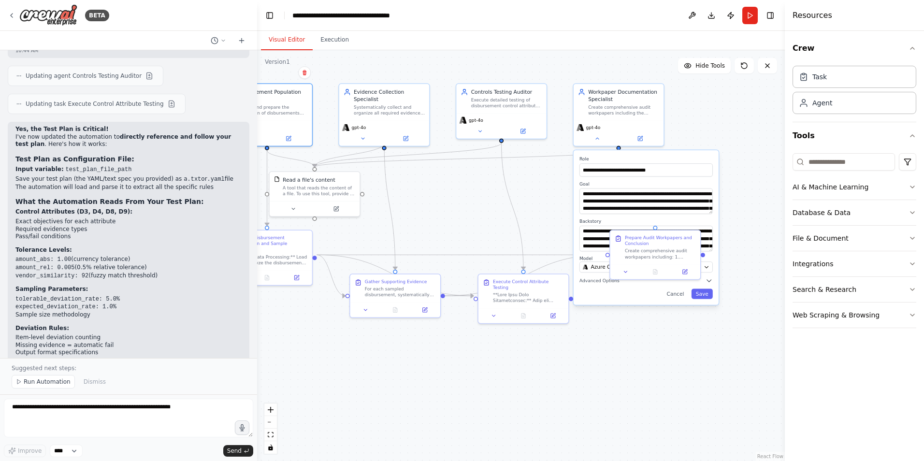
drag, startPoint x: 466, startPoint y: 365, endPoint x: 295, endPoint y: 322, distance: 176.4
click at [295, 322] on div ".deletable-edge-delete-btn { width: 20px; height: 20px; border: 0px solid #ffff…" at bounding box center [521, 255] width 528 height 411
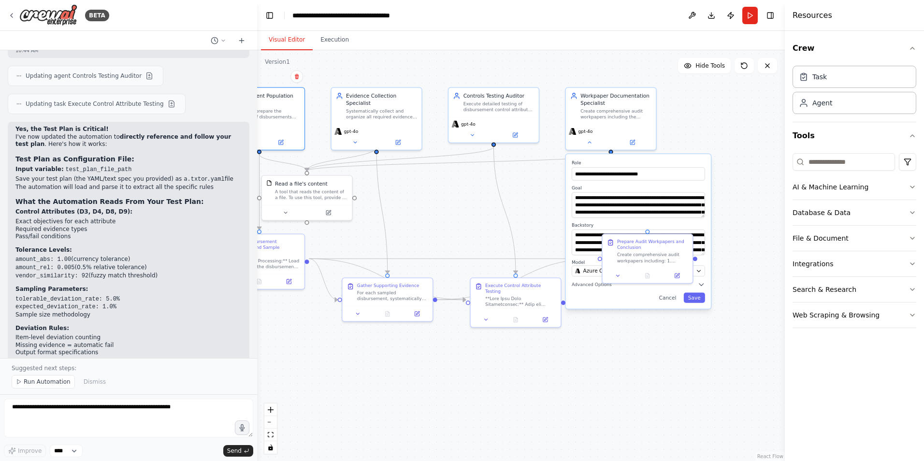
click at [563, 360] on div ".deletable-edge-delete-btn { width: 20px; height: 20px; border: 0px solid #ffff…" at bounding box center [521, 255] width 528 height 411
click at [668, 297] on button "Cancel" at bounding box center [667, 297] width 26 height 10
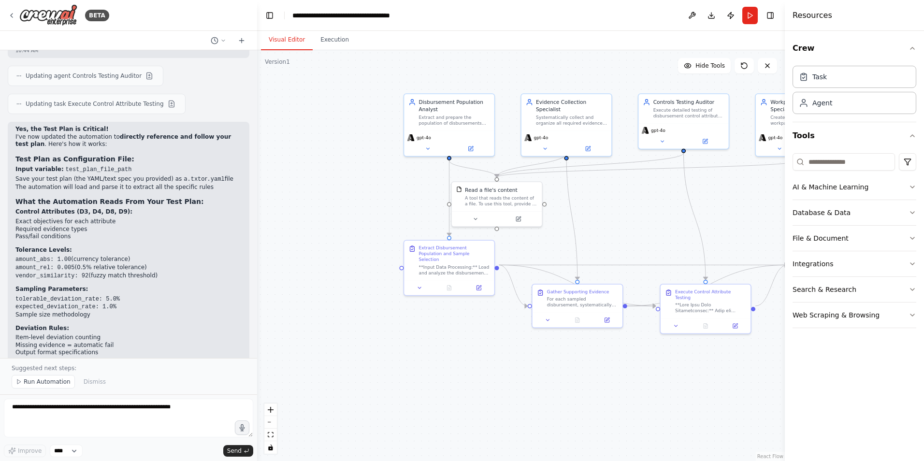
drag, startPoint x: 409, startPoint y: 194, endPoint x: 593, endPoint y: 201, distance: 184.3
click at [593, 201] on div ".deletable-edge-delete-btn { width: 20px; height: 20px; border: 0px solid #ffff…" at bounding box center [521, 255] width 528 height 411
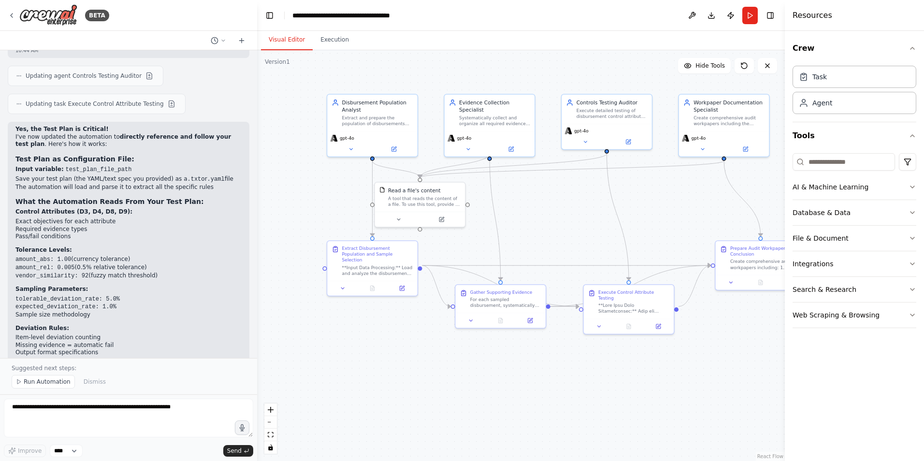
drag, startPoint x: 340, startPoint y: 174, endPoint x: 248, endPoint y: 174, distance: 91.8
click at [248, 174] on div "BETA test of controls over disbursements (checks/ACH) with attributes D3, D4, D…" at bounding box center [462, 230] width 924 height 461
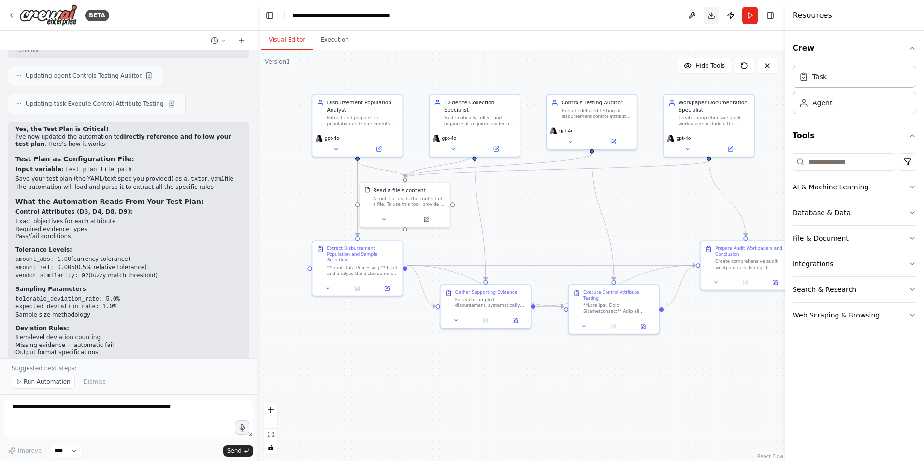
click at [712, 13] on button "Download" at bounding box center [711, 15] width 15 height 17
click at [749, 12] on button "Run" at bounding box center [749, 15] width 15 height 17
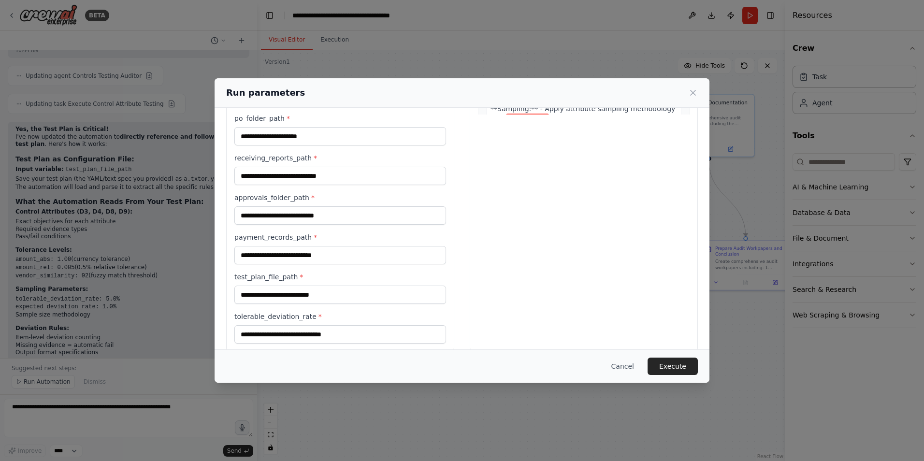
scroll to position [240, 0]
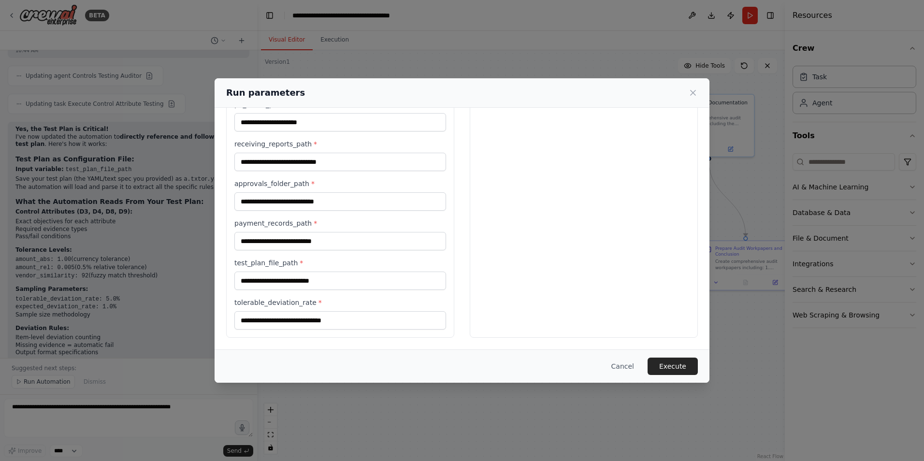
drag, startPoint x: 627, startPoint y: 360, endPoint x: 604, endPoint y: 357, distance: 23.4
click at [626, 360] on button "Cancel" at bounding box center [623, 366] width 38 height 17
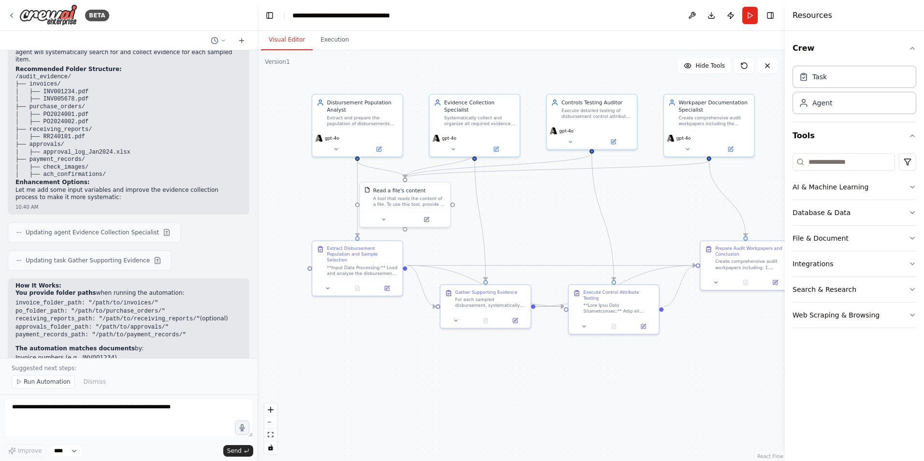
scroll to position [2363, 0]
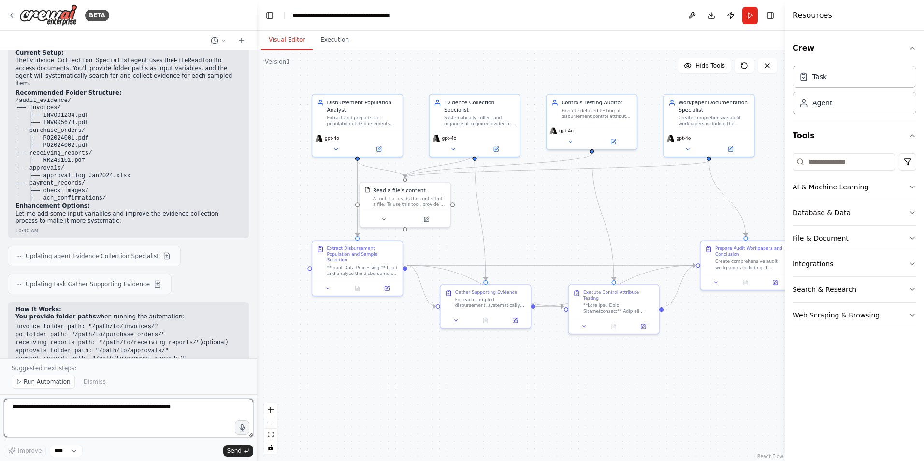
click at [51, 406] on textarea at bounding box center [128, 418] width 249 height 39
type textarea "**********"
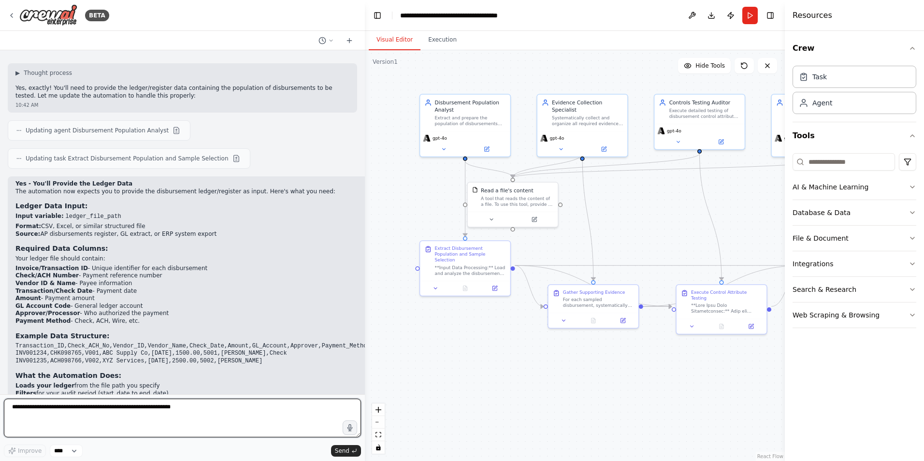
scroll to position [2612, 0]
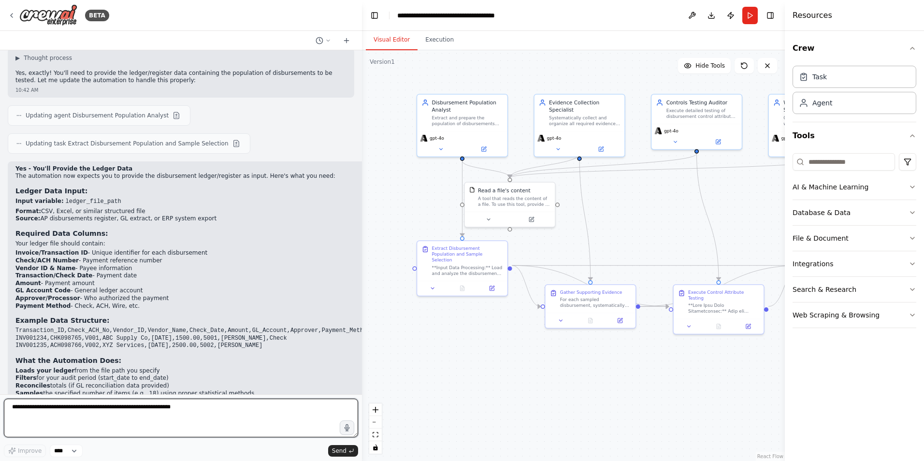
drag, startPoint x: 253, startPoint y: 285, endPoint x: 362, endPoint y: 286, distance: 108.8
click at [362, 286] on div "BETA test of controls over disbursements (checks/ACH) with attributes D3, D4, D…" at bounding box center [462, 230] width 924 height 461
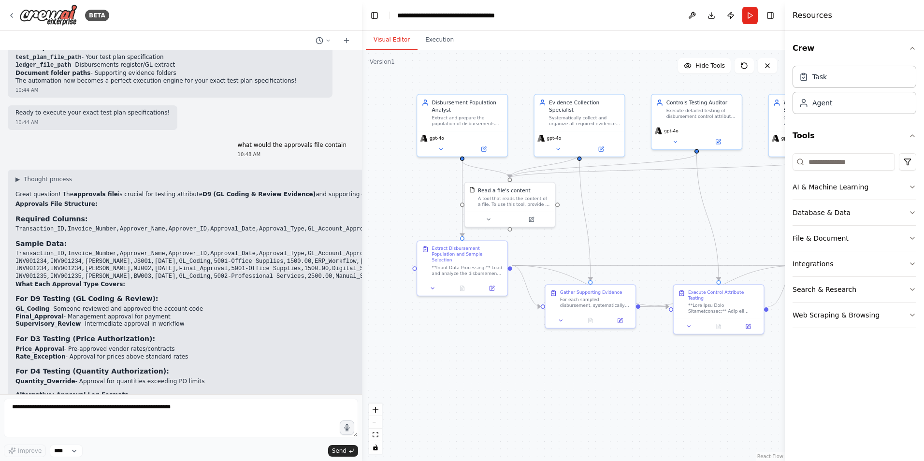
scroll to position [3478, 0]
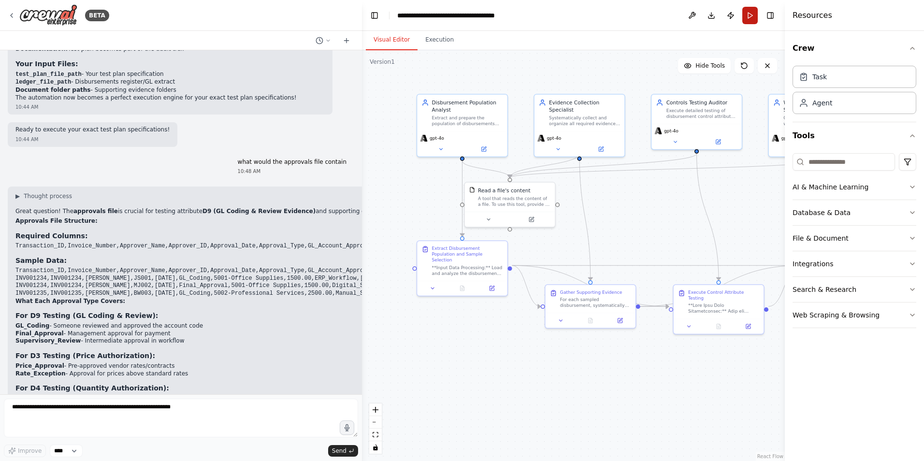
click at [746, 15] on button "Run" at bounding box center [749, 15] width 15 height 17
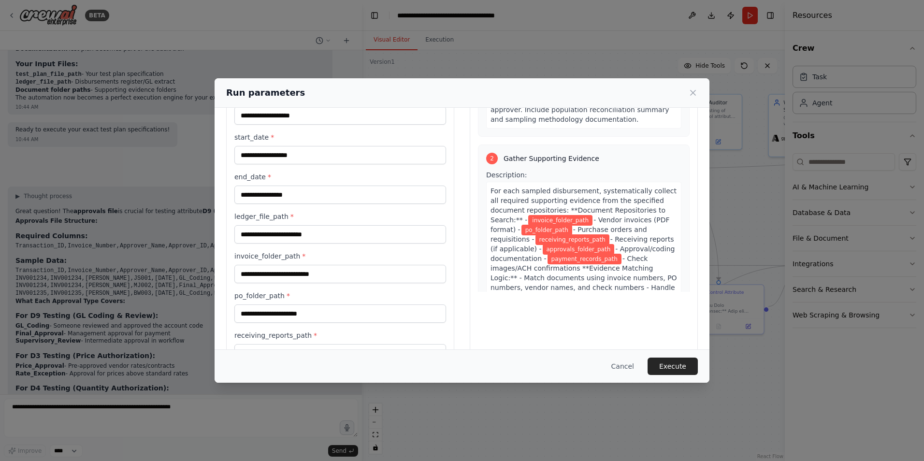
scroll to position [290, 0]
click at [693, 91] on icon at bounding box center [693, 93] width 10 height 10
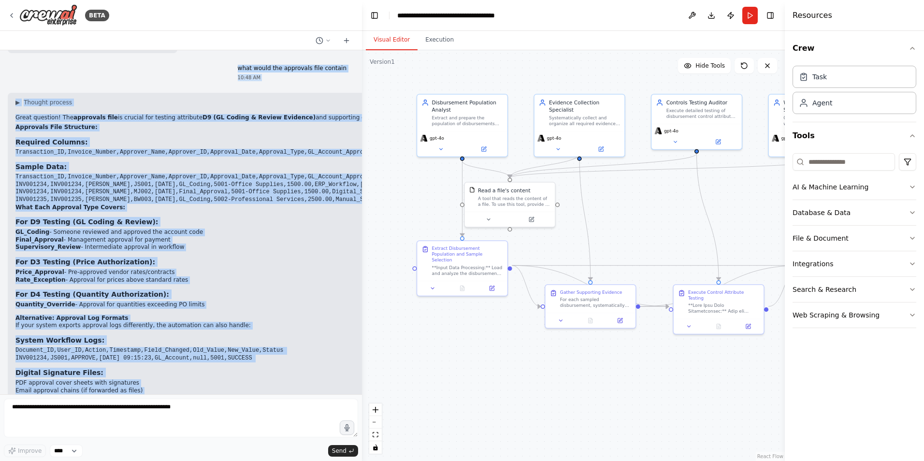
scroll to position [3623, 0]
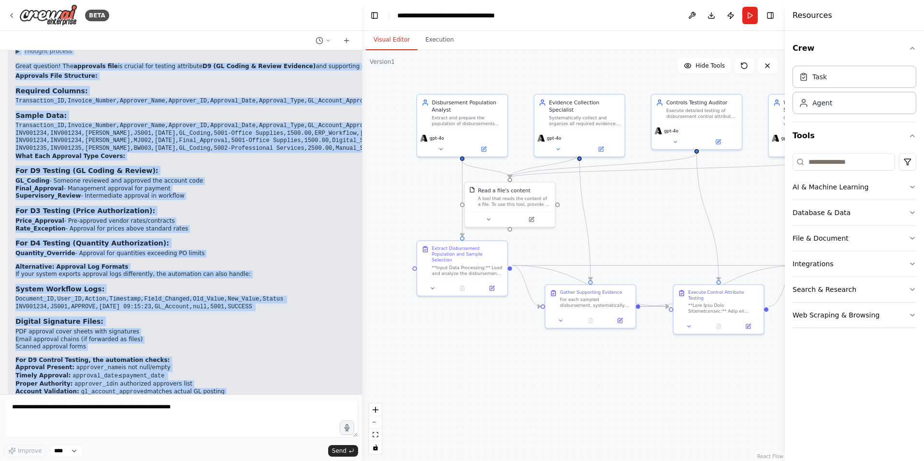
drag, startPoint x: 243, startPoint y: 120, endPoint x: 349, endPoint y: 365, distance: 267.3
click at [349, 365] on div "test of controls over disbursements (checks/ACH) with attributes D3, D4, D8, D9…" at bounding box center [181, 222] width 362 height 344
copy div "what would the approvals file contain 10:48 AM ▶ Thought process Great question…"
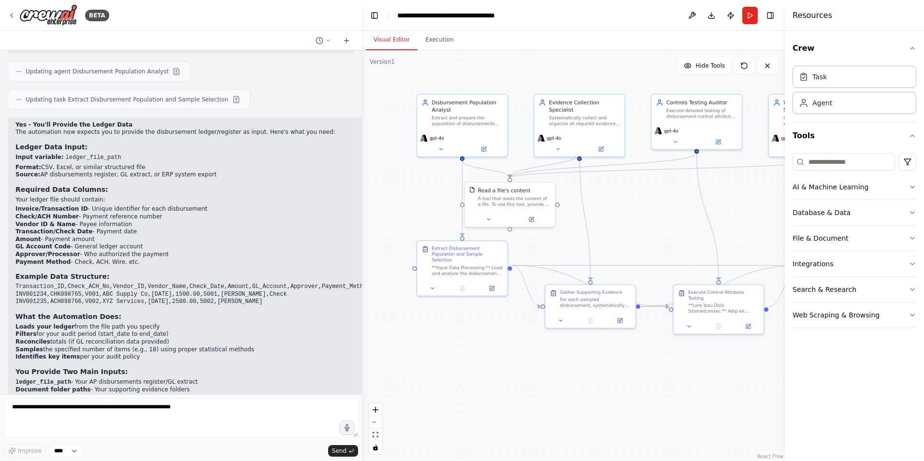
scroll to position [2608, 0]
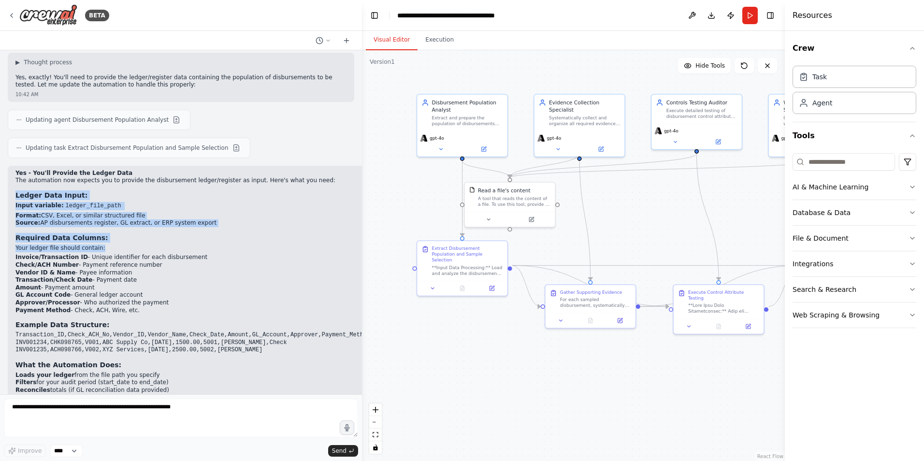
drag, startPoint x: 105, startPoint y: 157, endPoint x: 9, endPoint y: 94, distance: 114.5
click at [9, 166] on div "Yes - You'll Provide the Ledger Data The automation now expects you to provide …" at bounding box center [193, 314] width 371 height 297
copy div "Ledger Data Input: Input variable: ledger_file_path Format: CSV, Excel, or simi…"
click at [712, 14] on button "Download" at bounding box center [711, 15] width 15 height 17
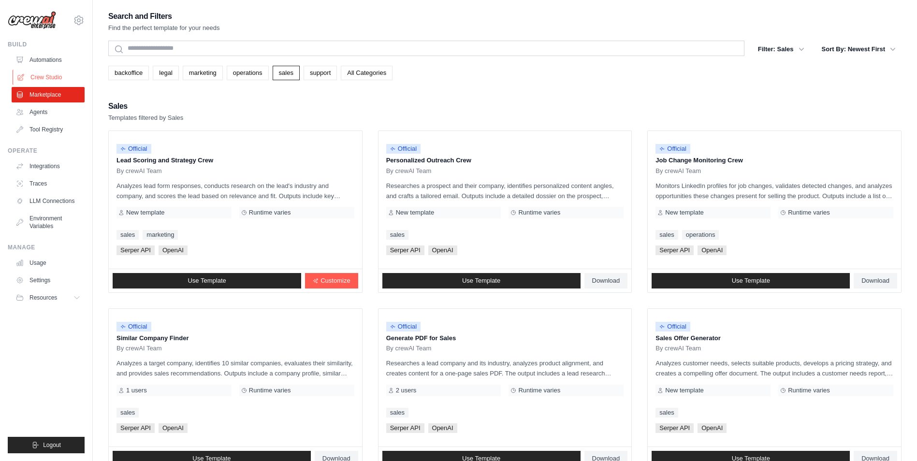
click at [59, 79] on link "Crew Studio" at bounding box center [49, 77] width 73 height 15
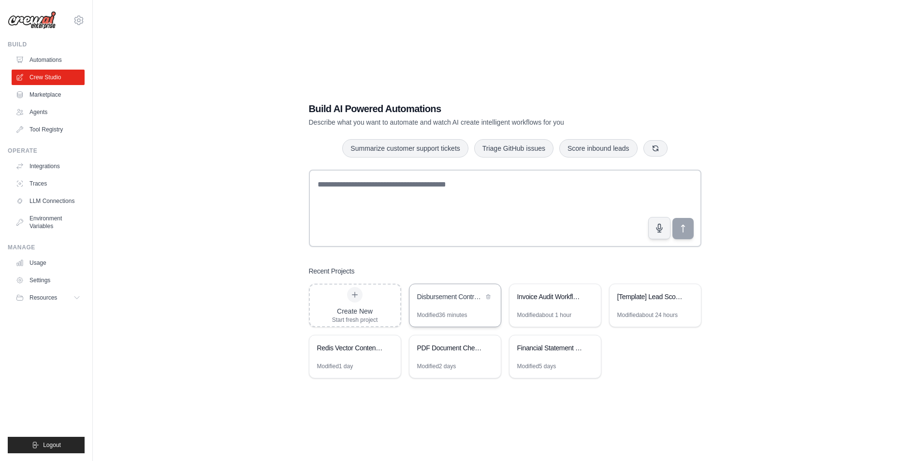
click at [442, 303] on div "Disbursement Controls Testing Automation" at bounding box center [450, 298] width 66 height 12
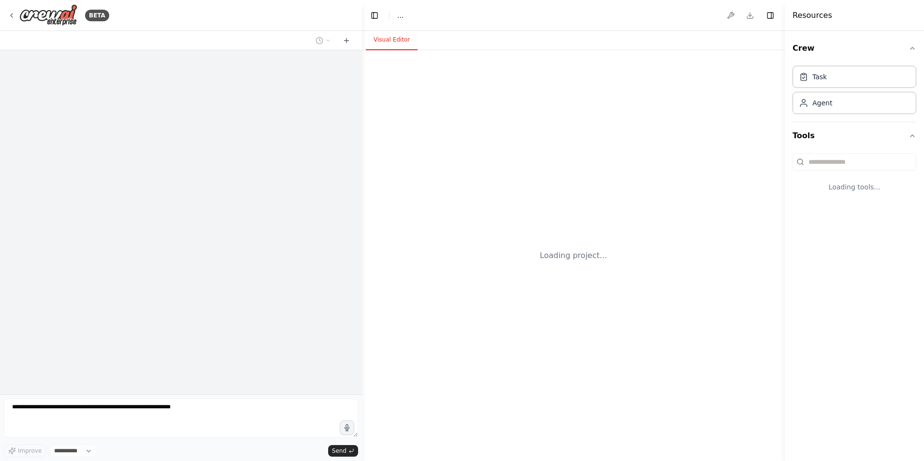
select select "****"
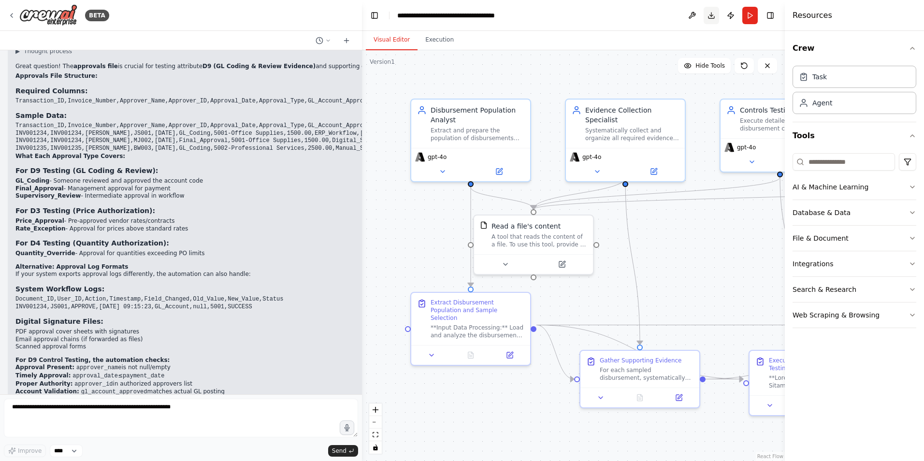
scroll to position [3623, 0]
click at [711, 14] on button "Download" at bounding box center [711, 15] width 15 height 17
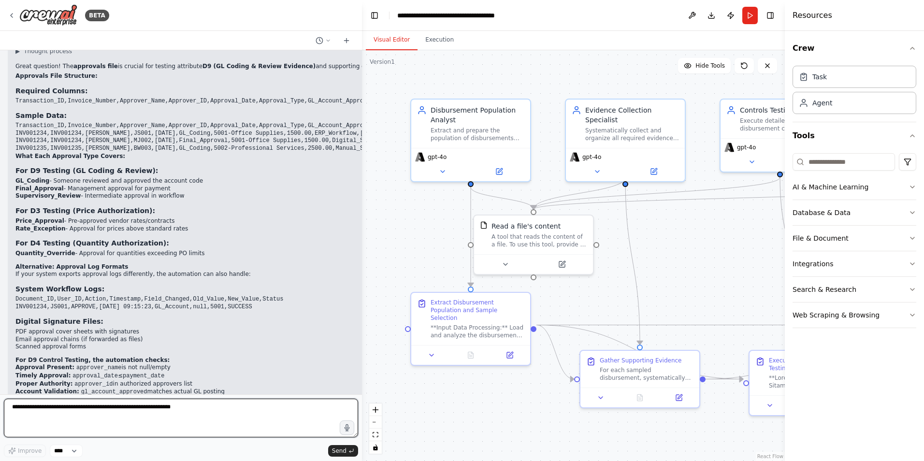
click at [70, 415] on textarea at bounding box center [181, 418] width 354 height 39
type textarea "**********"
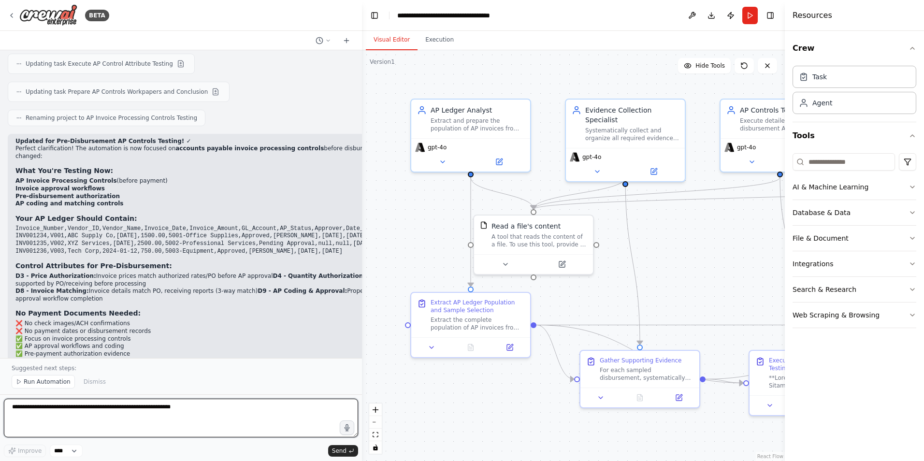
scroll to position [4268, 0]
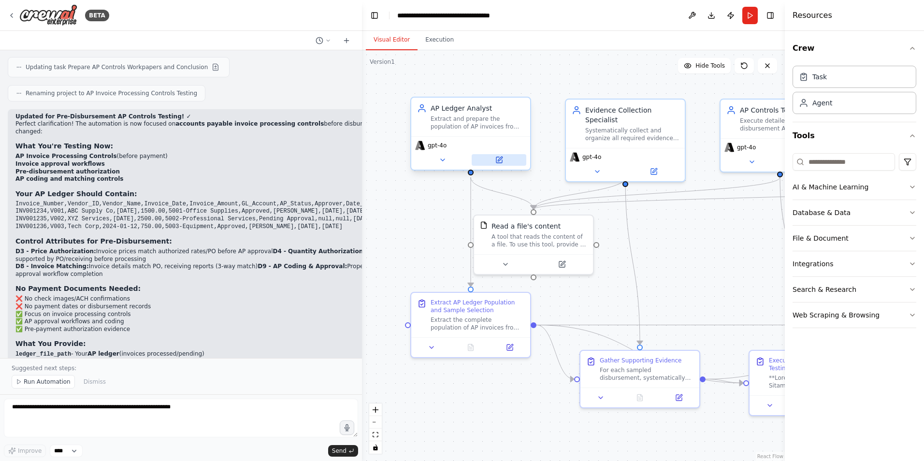
click at [501, 159] on icon at bounding box center [500, 159] width 4 height 4
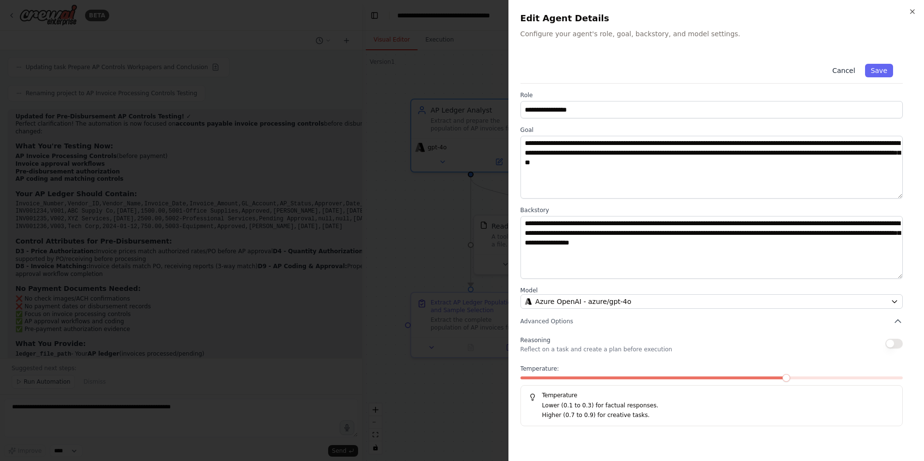
click at [850, 69] on button "Cancel" at bounding box center [844, 71] width 34 height 14
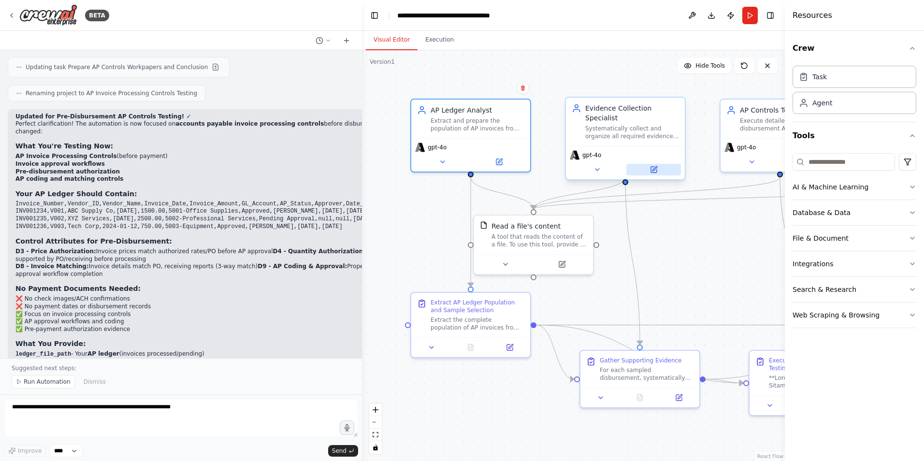
click at [655, 167] on icon at bounding box center [654, 170] width 6 height 6
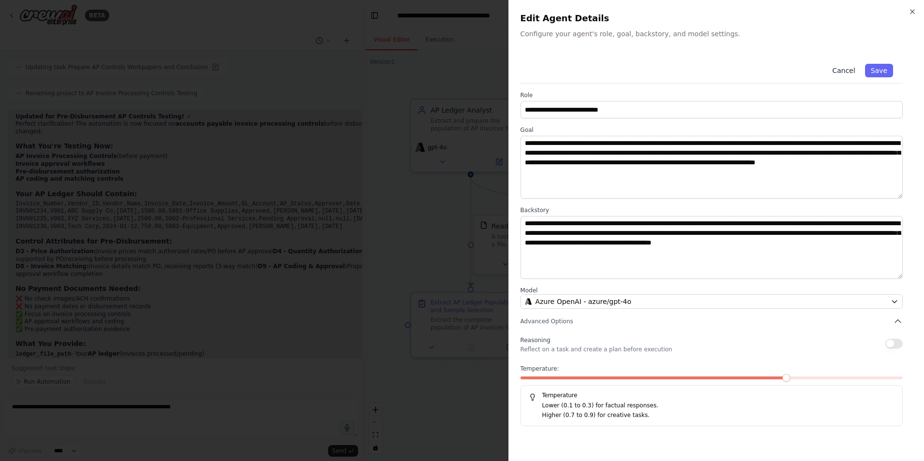
click at [852, 73] on button "Cancel" at bounding box center [844, 71] width 34 height 14
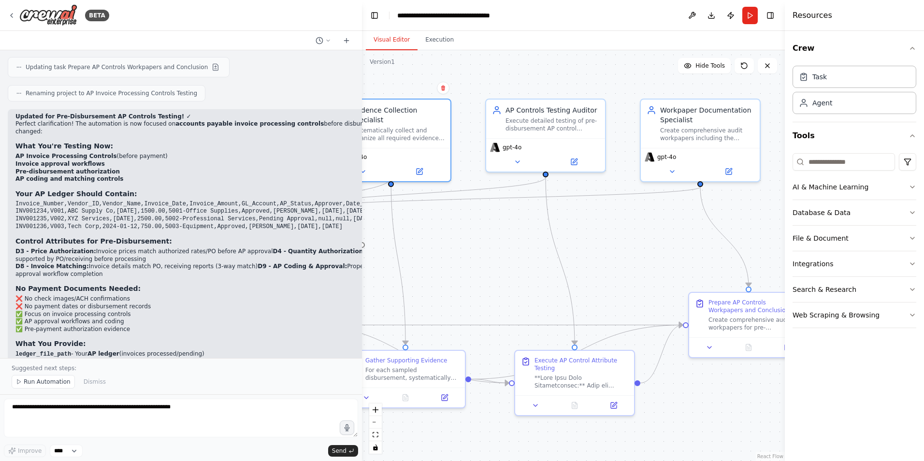
drag, startPoint x: 703, startPoint y: 247, endPoint x: 469, endPoint y: 247, distance: 234.4
click at [469, 247] on div ".deletable-edge-delete-btn { width: 20px; height: 20px; border: 0px solid #ffff…" at bounding box center [573, 255] width 423 height 411
click at [575, 159] on icon at bounding box center [575, 159] width 4 height 4
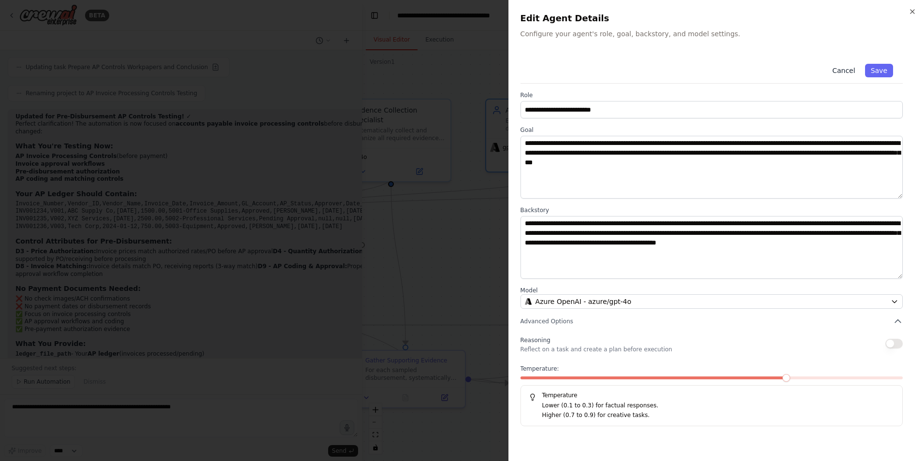
click at [846, 71] on button "Cancel" at bounding box center [844, 71] width 34 height 14
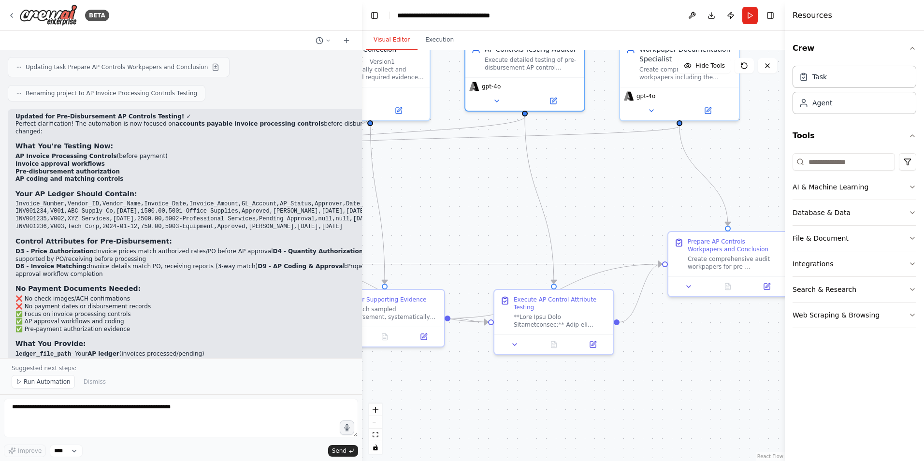
drag, startPoint x: 747, startPoint y: 205, endPoint x: 718, endPoint y: 149, distance: 63.3
click at [720, 146] on div ".deletable-edge-delete-btn { width: 20px; height: 20px; border: 0px solid #ffff…" at bounding box center [573, 255] width 423 height 411
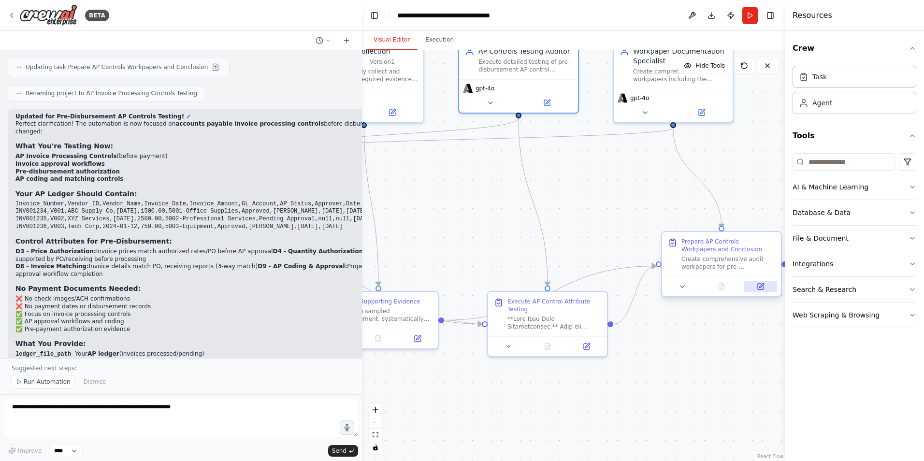
click at [760, 288] on icon at bounding box center [761, 285] width 4 height 4
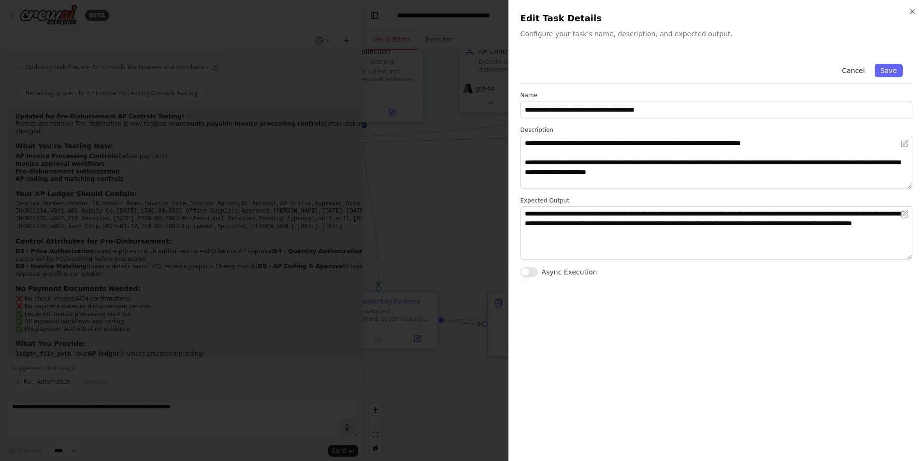
click at [855, 68] on button "Cancel" at bounding box center [853, 71] width 34 height 14
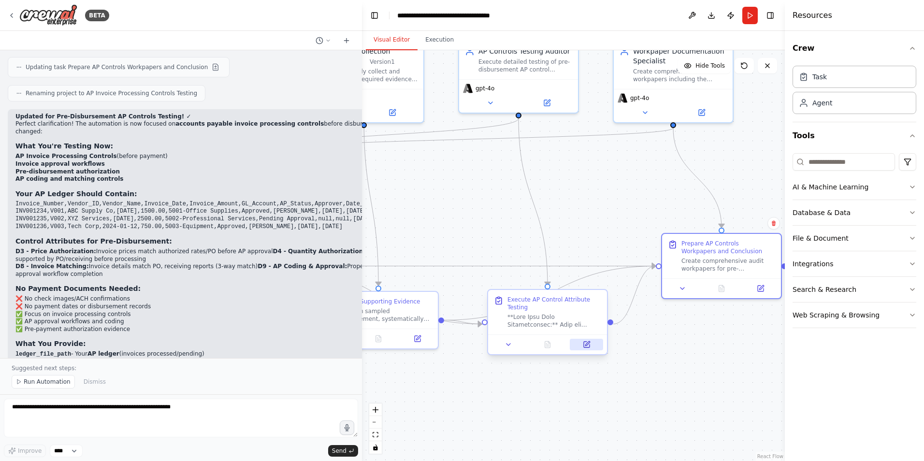
click at [589, 347] on icon at bounding box center [587, 345] width 6 height 6
click at [587, 345] on icon at bounding box center [587, 343] width 4 height 4
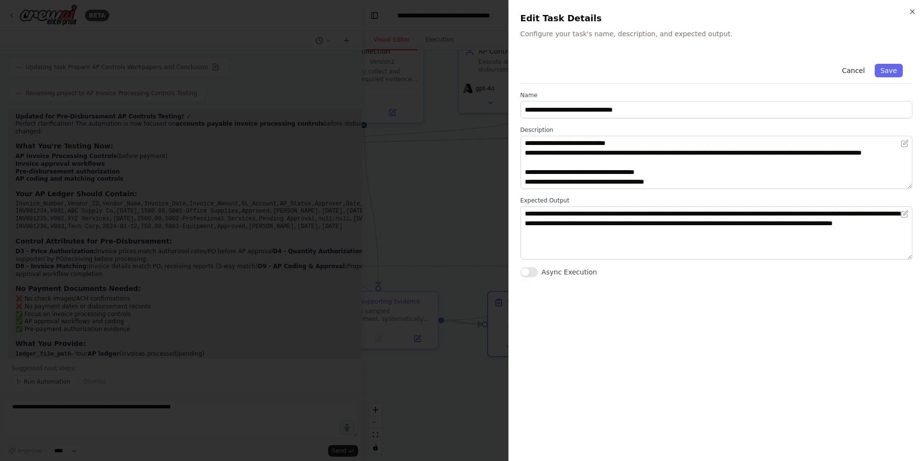
drag, startPoint x: 857, startPoint y: 70, endPoint x: 845, endPoint y: 72, distance: 12.2
click at [857, 70] on button "Cancel" at bounding box center [853, 71] width 34 height 14
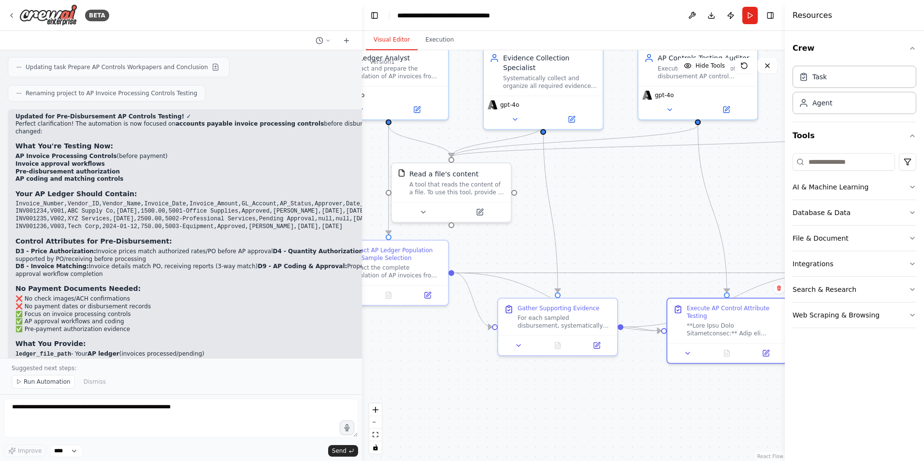
drag, startPoint x: 504, startPoint y: 375, endPoint x: 687, endPoint y: 377, distance: 183.7
click at [687, 380] on div ".deletable-edge-delete-btn { width: 20px; height: 20px; border: 0px solid #ffff…" at bounding box center [573, 255] width 423 height 411
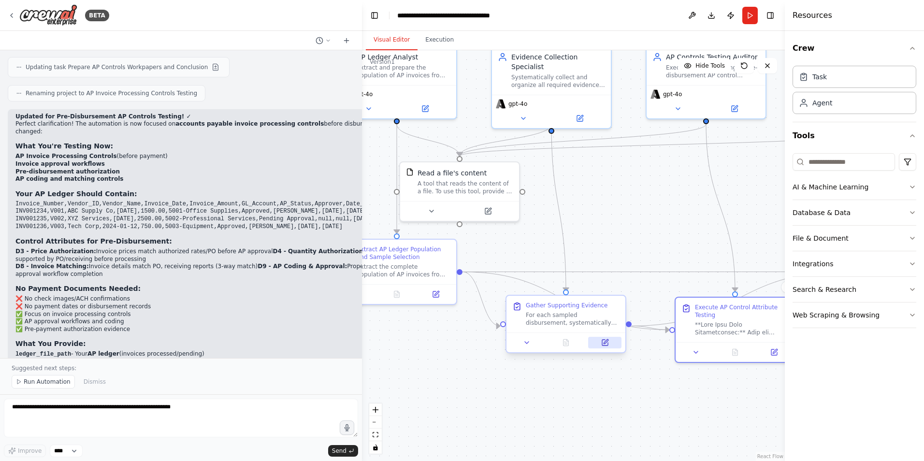
click at [603, 346] on icon at bounding box center [605, 343] width 8 height 8
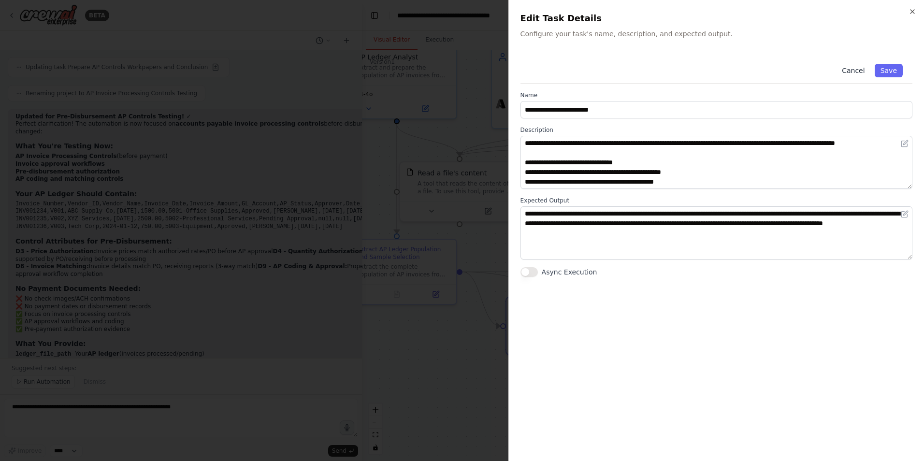
click at [857, 69] on button "Cancel" at bounding box center [853, 71] width 34 height 14
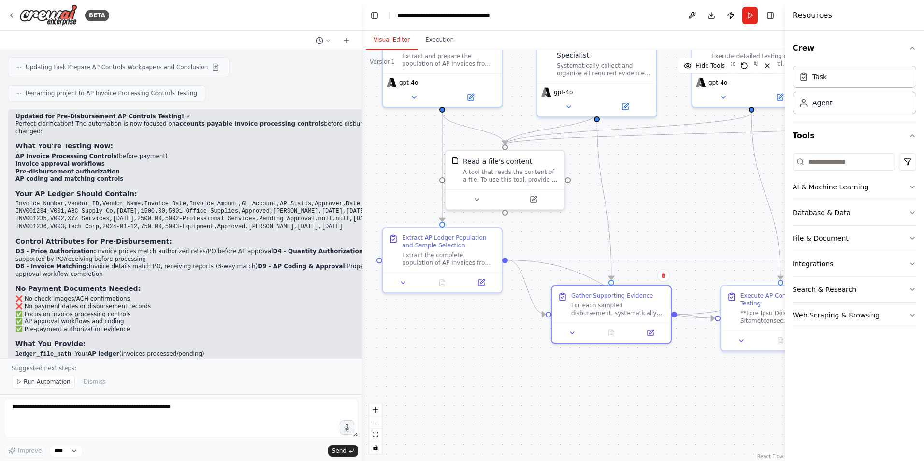
drag, startPoint x: 475, startPoint y: 385, endPoint x: 521, endPoint y: 373, distance: 46.9
click at [521, 373] on div ".deletable-edge-delete-btn { width: 20px; height: 20px; border: 0px solid #ffff…" at bounding box center [573, 255] width 423 height 411
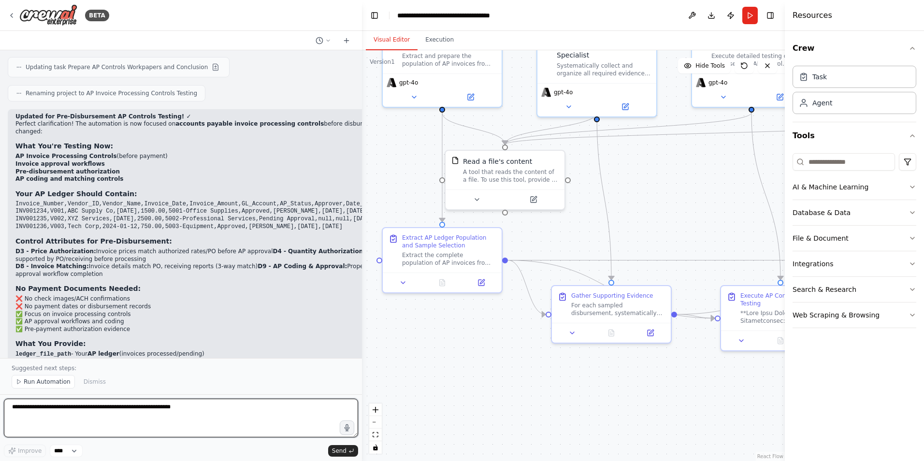
click at [86, 402] on textarea at bounding box center [181, 418] width 354 height 39
type textarea "**********"
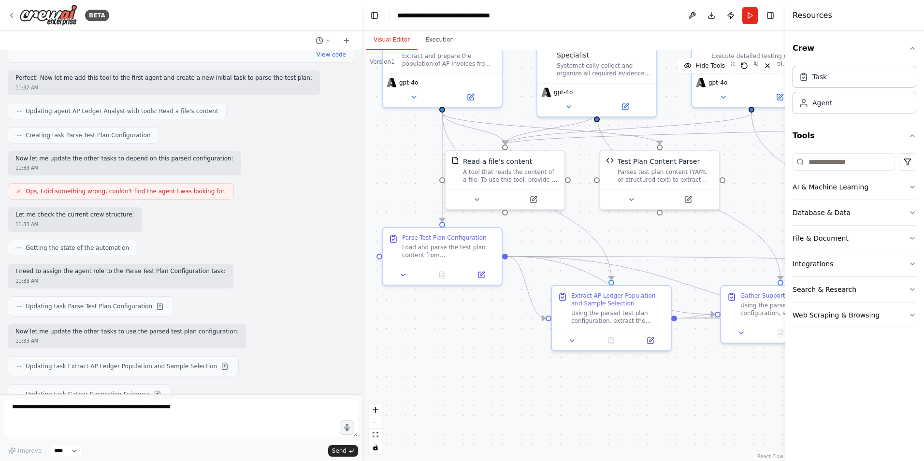
scroll to position [5361, 0]
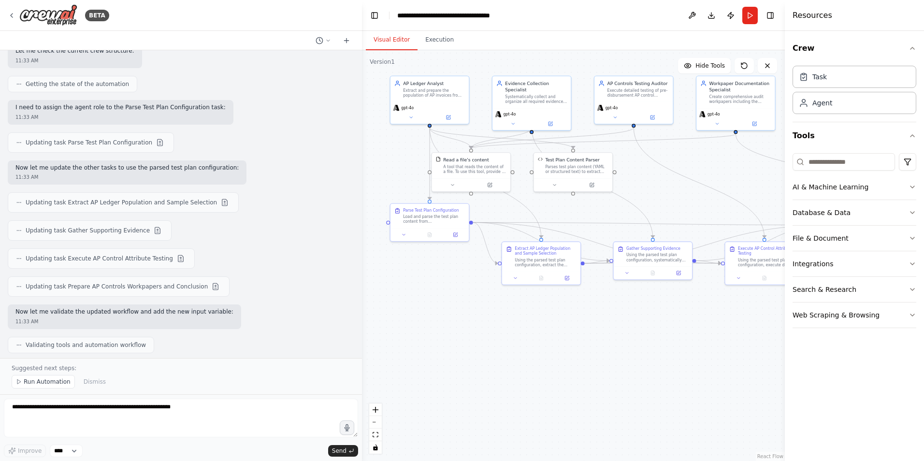
drag, startPoint x: 445, startPoint y: 161, endPoint x: 404, endPoint y: 162, distance: 41.1
click at [404, 162] on div ".deletable-edge-delete-btn { width: 20px; height: 20px; border: 0px solid #ffff…" at bounding box center [573, 255] width 423 height 411
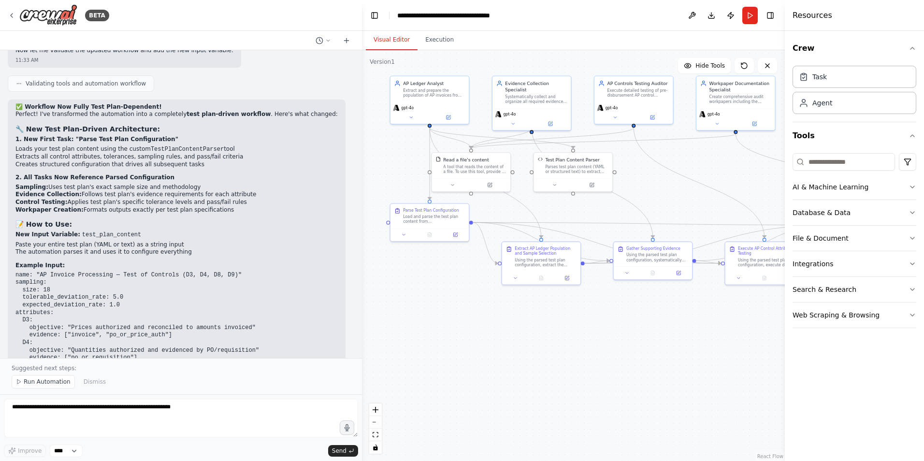
scroll to position [5747, 0]
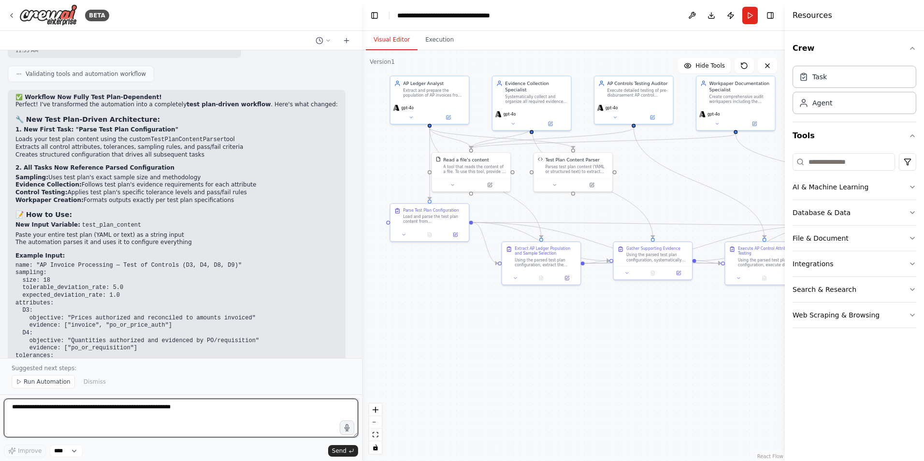
click at [48, 411] on textarea at bounding box center [181, 418] width 354 height 39
type textarea "*"
type textarea "**********"
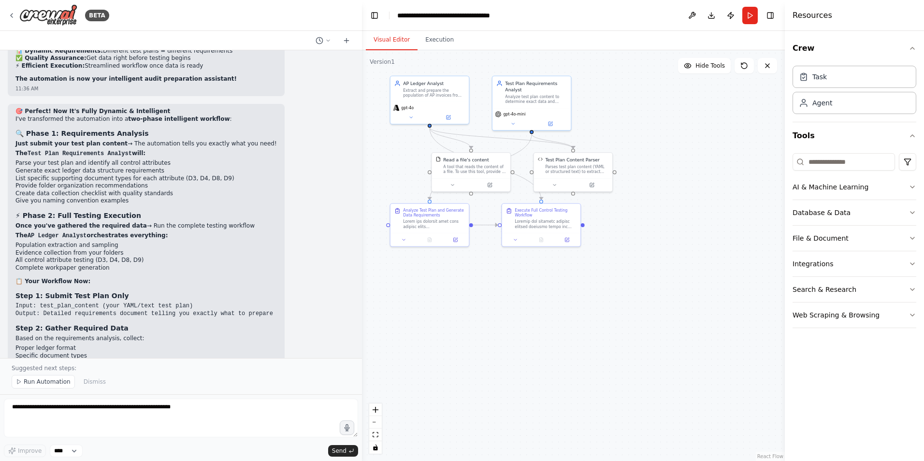
scroll to position [6961, 0]
